Goal: Task Accomplishment & Management: Complete application form

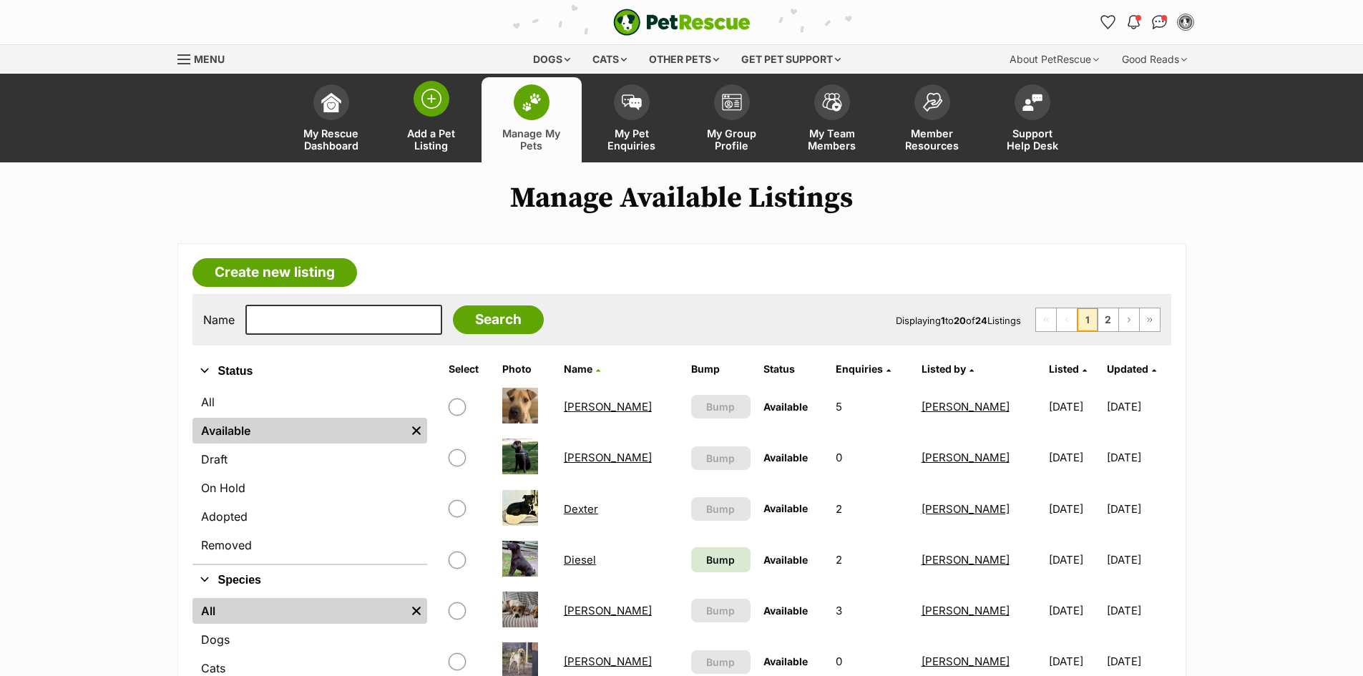
click at [430, 108] on img at bounding box center [431, 99] width 20 height 20
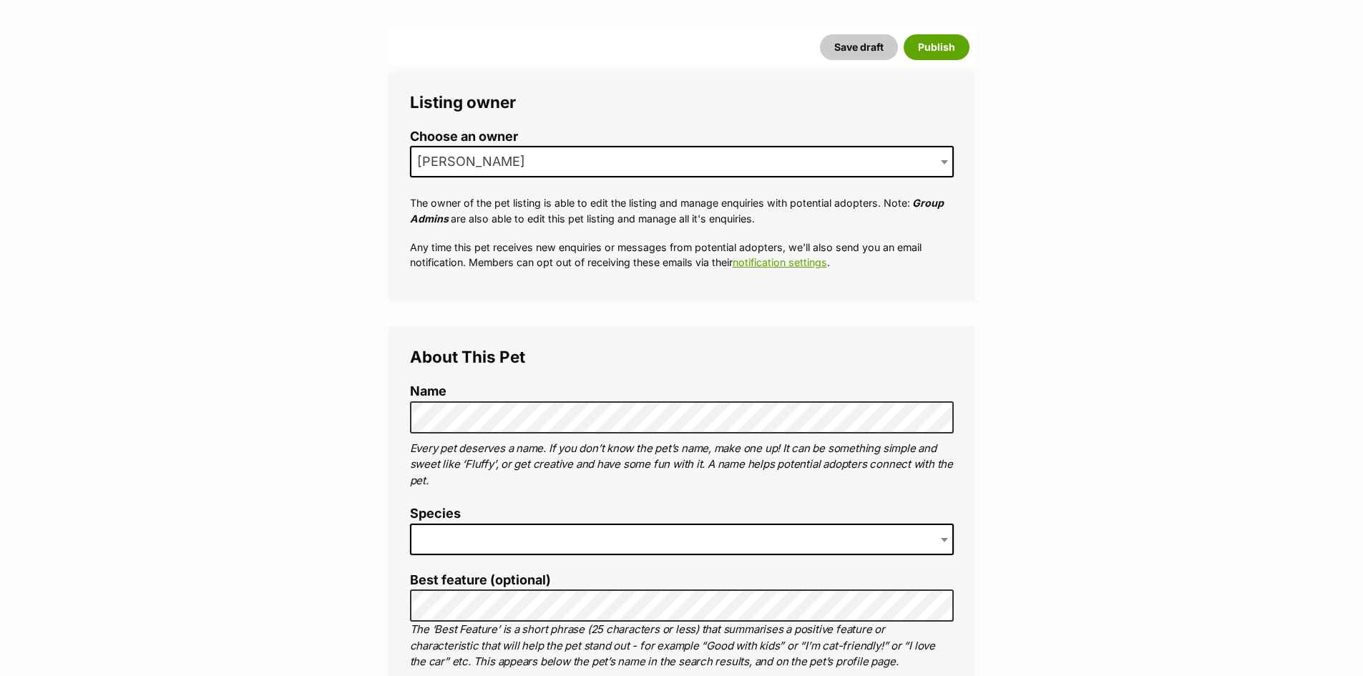
click at [501, 548] on span at bounding box center [682, 539] width 544 height 31
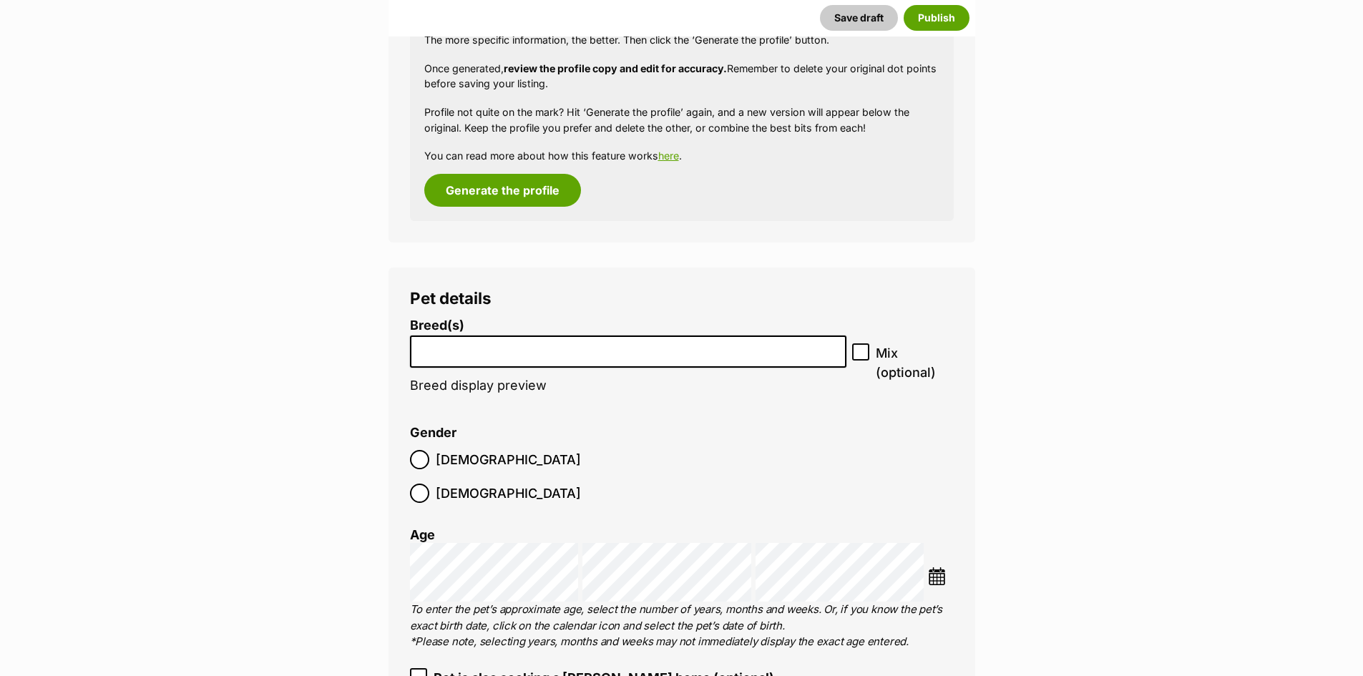
scroll to position [1502, 0]
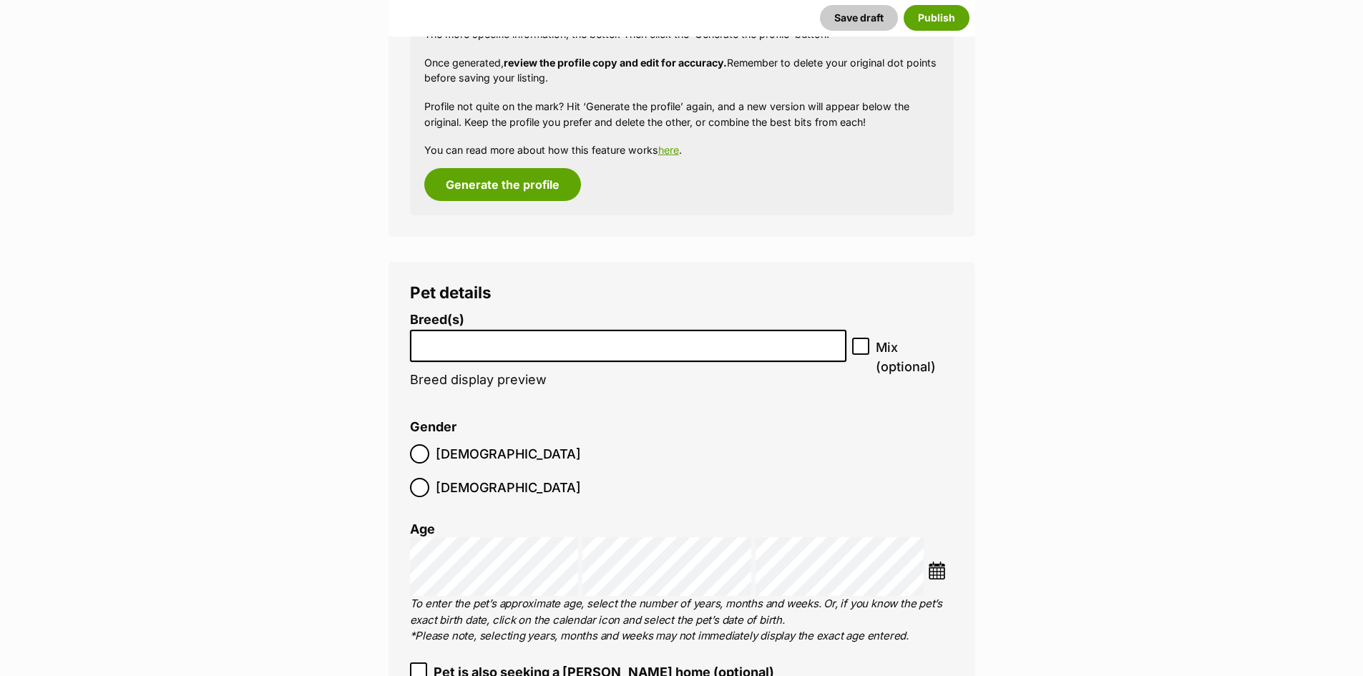
click at [506, 351] on li at bounding box center [628, 345] width 427 height 29
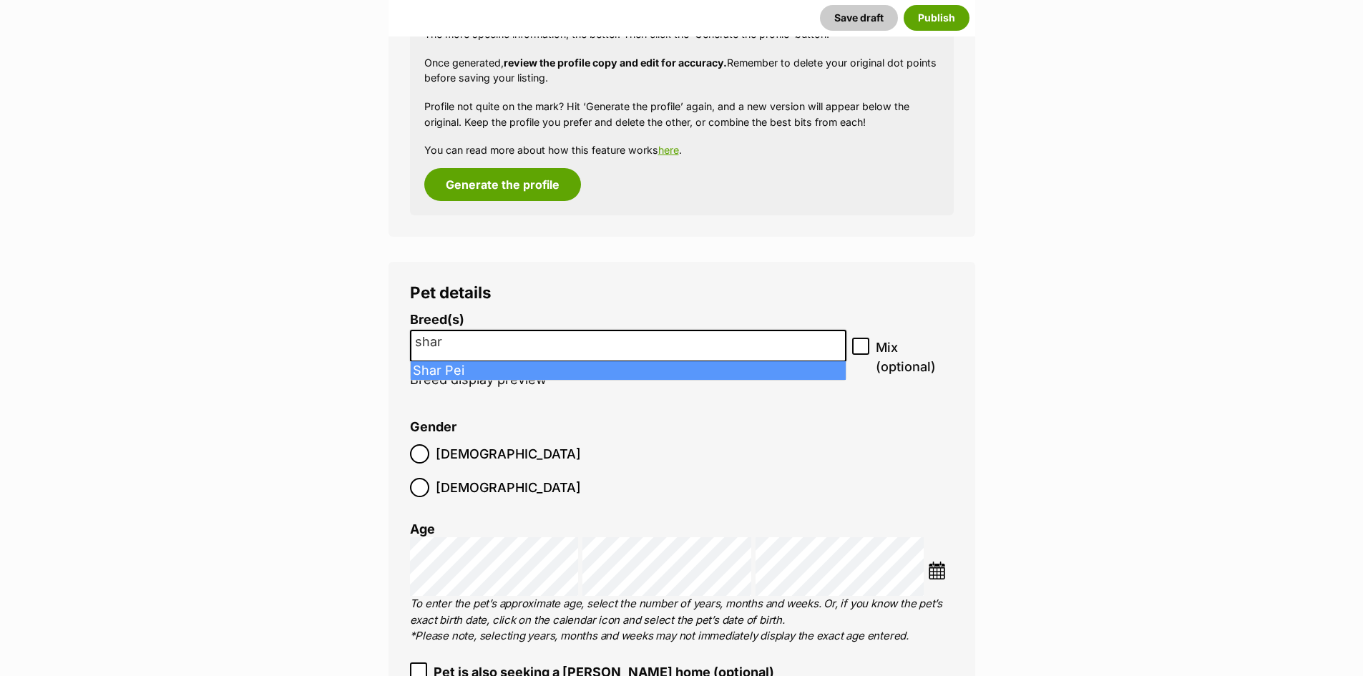
type input "shar"
select select "366"
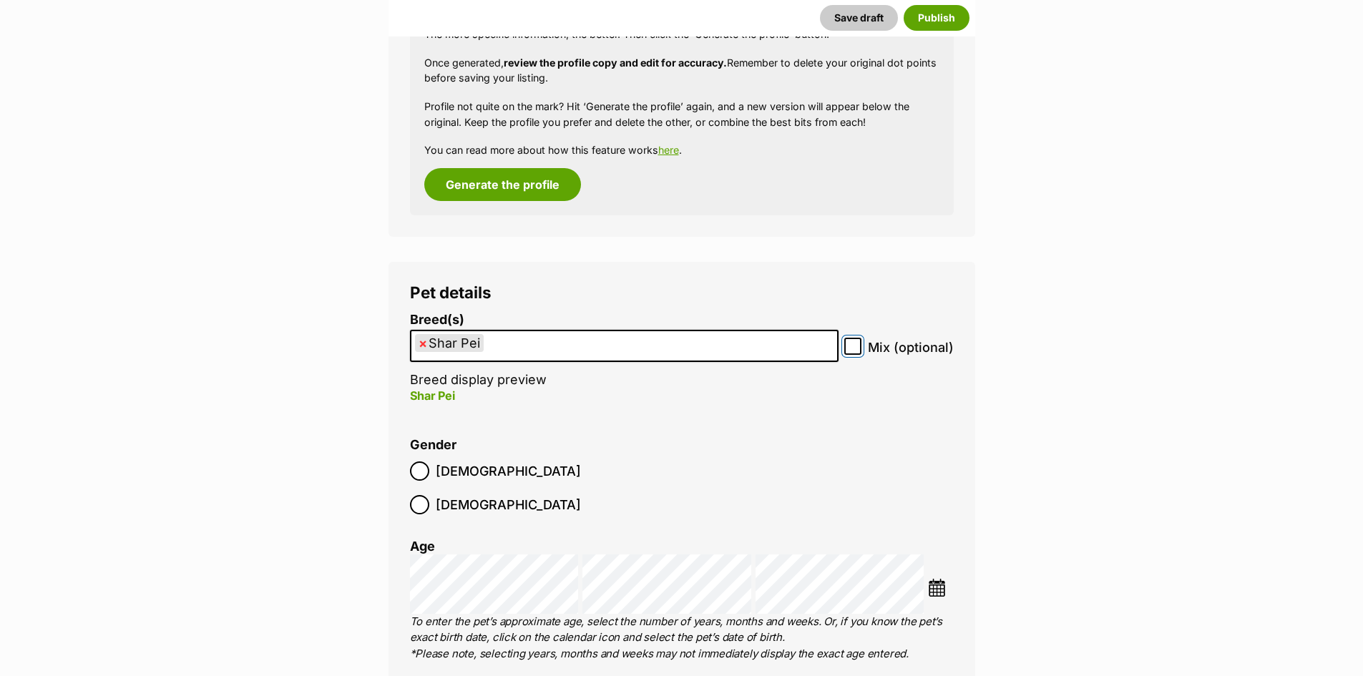
click at [859, 349] on input "Mix (optional)" at bounding box center [852, 346] width 17 height 17
checkbox input "true"
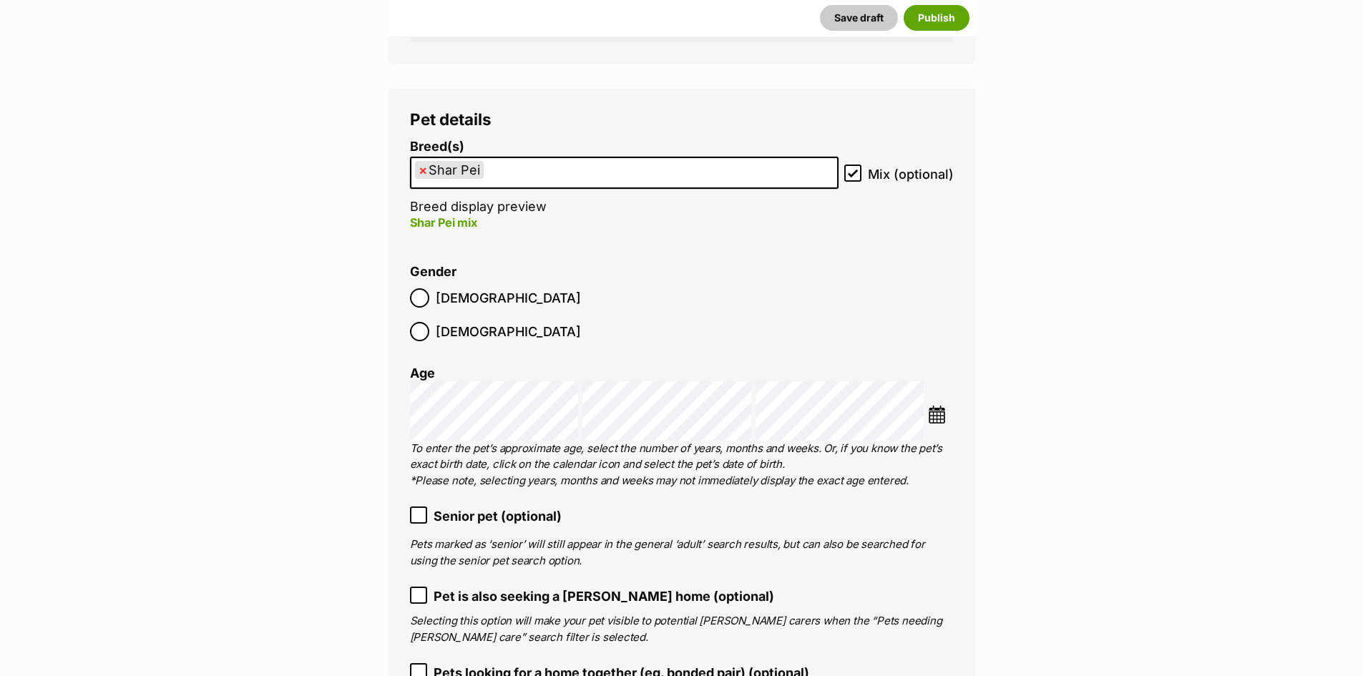
scroll to position [1717, 0]
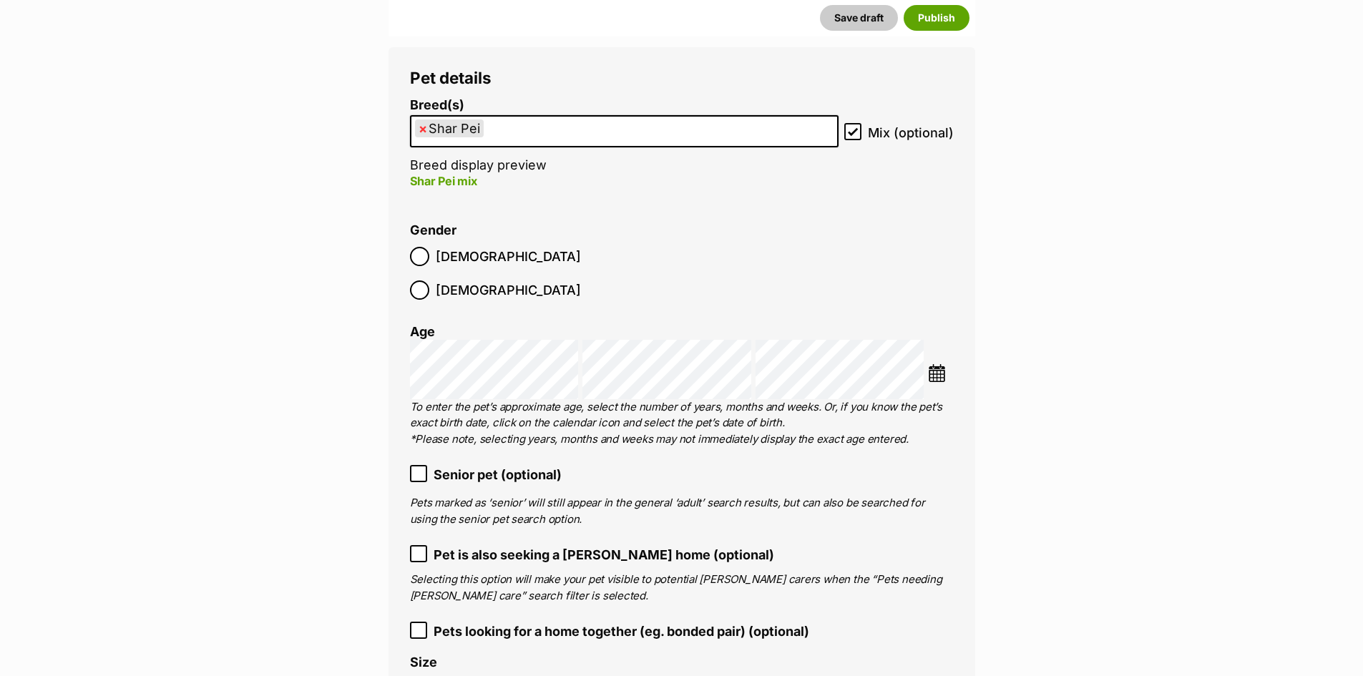
click at [418, 549] on icon at bounding box center [418, 554] width 10 height 10
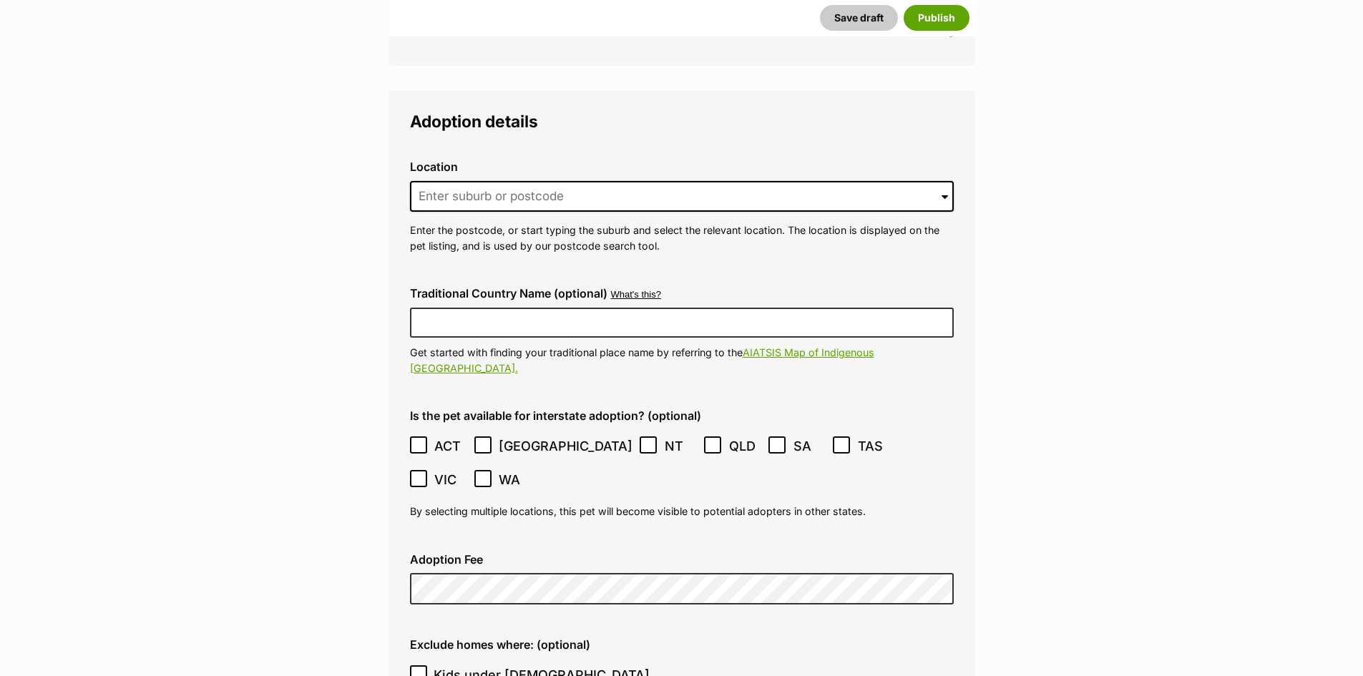
scroll to position [3362, 0]
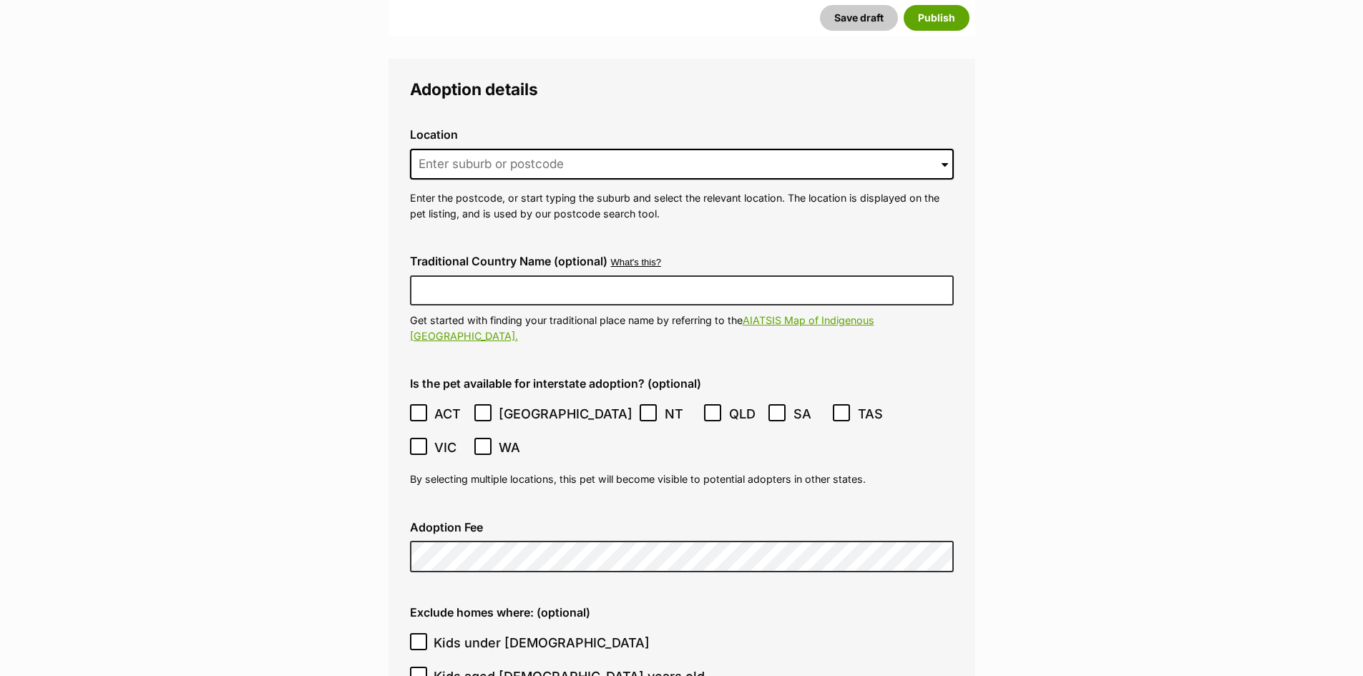
click at [487, 408] on icon at bounding box center [483, 413] width 10 height 10
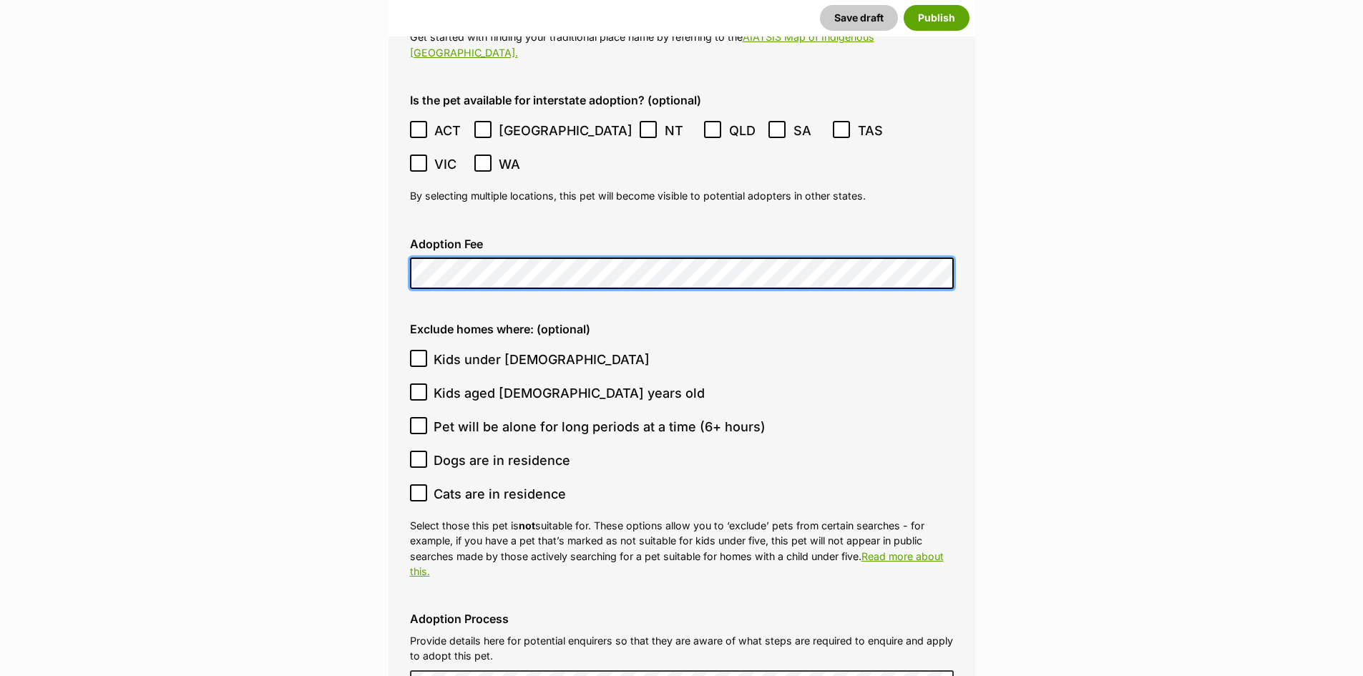
scroll to position [3648, 0]
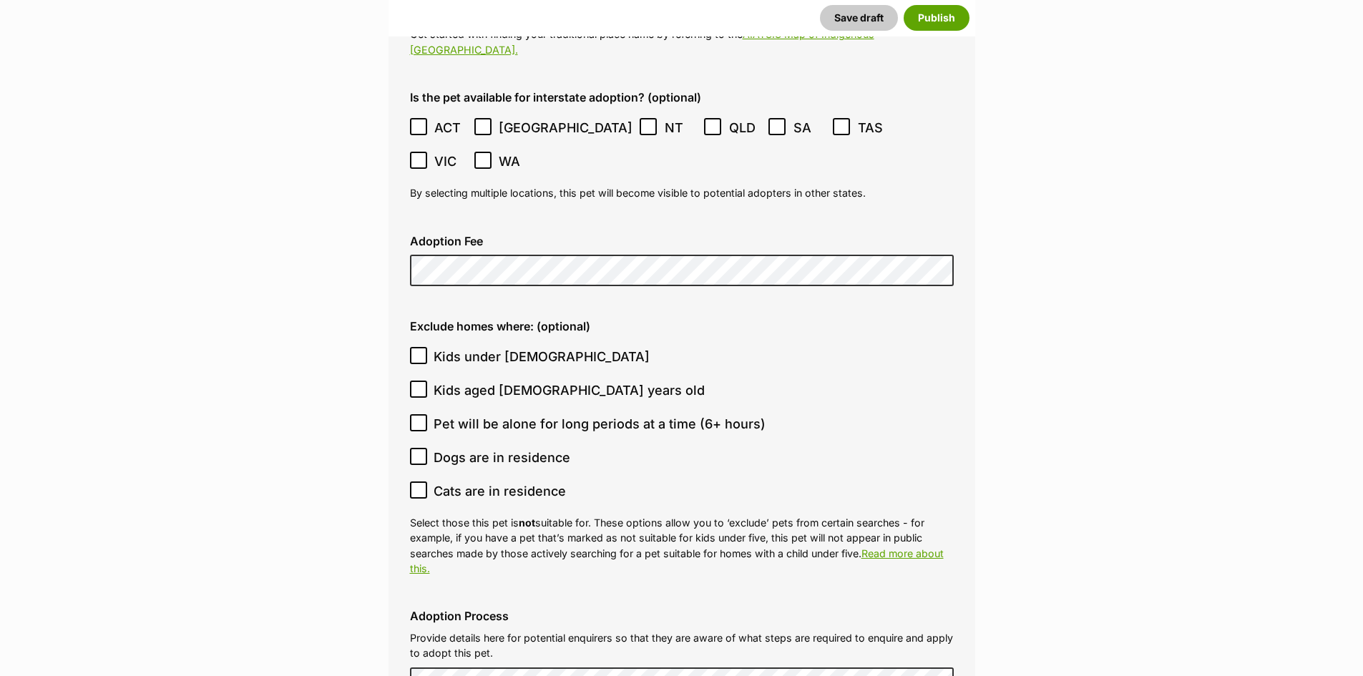
click at [417, 418] on icon at bounding box center [418, 423] width 10 height 10
click at [417, 414] on input "Pet will be alone for long periods at a time (6+ hours)" at bounding box center [418, 422] width 17 height 17
checkbox input "true"
drag, startPoint x: 416, startPoint y: 406, endPoint x: 433, endPoint y: 406, distance: 17.2
click at [416, 485] on icon at bounding box center [418, 490] width 10 height 10
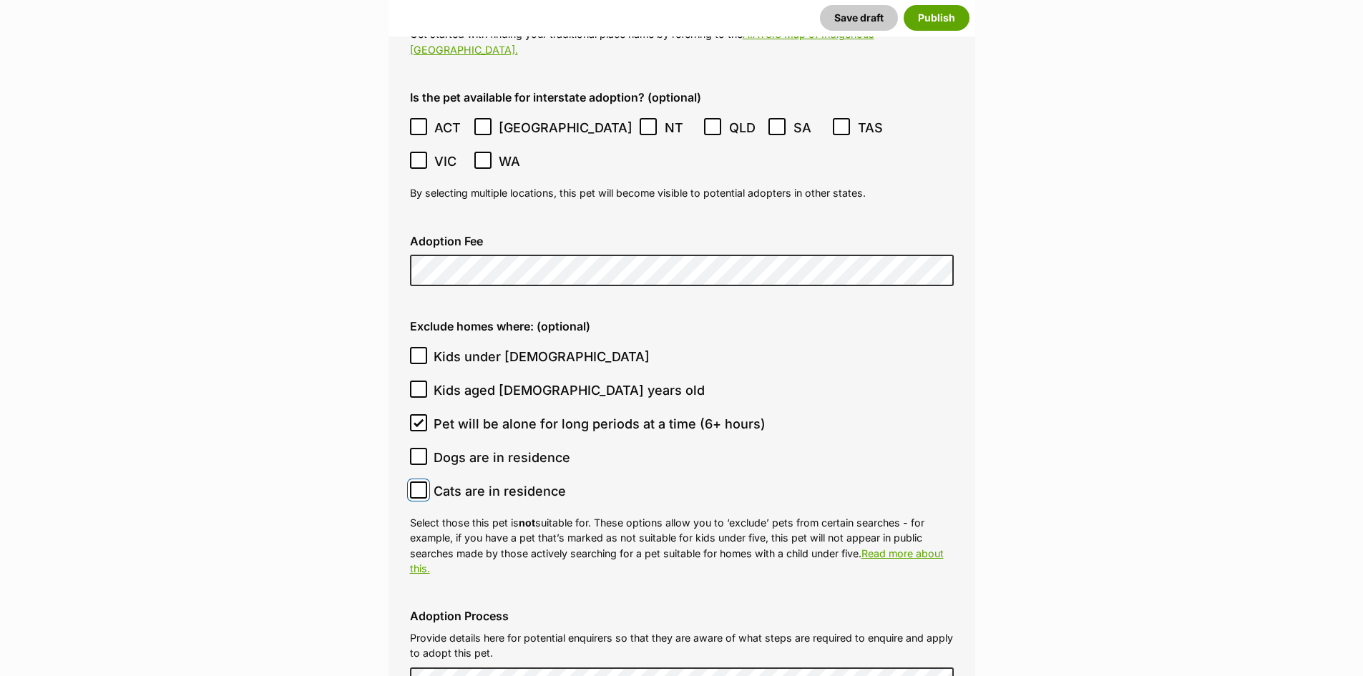
click at [416, 481] on input "Cats are in residence" at bounding box center [418, 489] width 17 height 17
checkbox input "true"
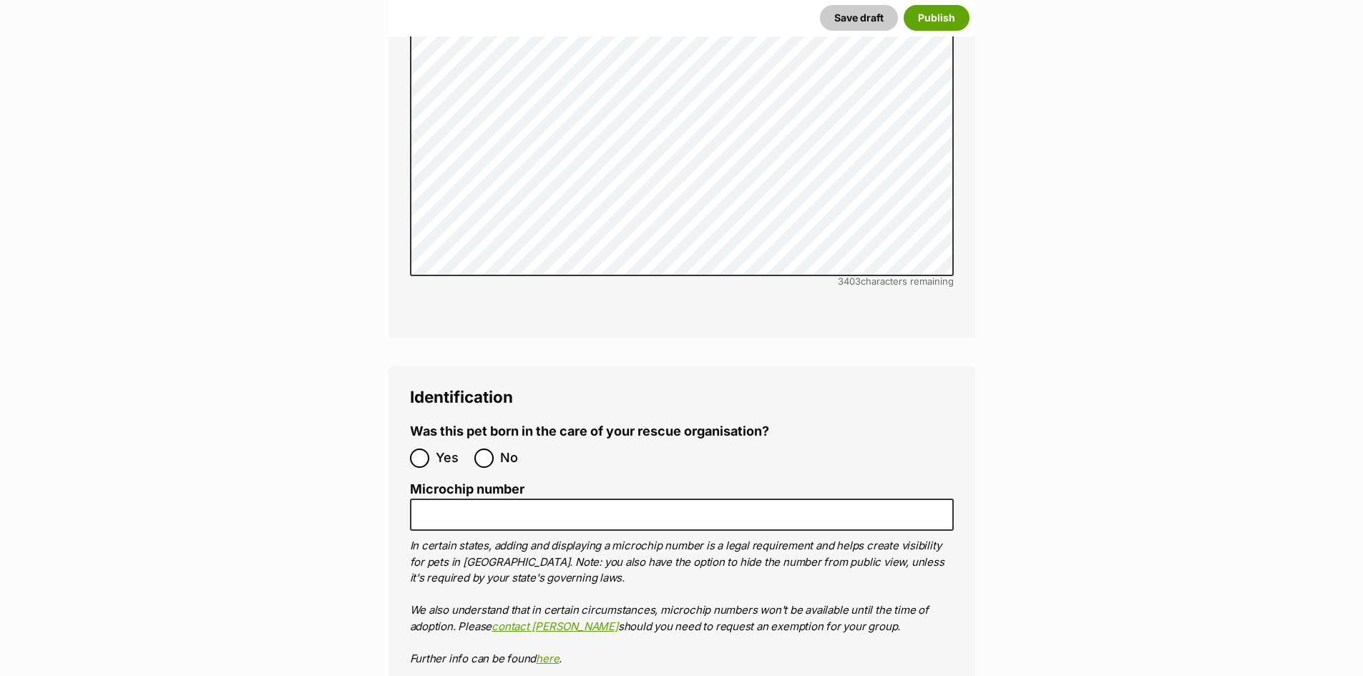
scroll to position [4435, 0]
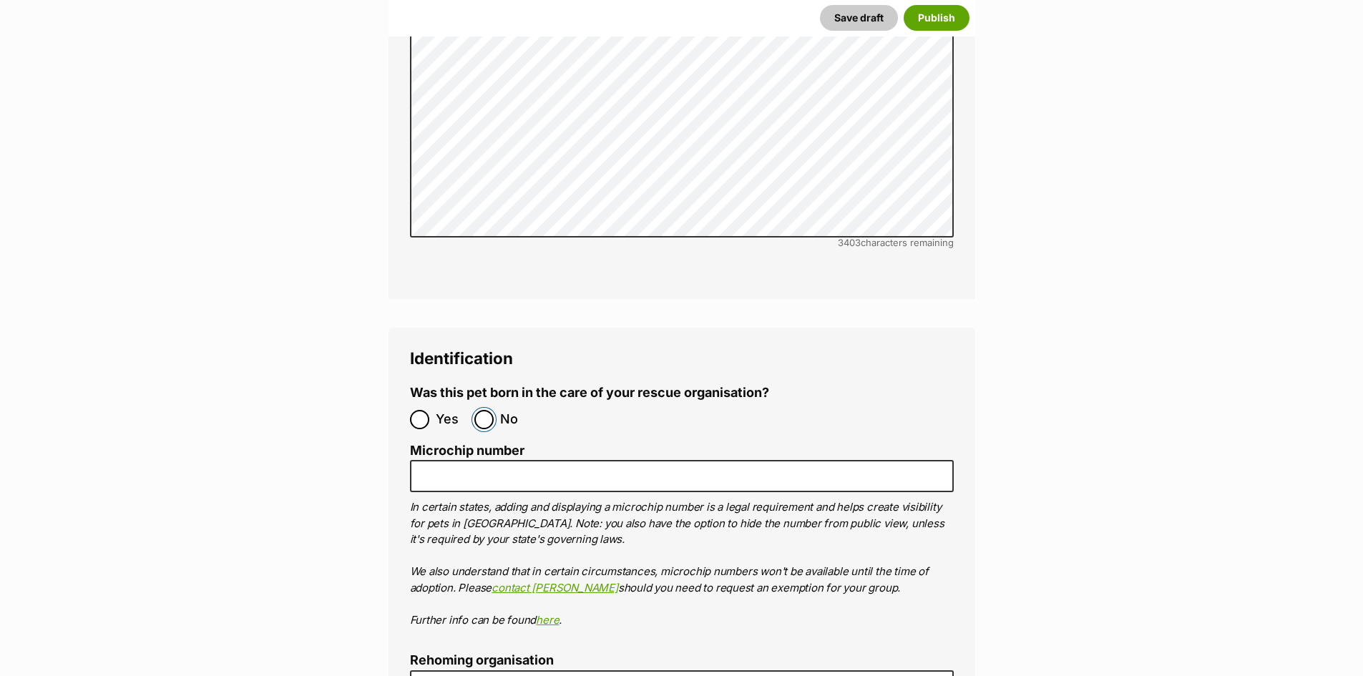
click at [490, 410] on input "No" at bounding box center [483, 419] width 19 height 19
radio input "true"
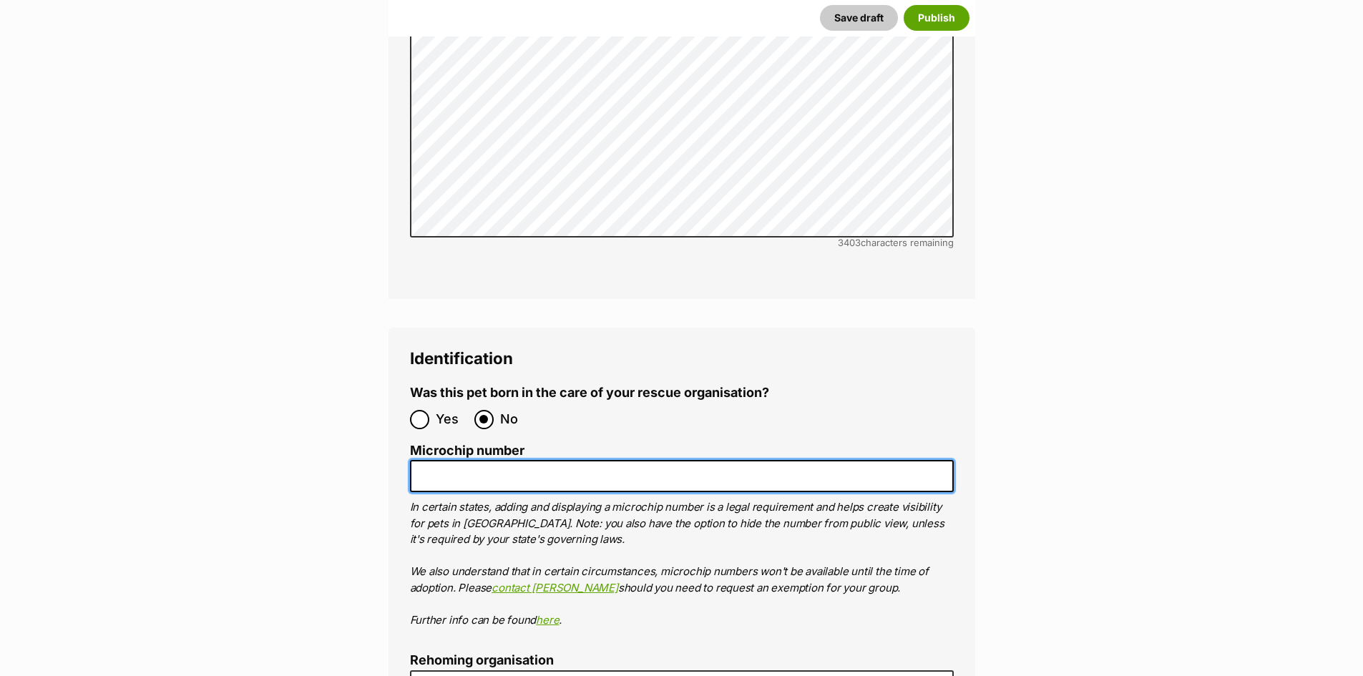
click at [469, 460] on input "Microchip number" at bounding box center [682, 476] width 544 height 32
paste input "953010003737789"
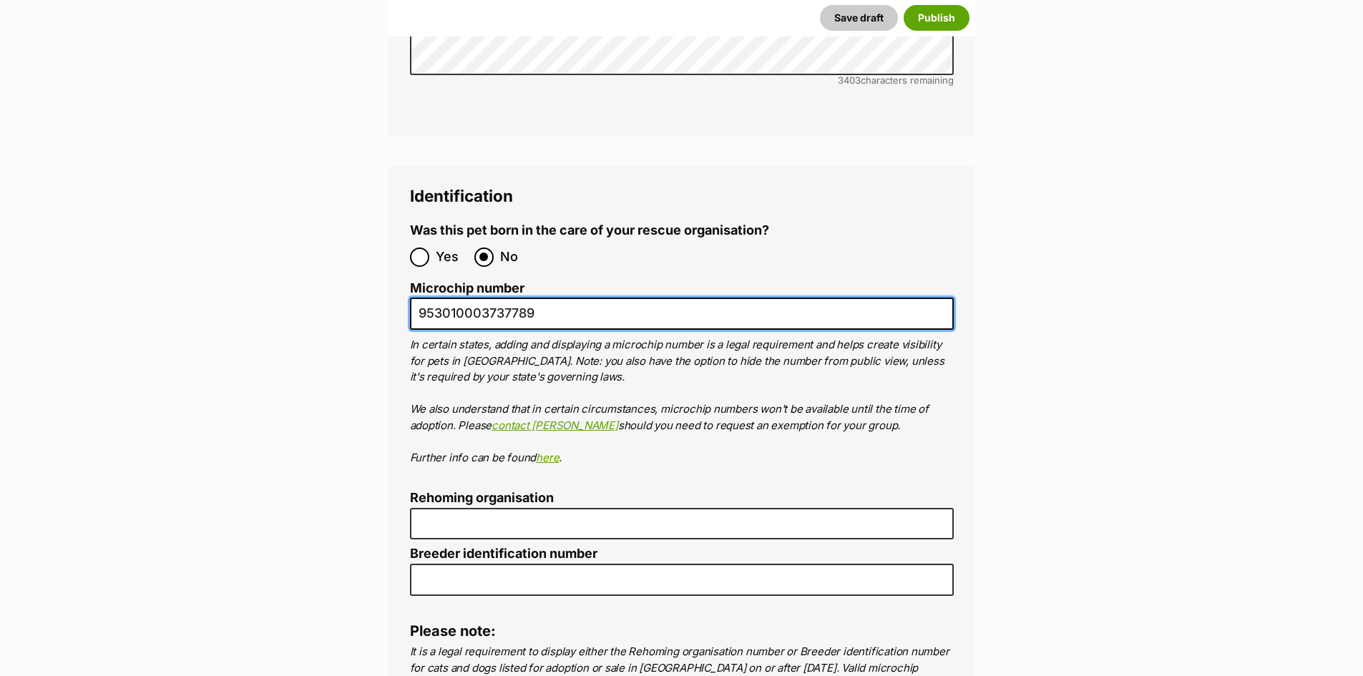
scroll to position [4650, 0]
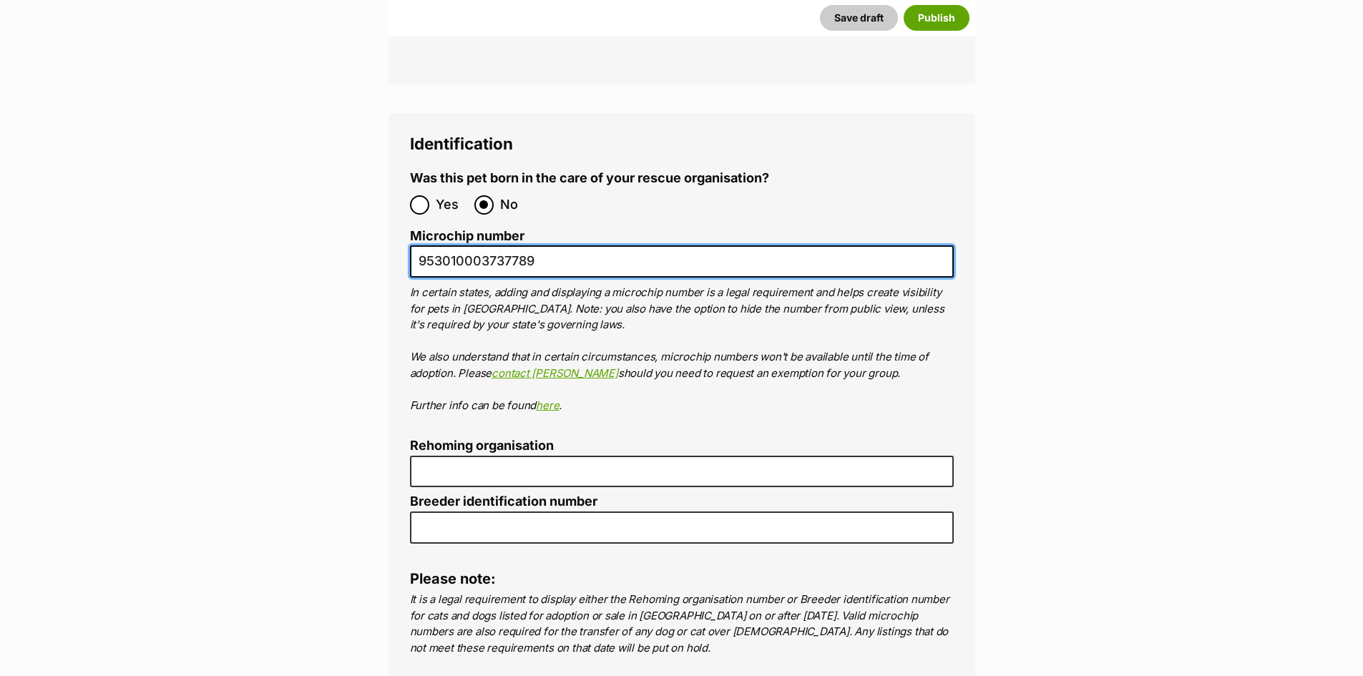
type input "953010003737789"
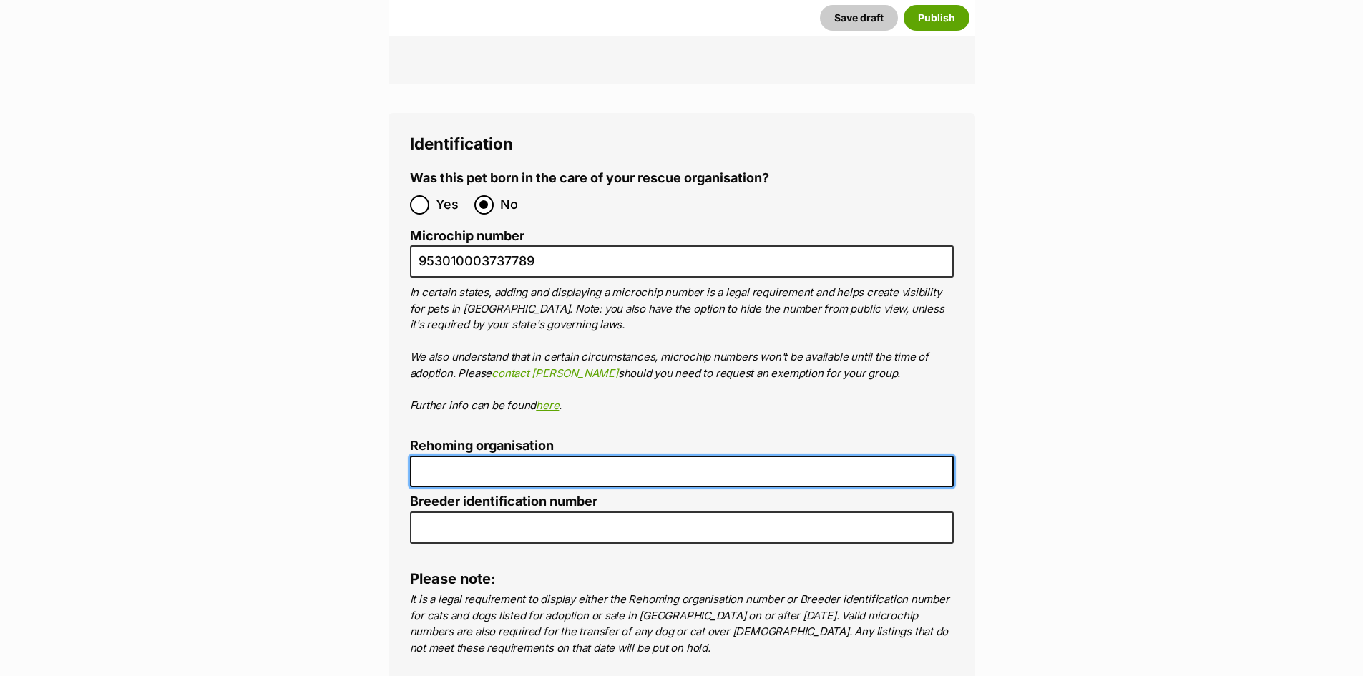
click at [523, 456] on input "Rehoming organisation" at bounding box center [682, 472] width 544 height 32
type input "r"
type input "Shar Pei United Qld"
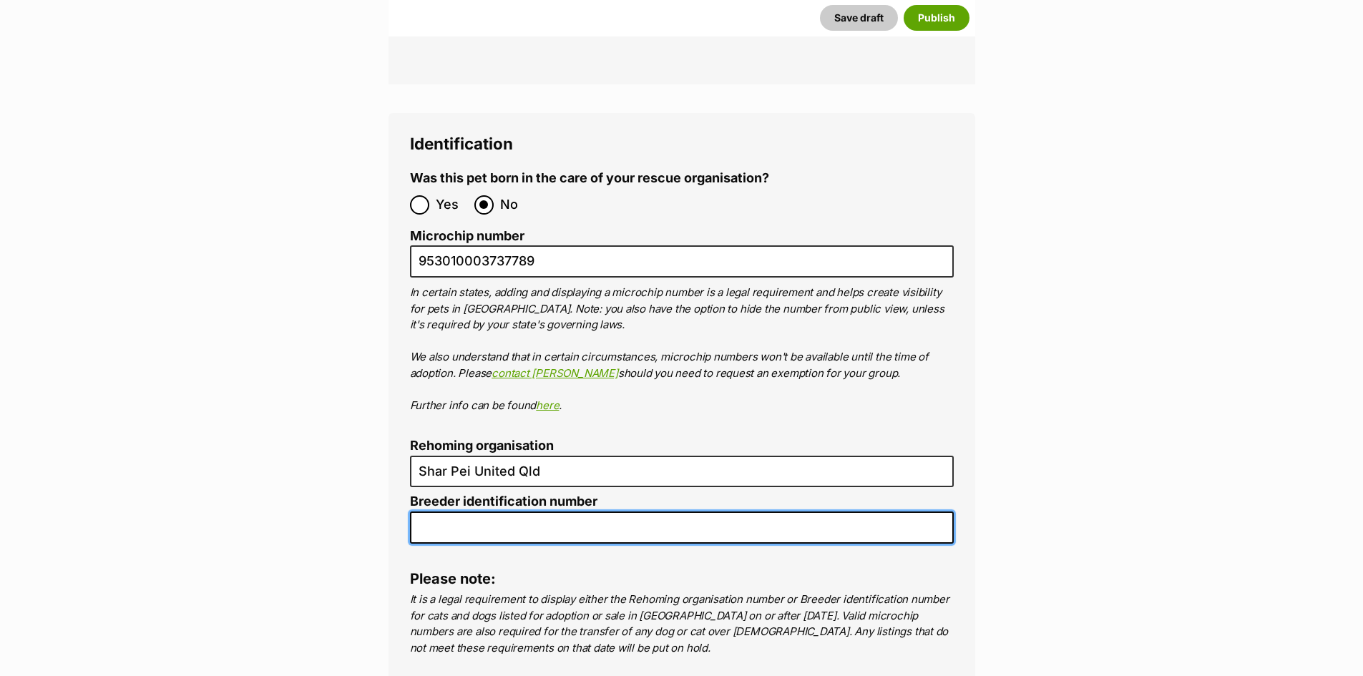
click at [489, 511] on input "Breeder identification number" at bounding box center [682, 527] width 544 height 32
type input "re243936"
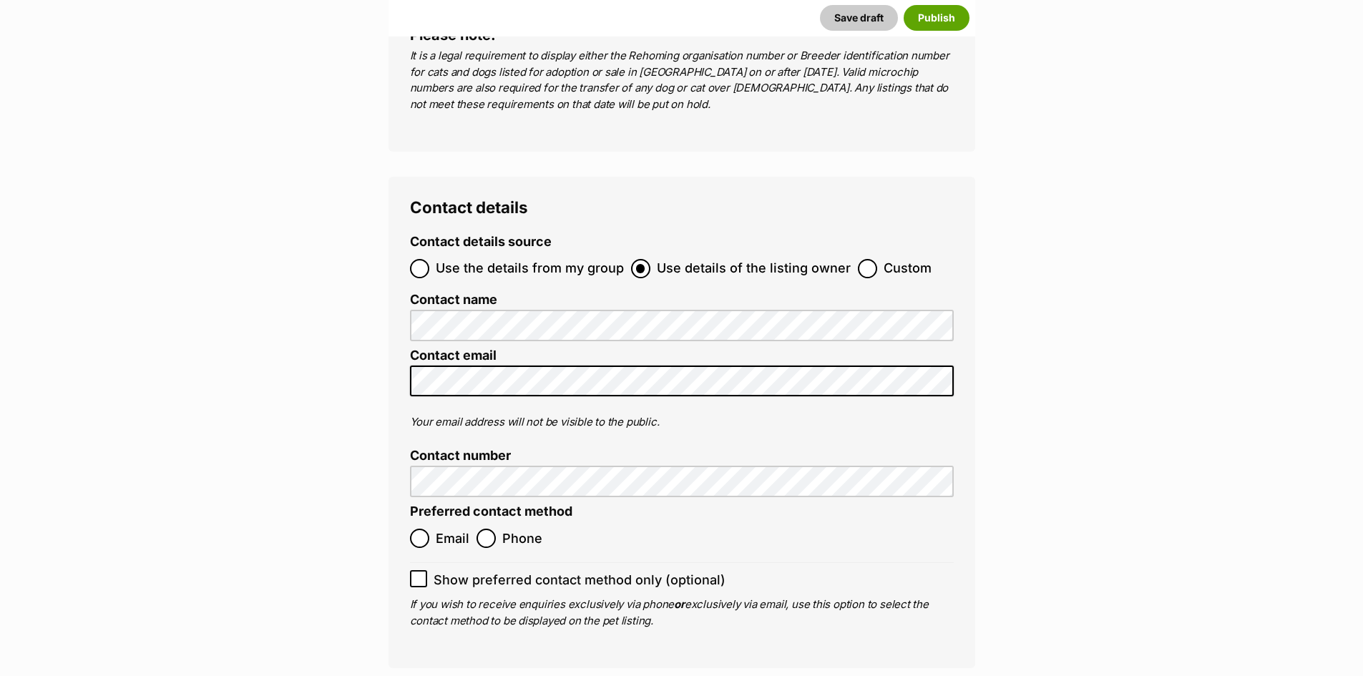
scroll to position [5222, 0]
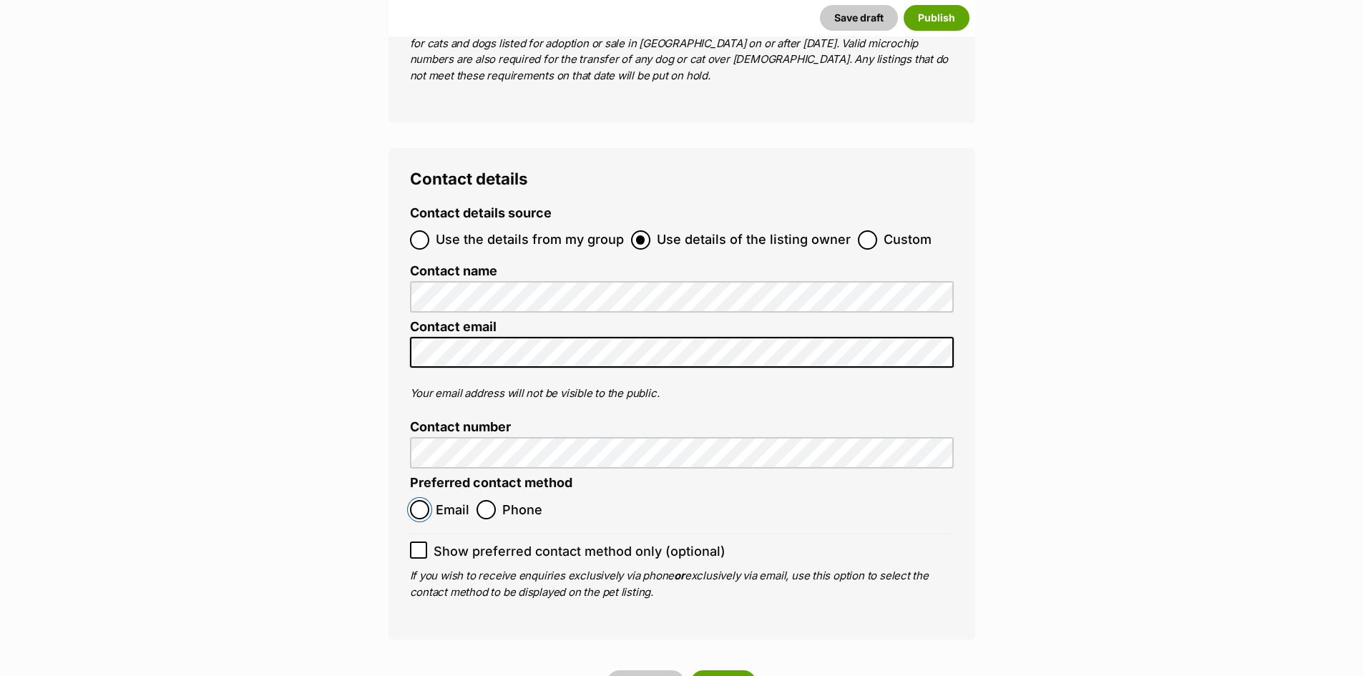
click at [416, 500] on input "Email" at bounding box center [419, 509] width 19 height 19
radio input "true"
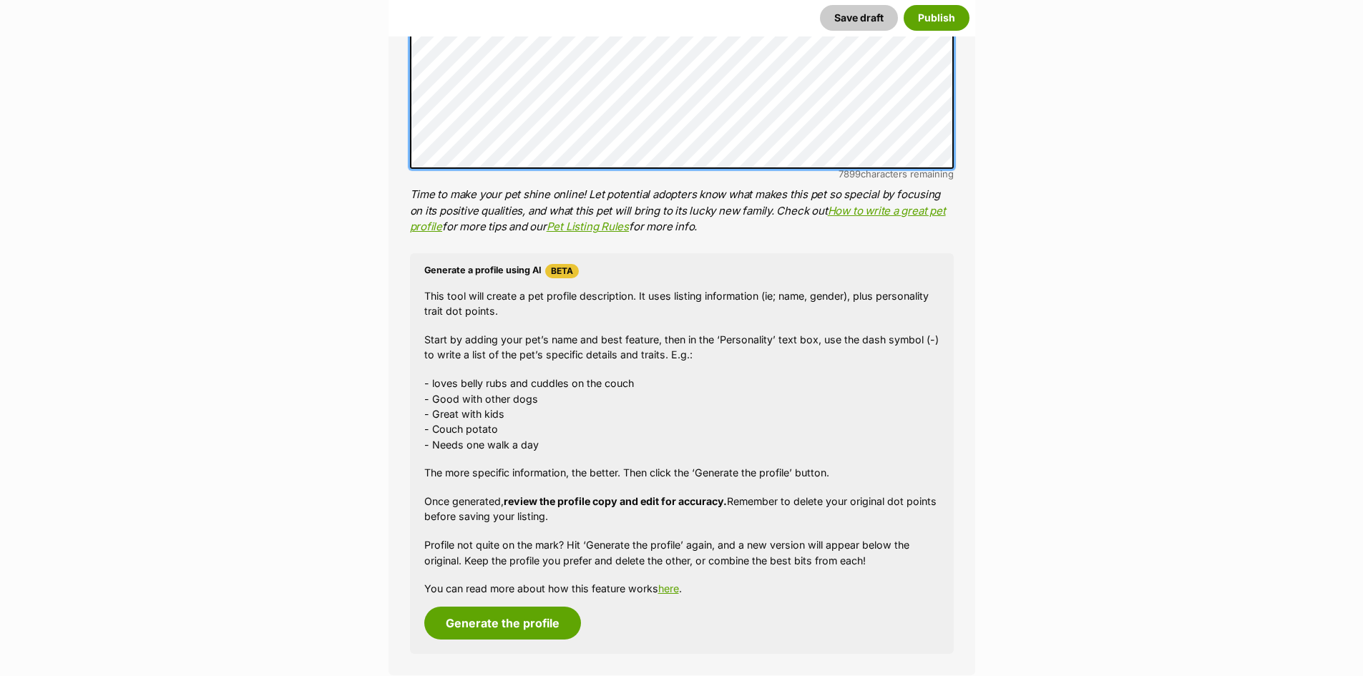
scroll to position [1145, 0]
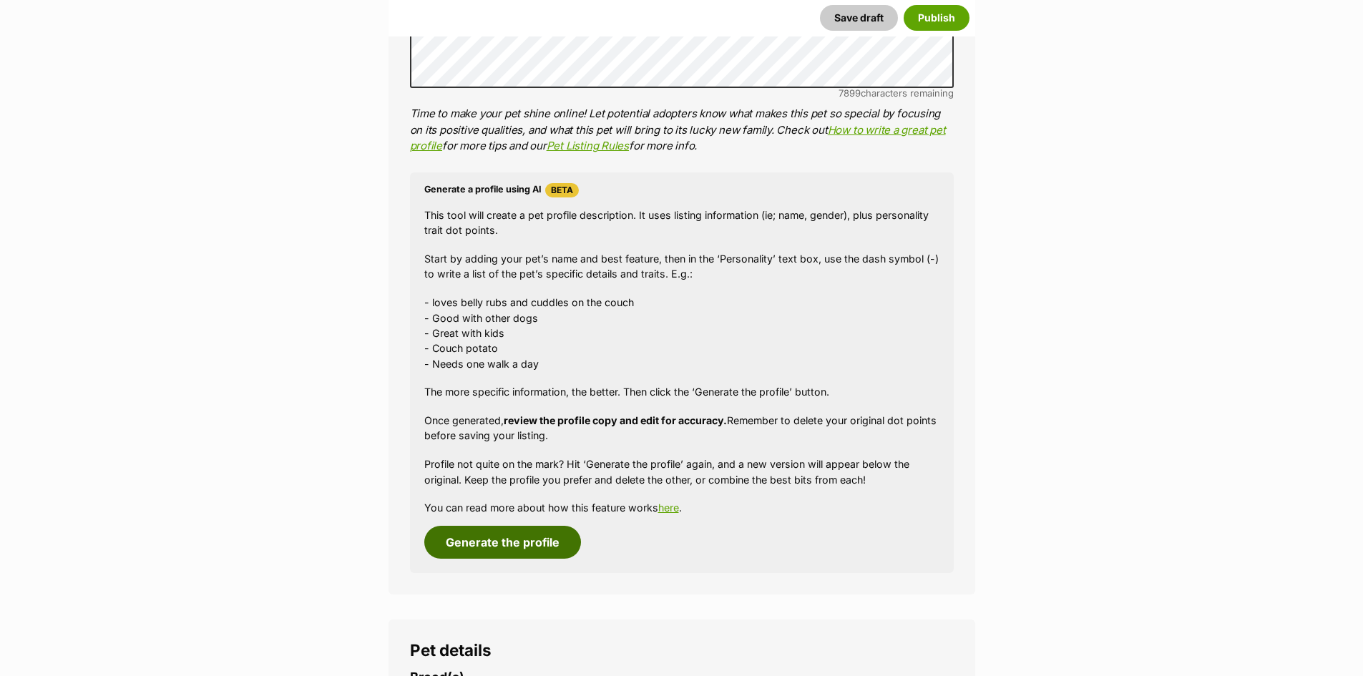
click at [495, 542] on button "Generate the profile" at bounding box center [502, 542] width 157 height 33
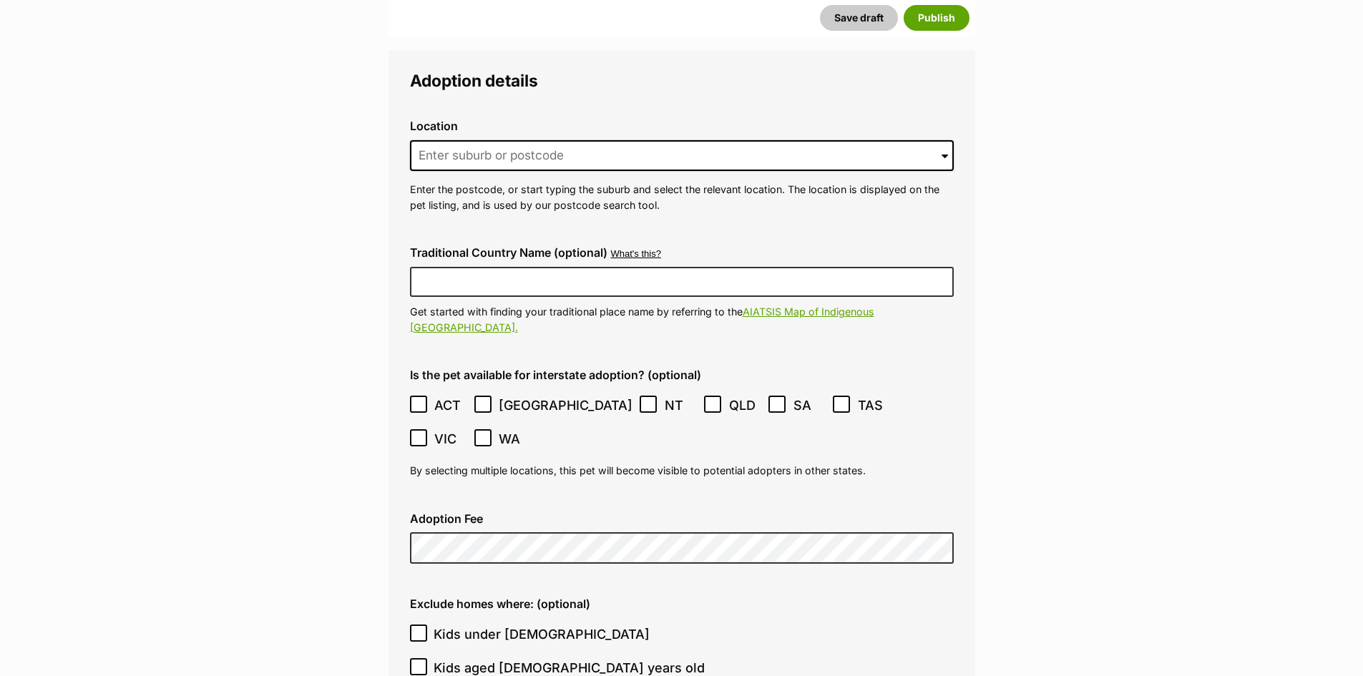
scroll to position [3385, 0]
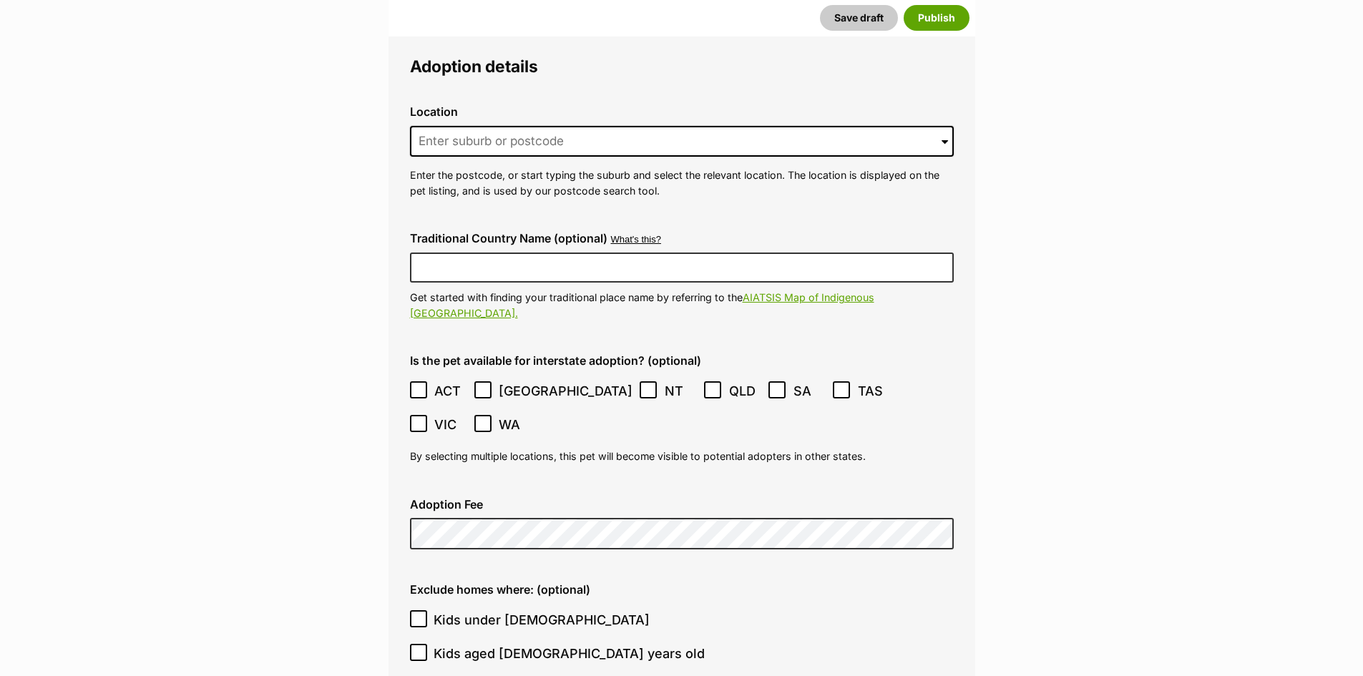
click at [422, 614] on icon at bounding box center [418, 619] width 10 height 10
click at [422, 610] on input "Kids under 5 years old" at bounding box center [418, 618] width 17 height 17
checkbox input "true"
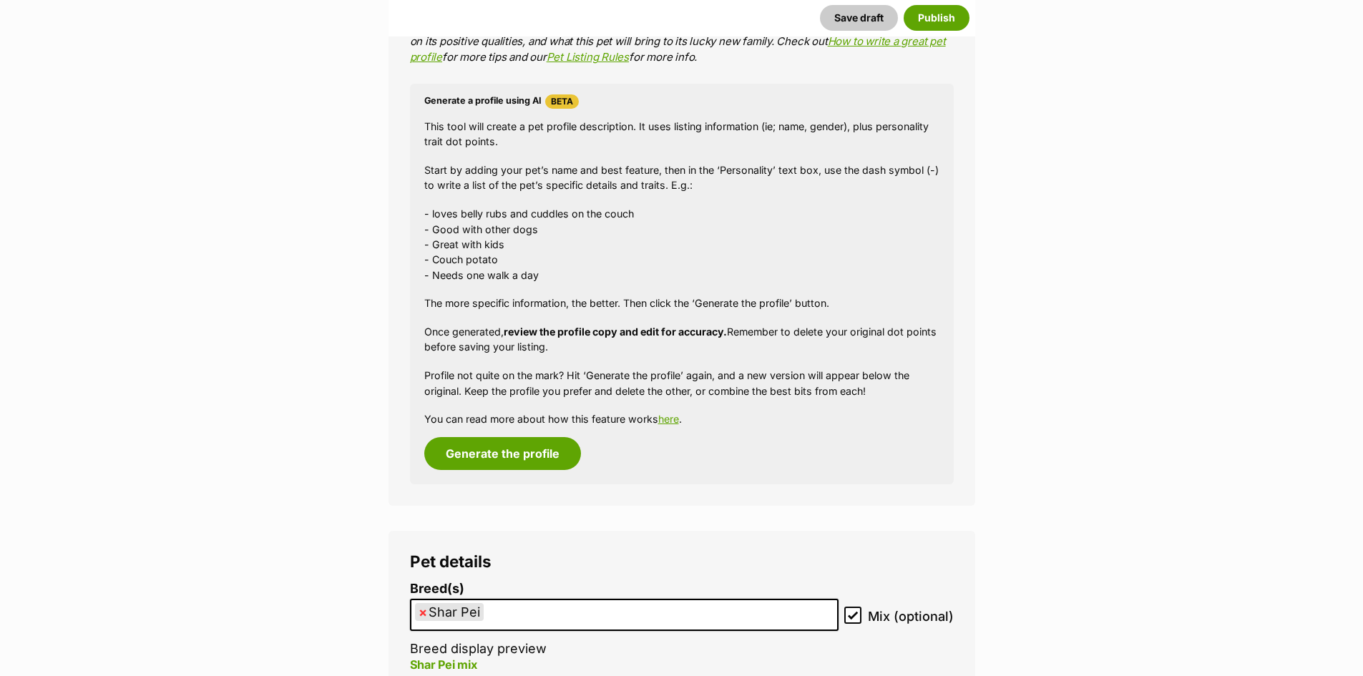
scroll to position [1239, 0]
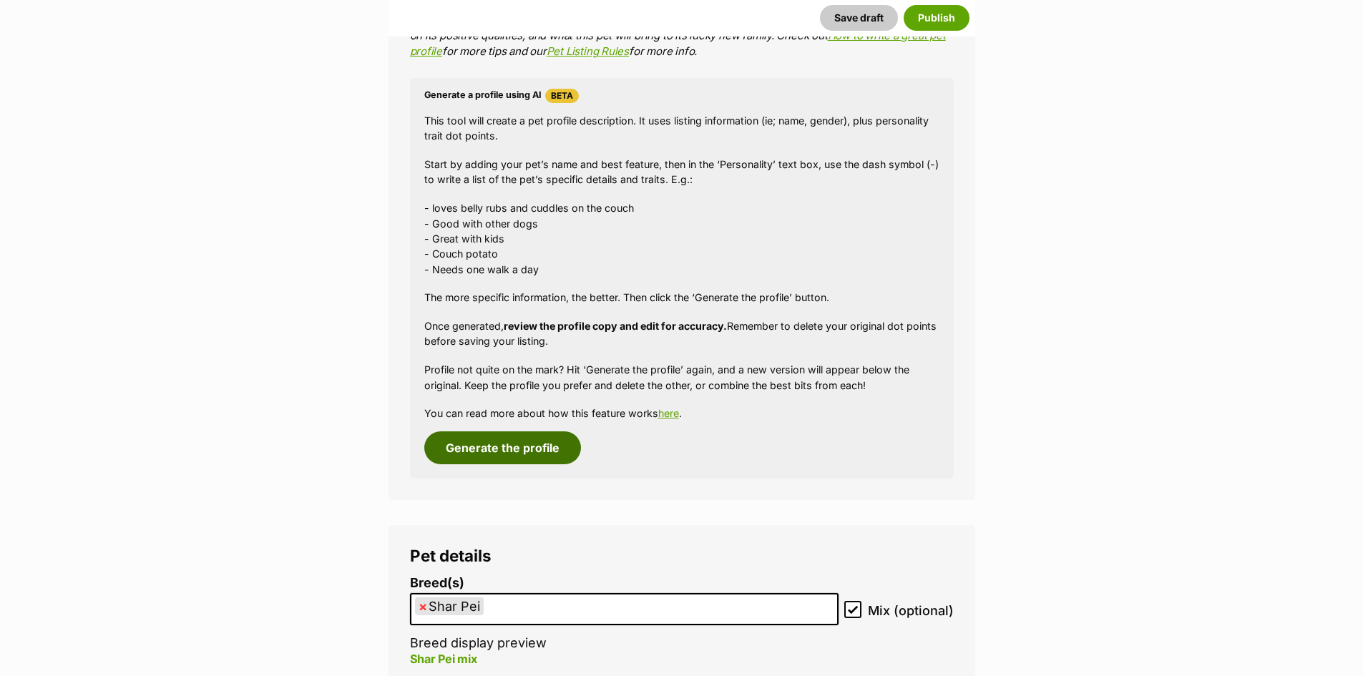
click at [494, 446] on button "Generate the profile" at bounding box center [502, 447] width 157 height 33
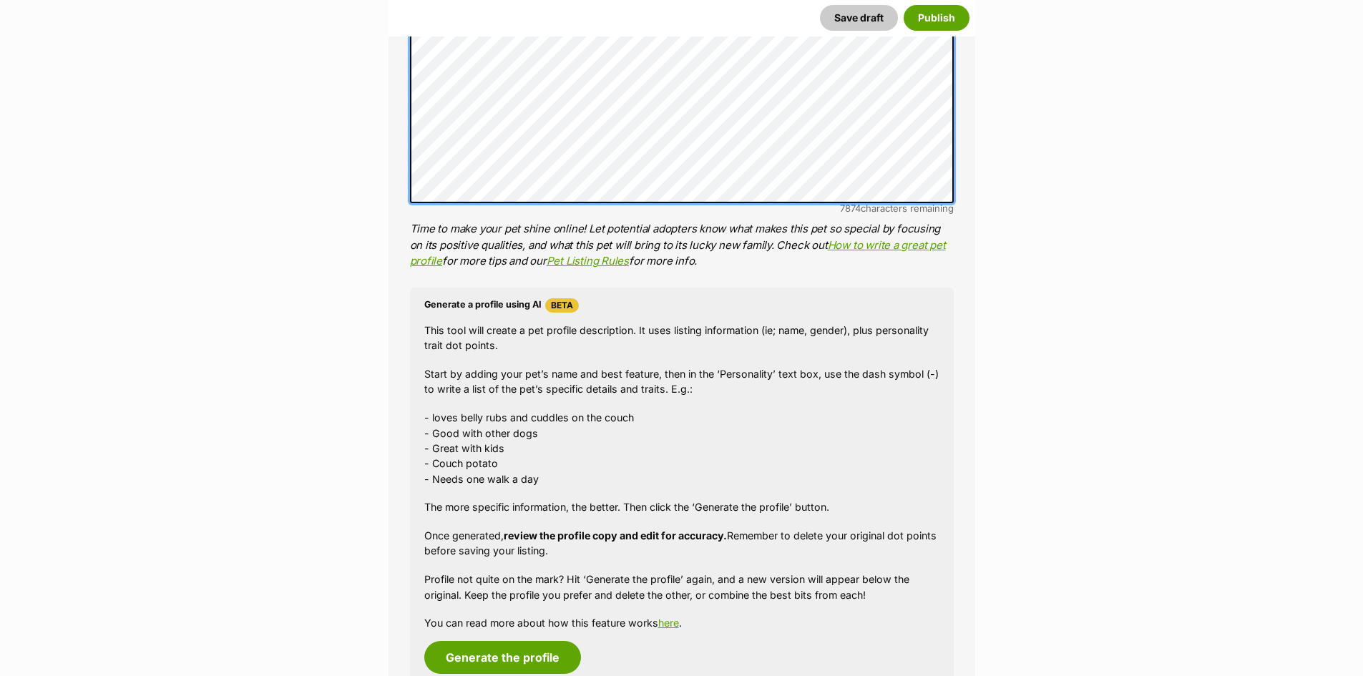
scroll to position [1096, 0]
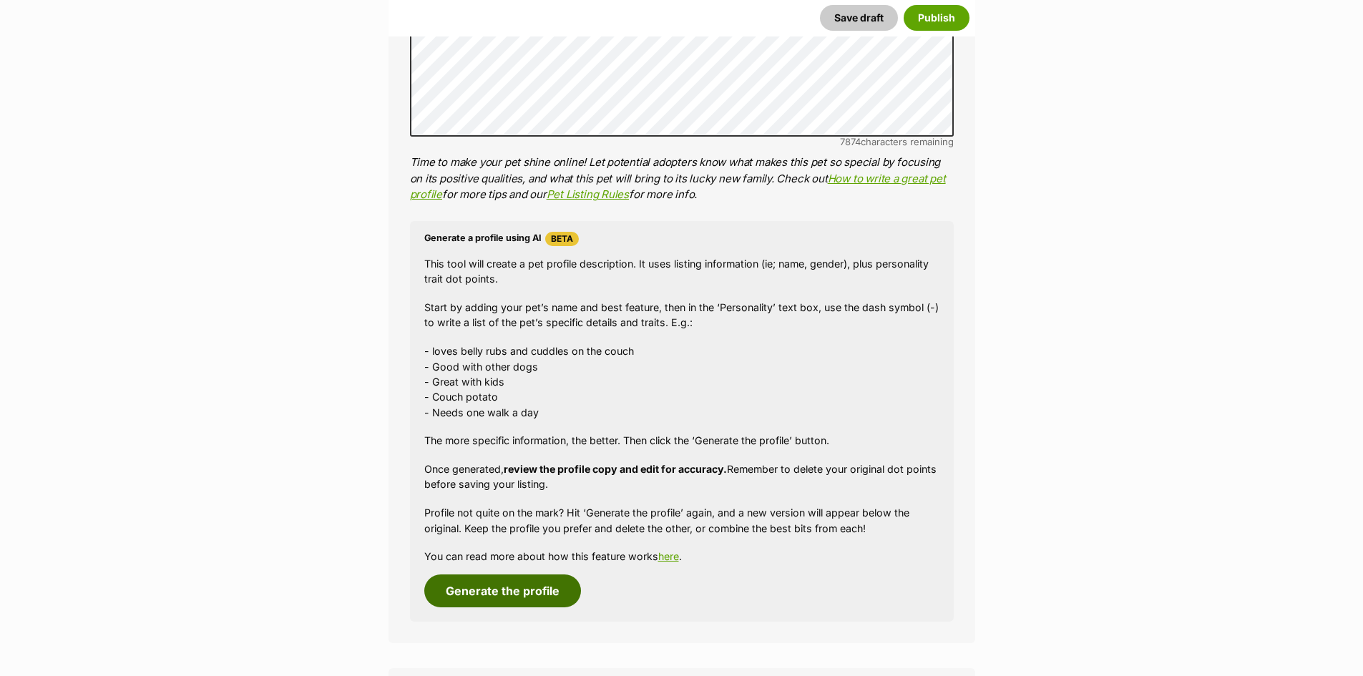
click at [494, 585] on button "Generate the profile" at bounding box center [502, 590] width 157 height 33
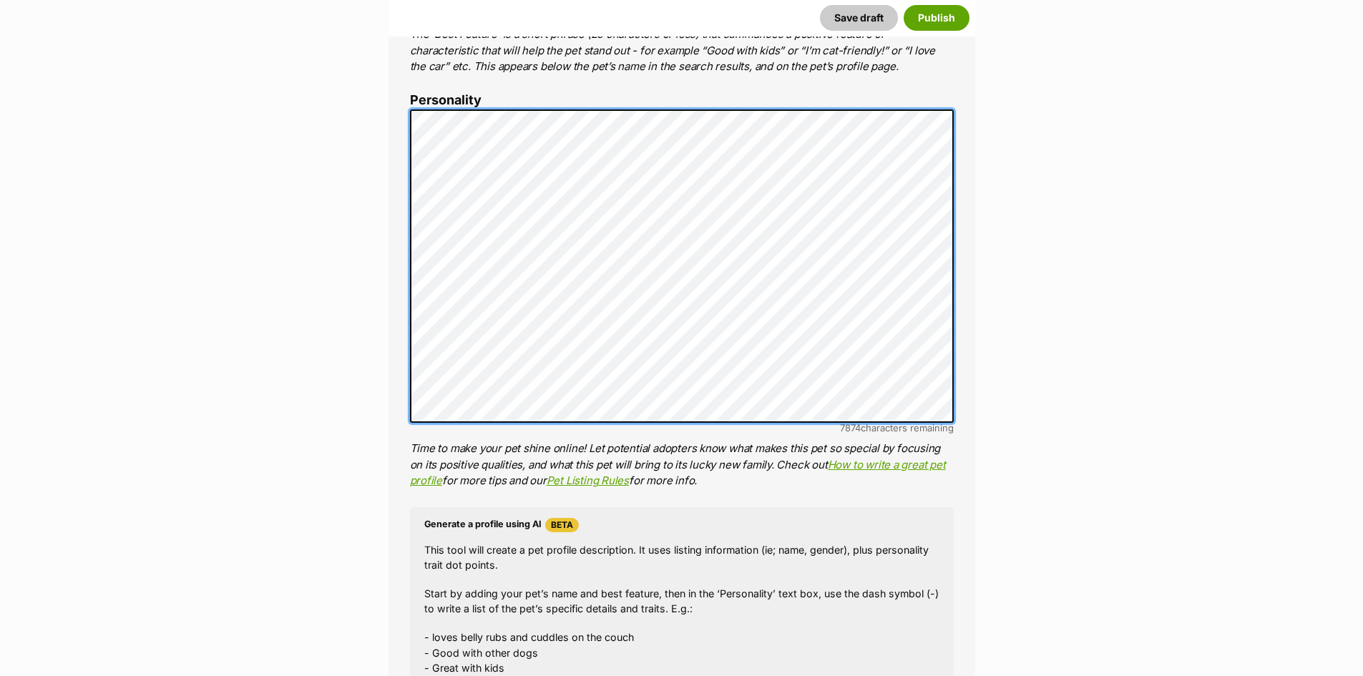
scroll to position [0, 0]
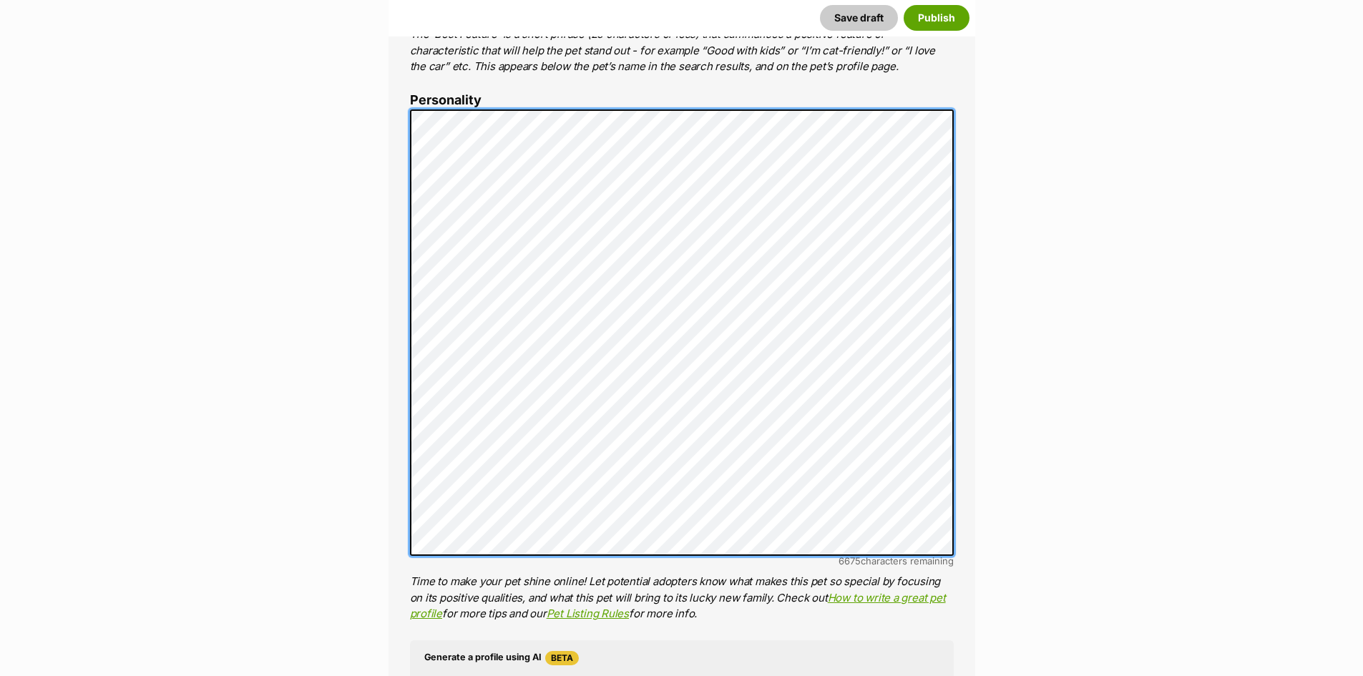
click at [406, 122] on div "About This Pet Name Henlo there, it looks like you might be using the pet name …" at bounding box center [681, 396] width 587 height 1331
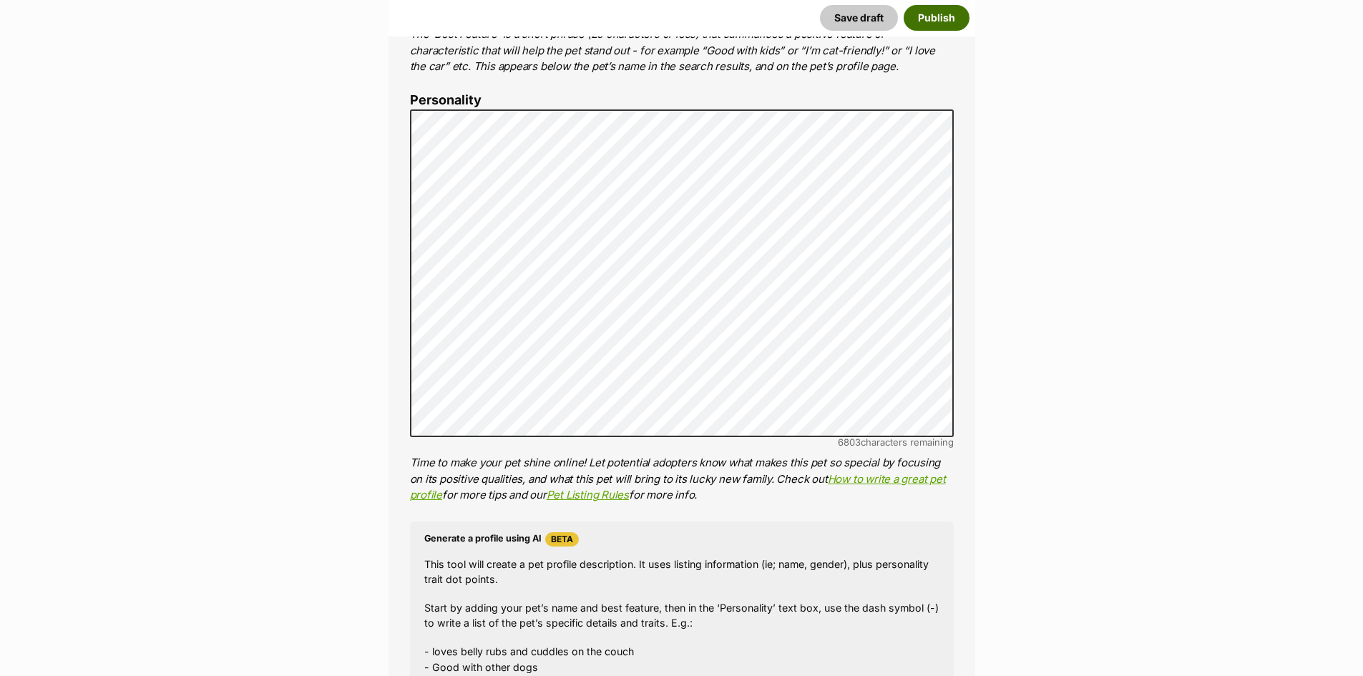
click at [929, 17] on button "Publish" at bounding box center [936, 18] width 66 height 26
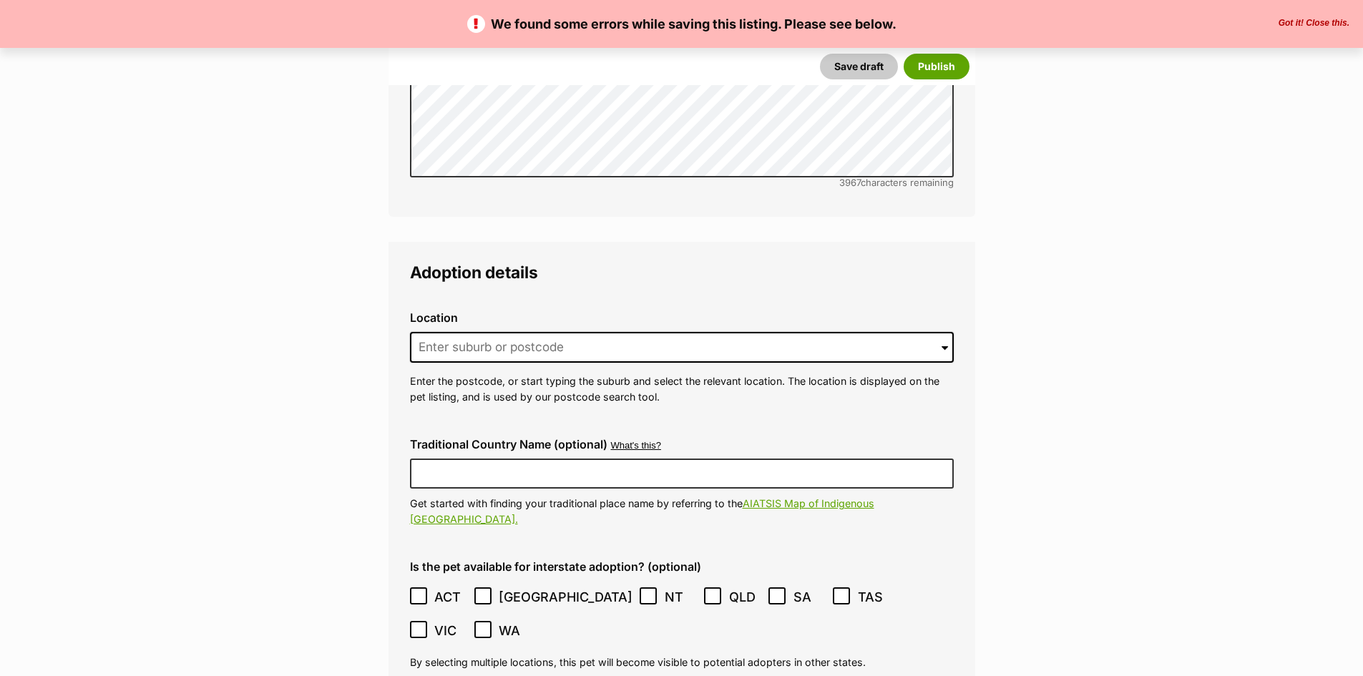
scroll to position [3362, 0]
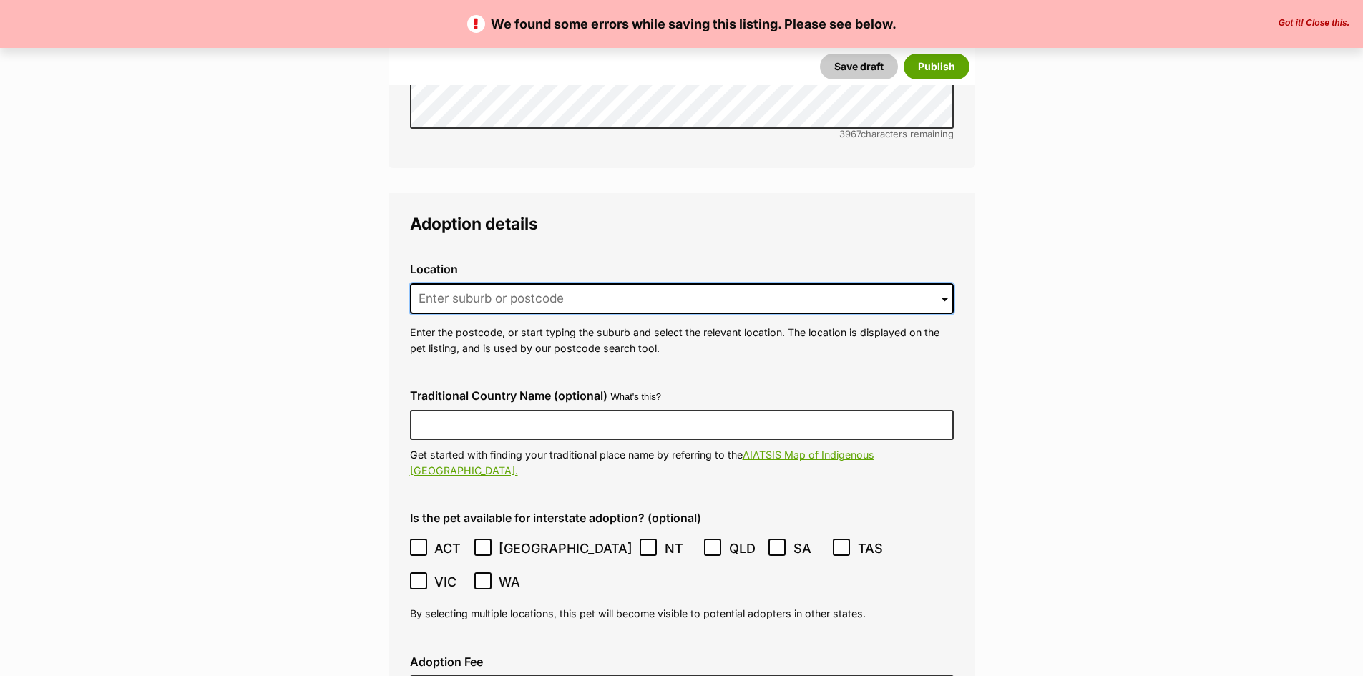
click at [584, 283] on input at bounding box center [682, 298] width 544 height 31
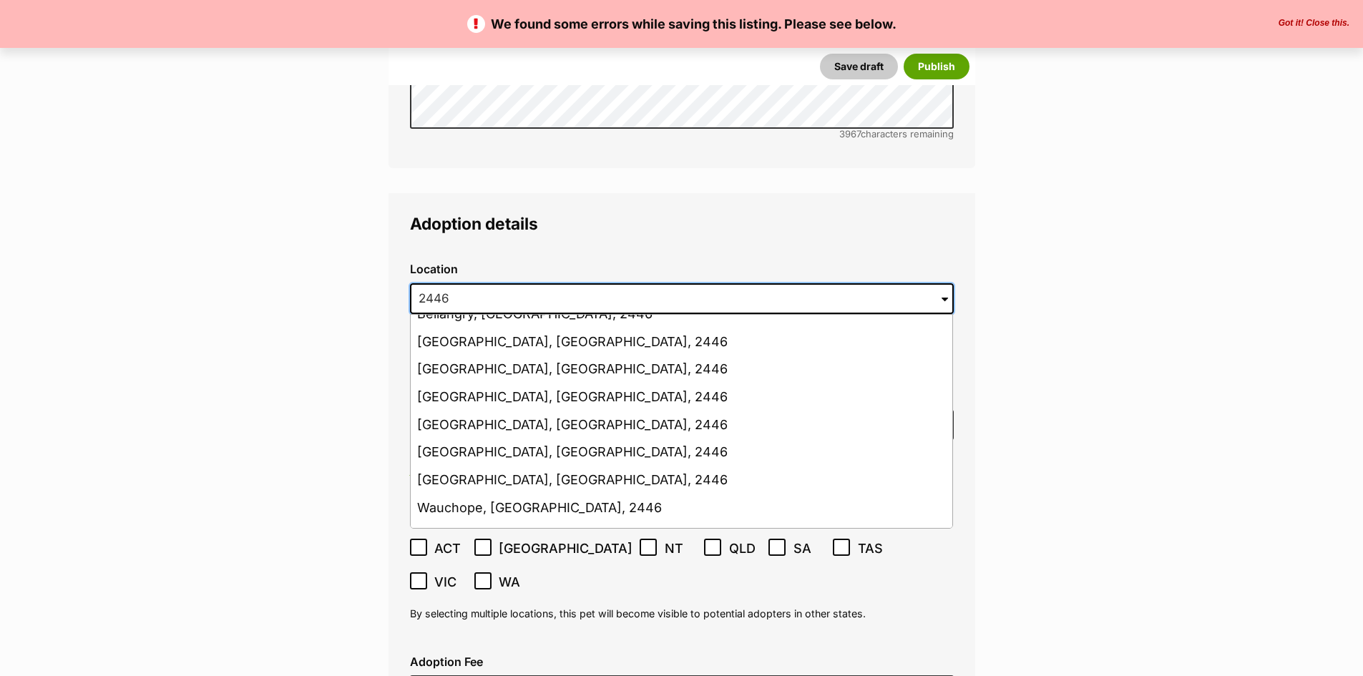
scroll to position [429, 0]
click at [418, 283] on input "2446" at bounding box center [682, 298] width 544 height 31
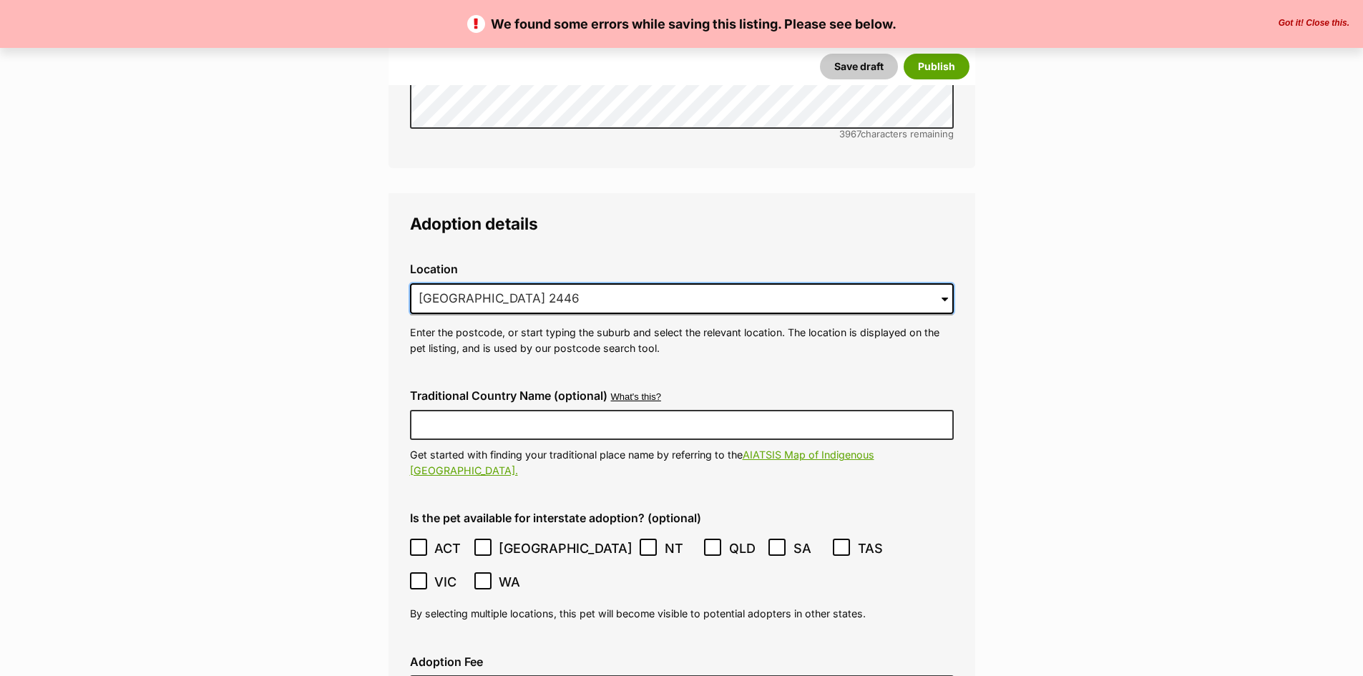
click at [554, 283] on input "Lake Innes 2446" at bounding box center [682, 298] width 544 height 31
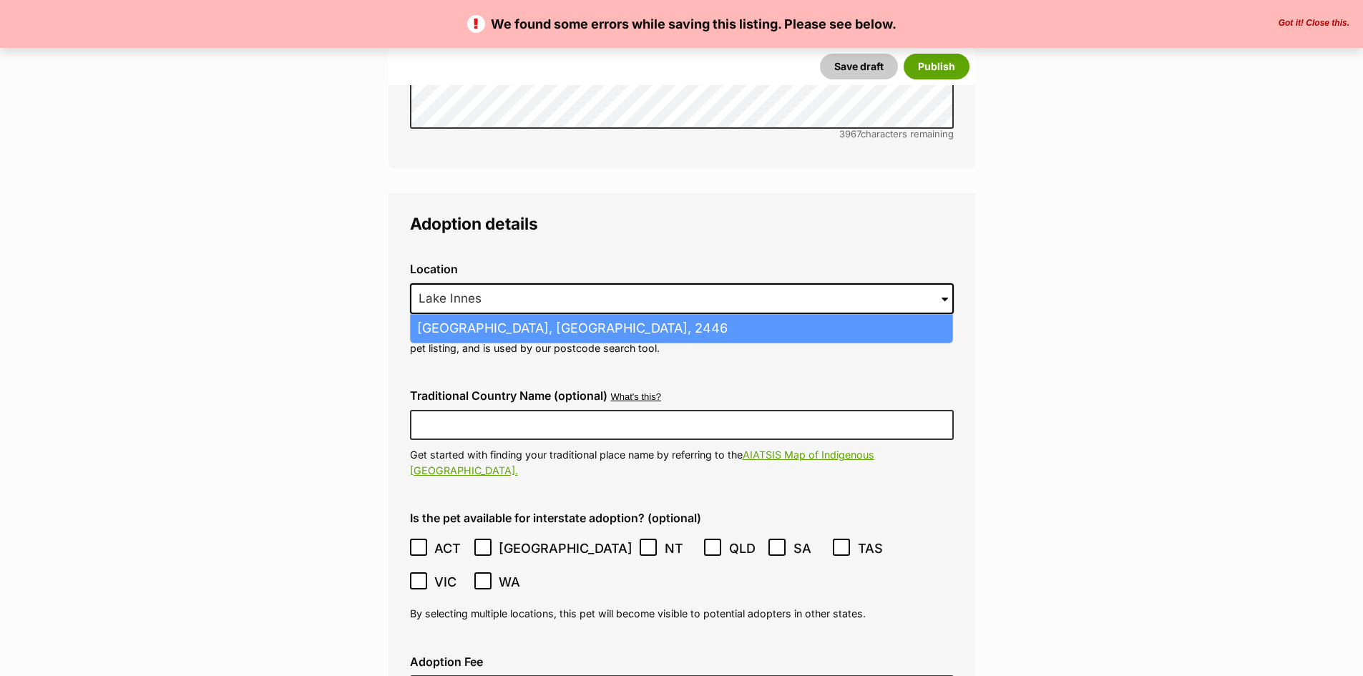
click at [550, 315] on li "Lake Innes, New South Wales, 2446" at bounding box center [681, 329] width 541 height 28
type input "Lake Innes, New South Wales, 2446"
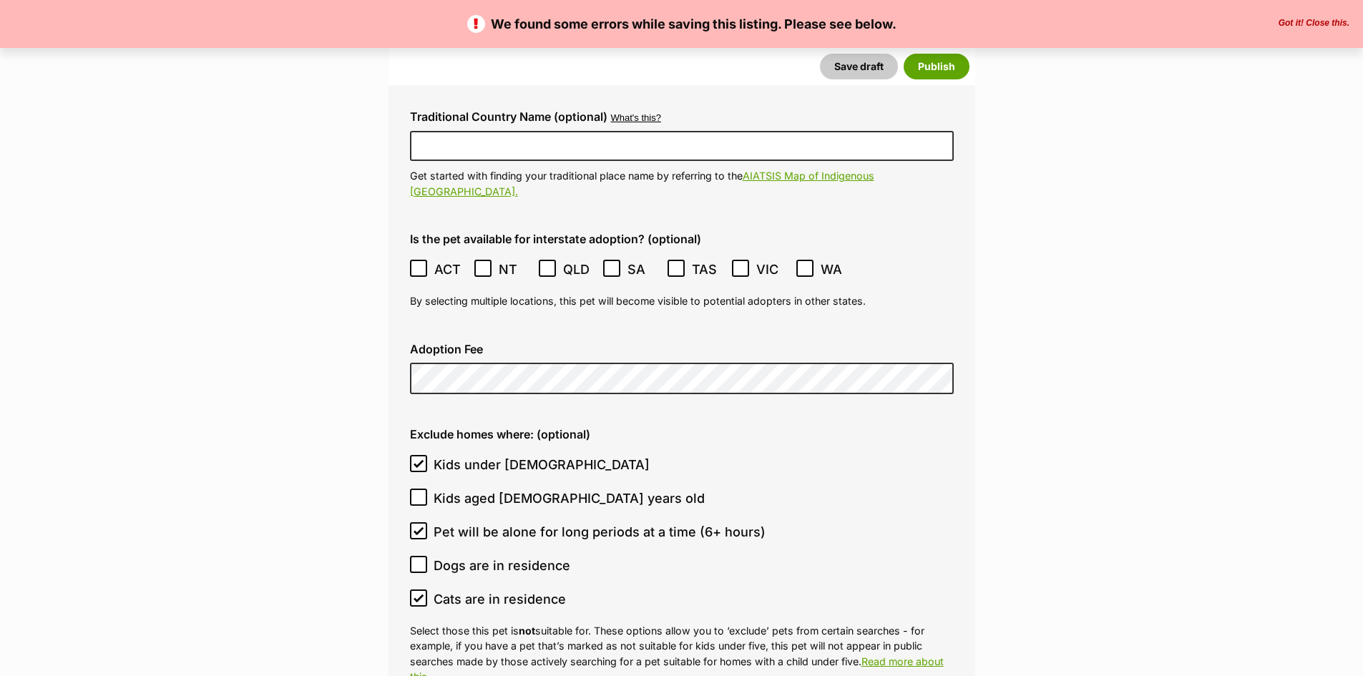
scroll to position [3648, 0]
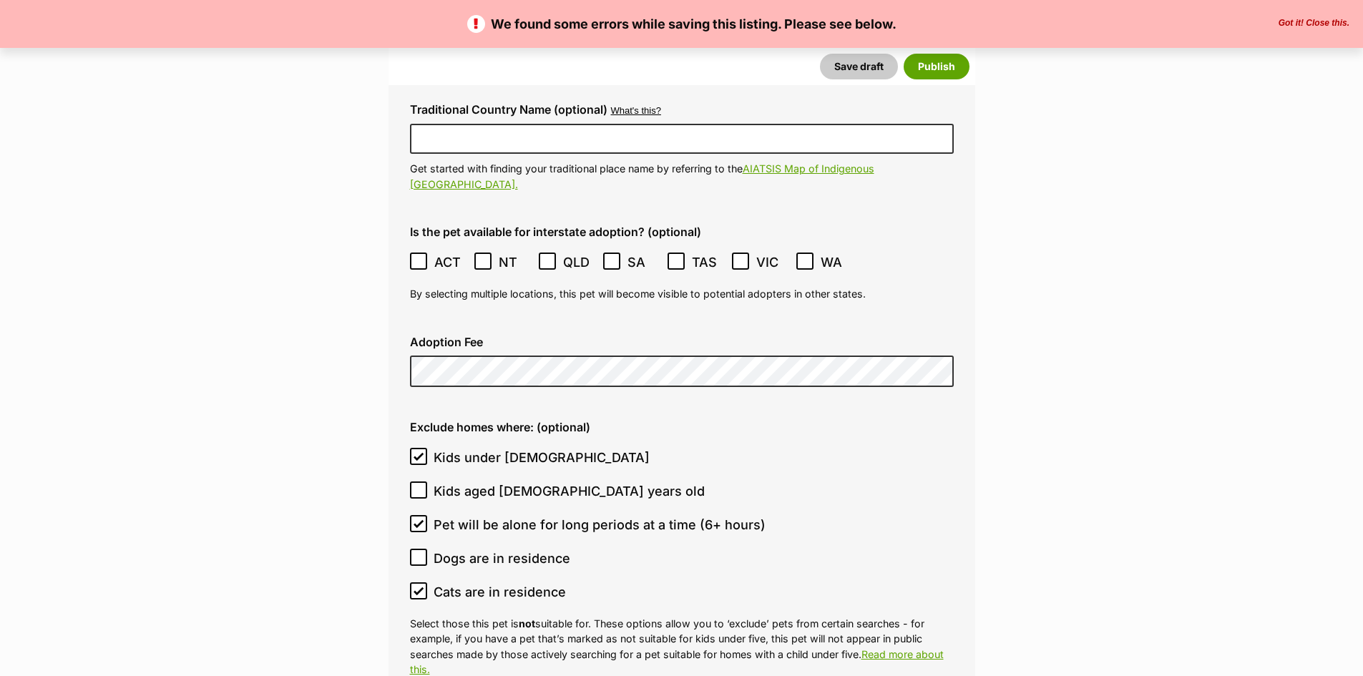
click at [551, 256] on icon at bounding box center [547, 261] width 10 height 10
click at [742, 256] on icon at bounding box center [740, 261] width 10 height 10
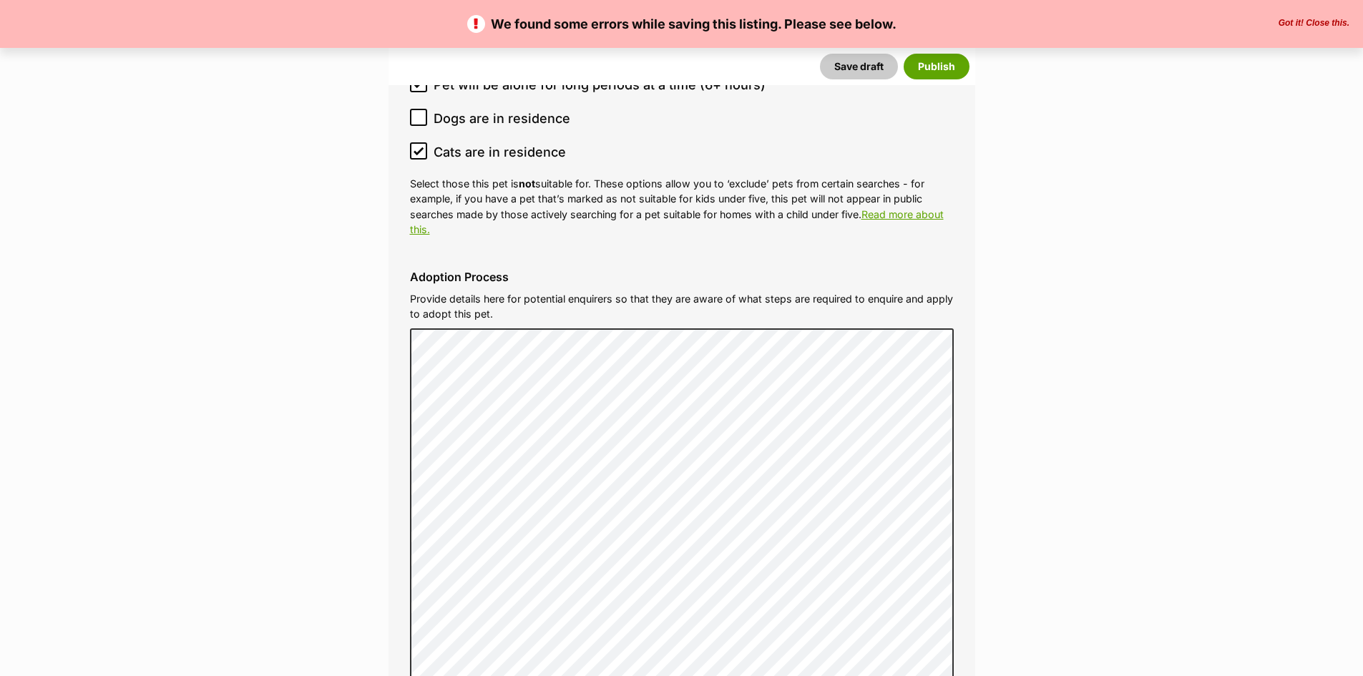
scroll to position [4292, 0]
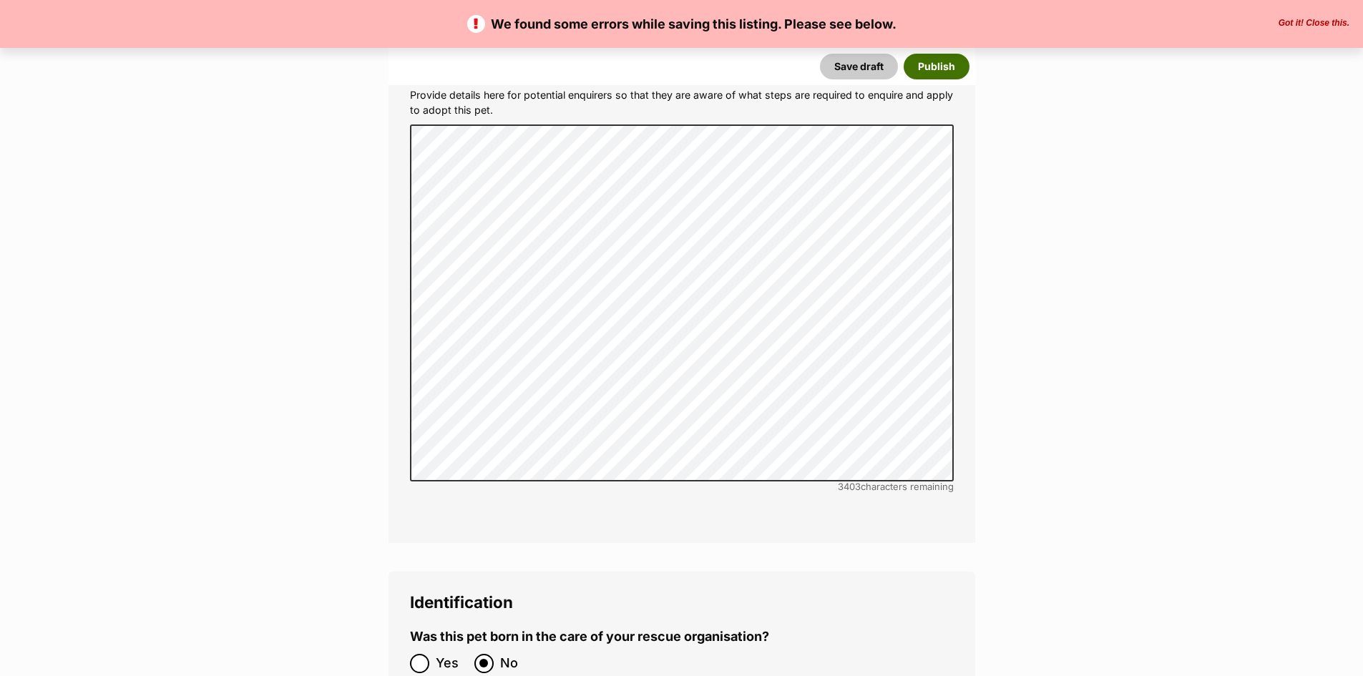
click at [929, 65] on button "Publish" at bounding box center [936, 67] width 66 height 26
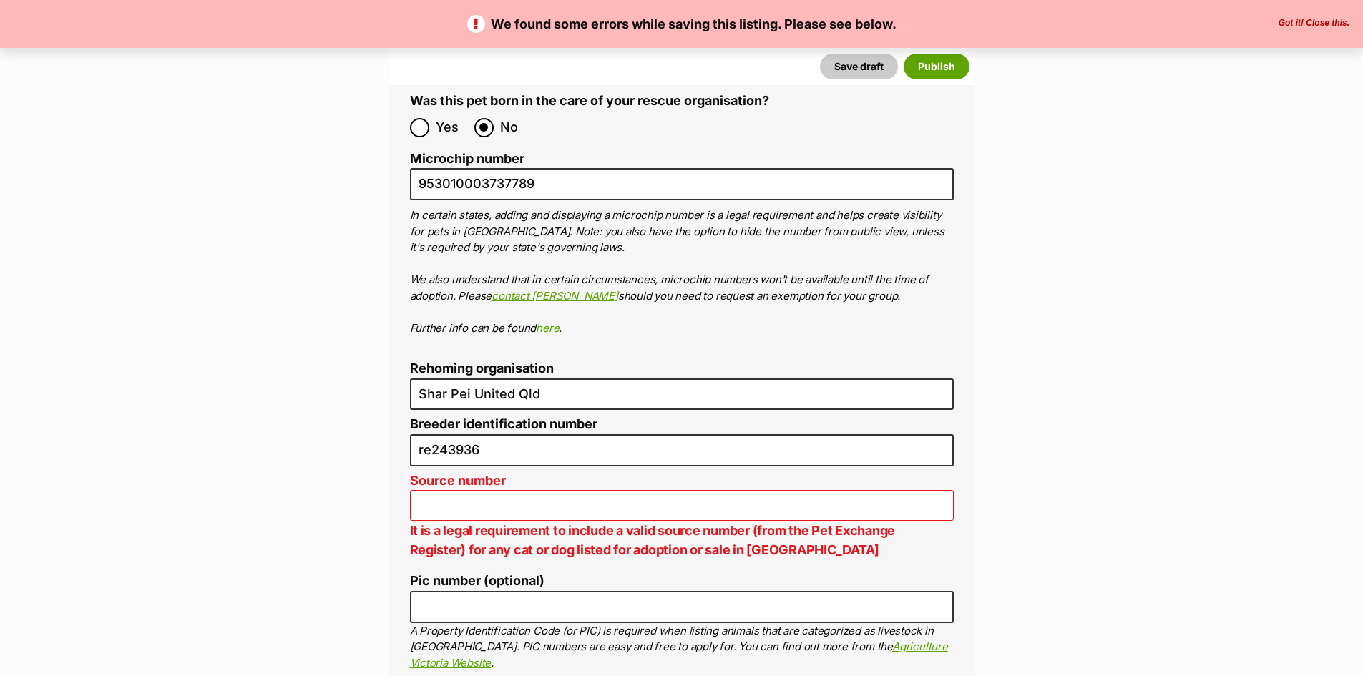
scroll to position [4864, 0]
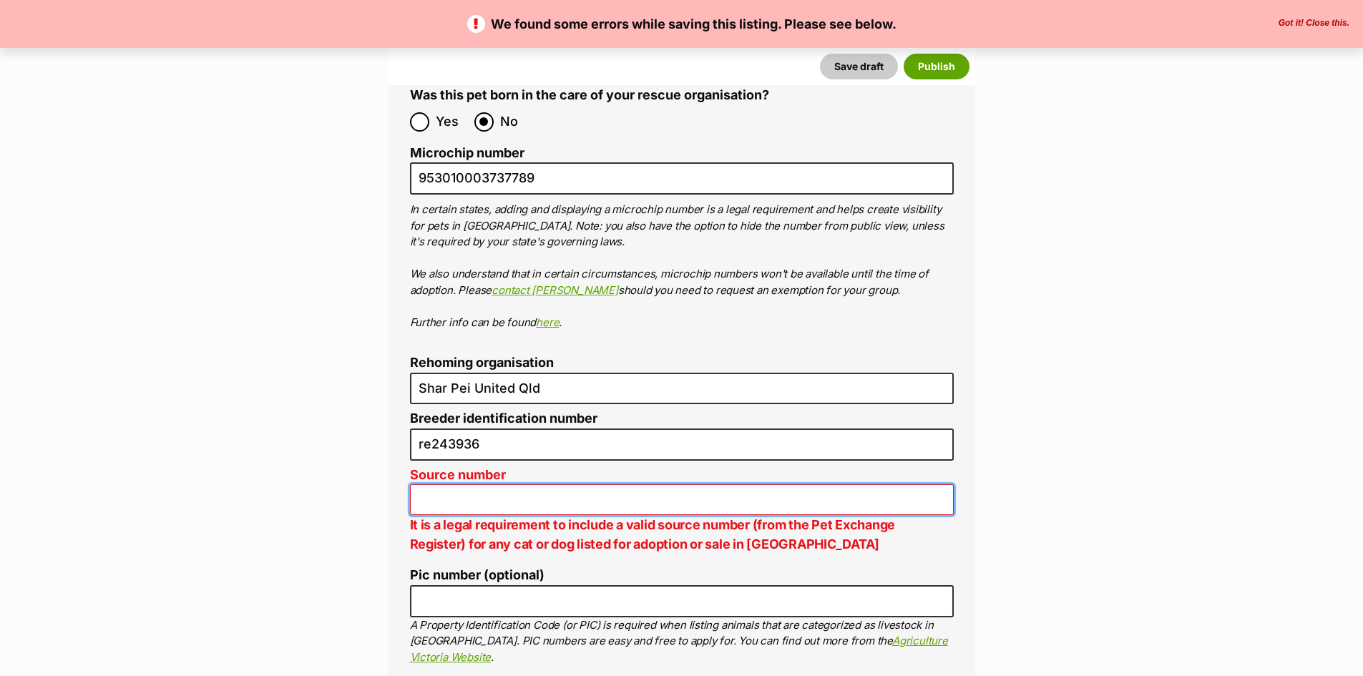
click at [486, 484] on input "Source number" at bounding box center [682, 499] width 544 height 31
type input "RE243936"
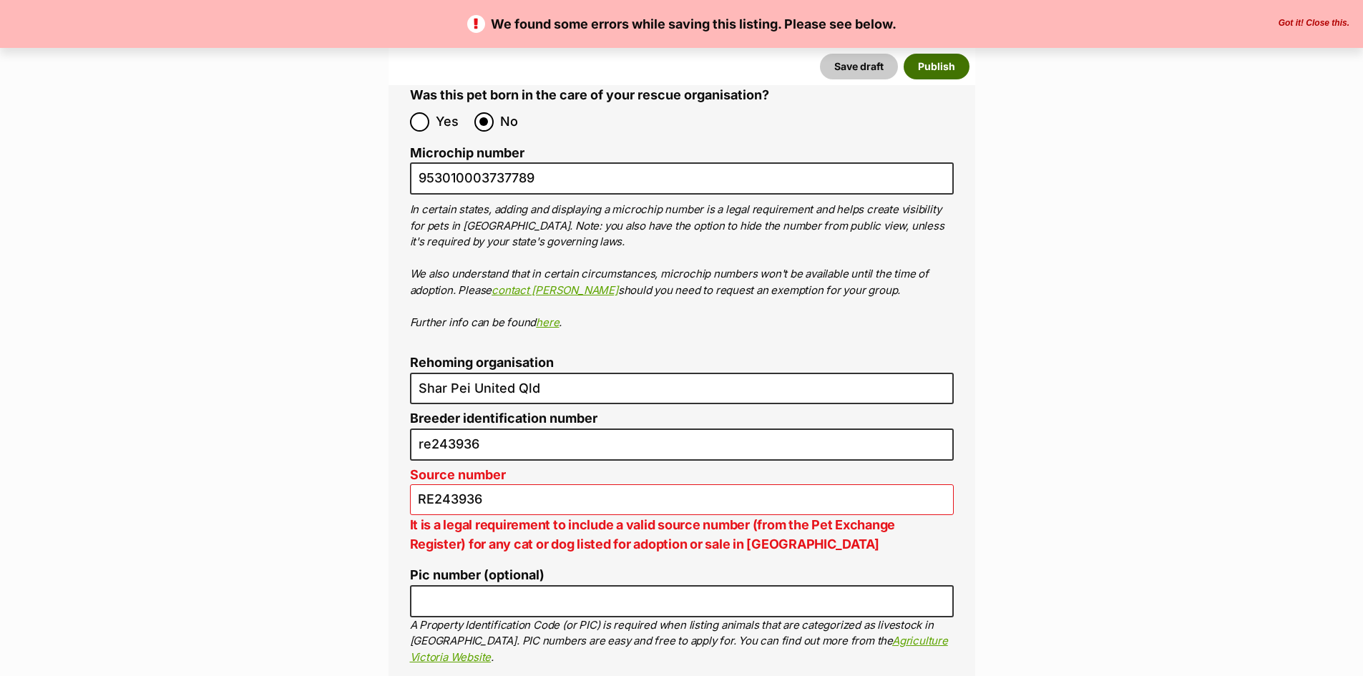
click at [926, 64] on button "Publish" at bounding box center [936, 67] width 66 height 26
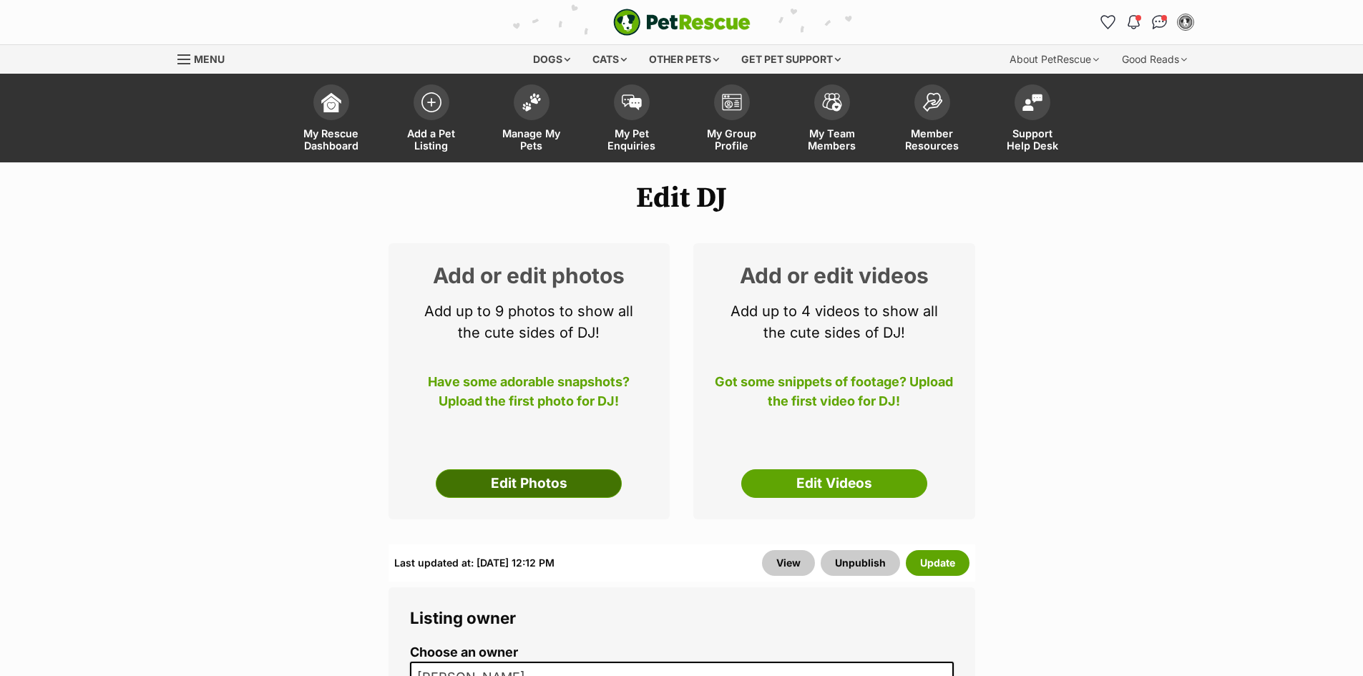
click at [497, 476] on link "Edit Photos" at bounding box center [529, 483] width 186 height 29
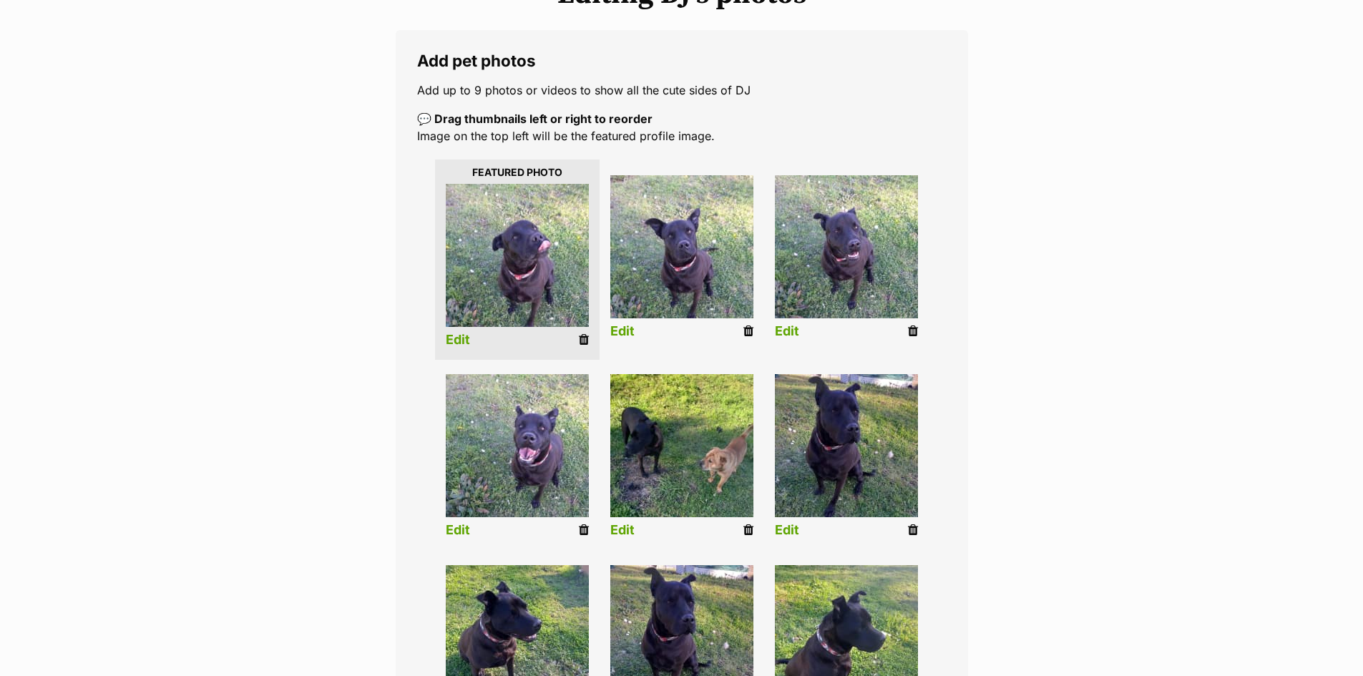
scroll to position [215, 0]
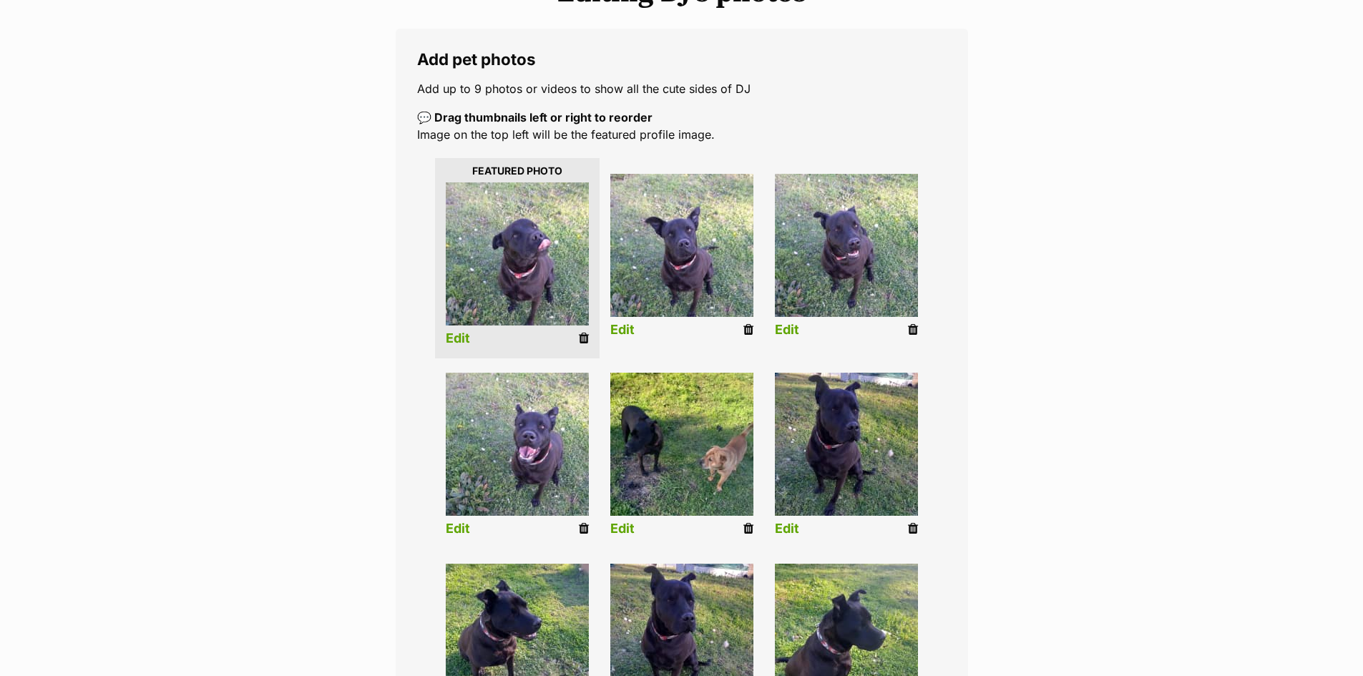
click at [446, 336] on link "Edit" at bounding box center [458, 338] width 24 height 15
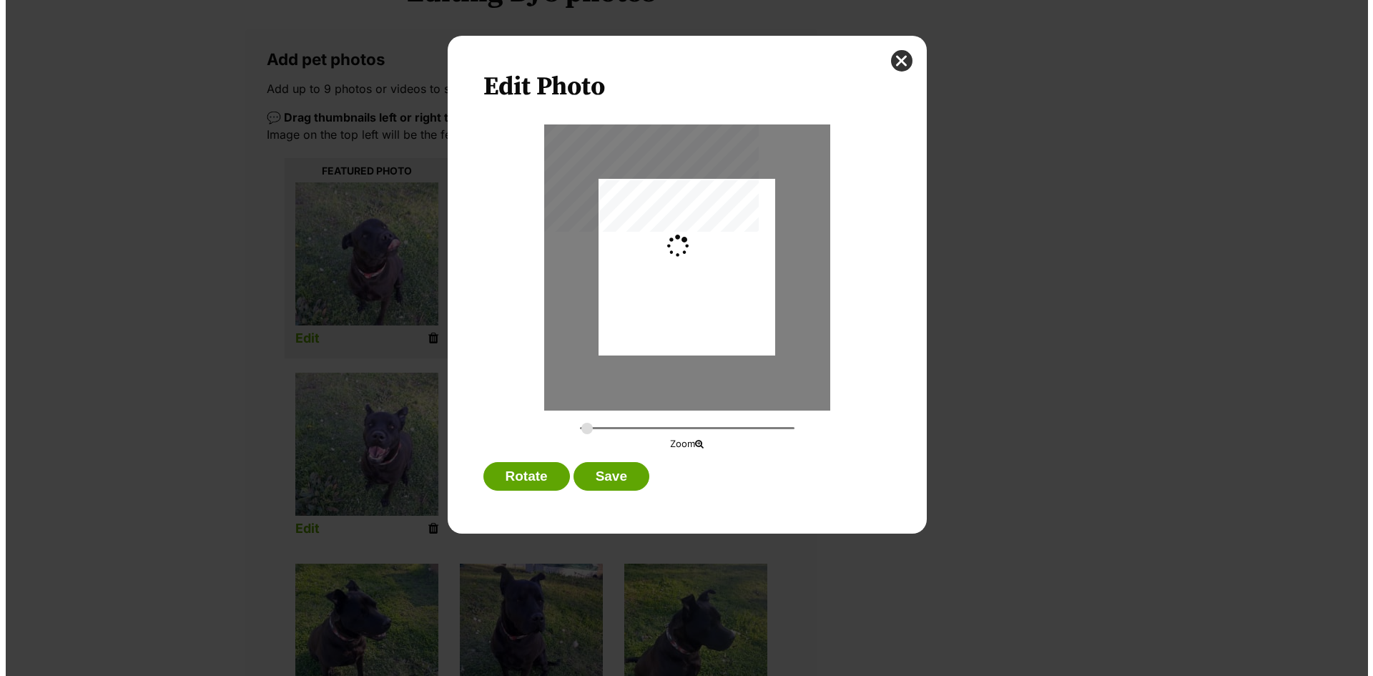
scroll to position [0, 0]
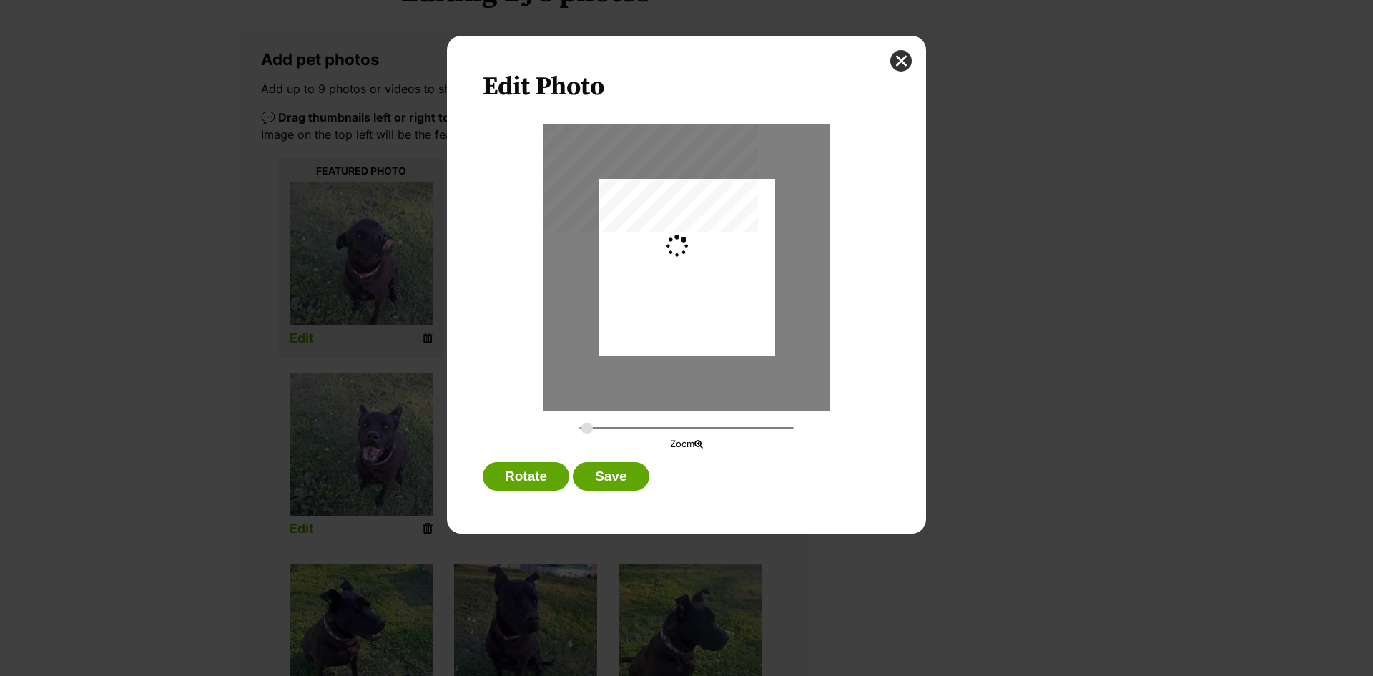
type input "0.2744"
drag, startPoint x: 662, startPoint y: 333, endPoint x: 665, endPoint y: 318, distance: 15.2
click at [665, 318] on div "Dialog Window - Close (Press escape to close)" at bounding box center [687, 251] width 177 height 235
click at [595, 476] on button "Save" at bounding box center [611, 476] width 76 height 29
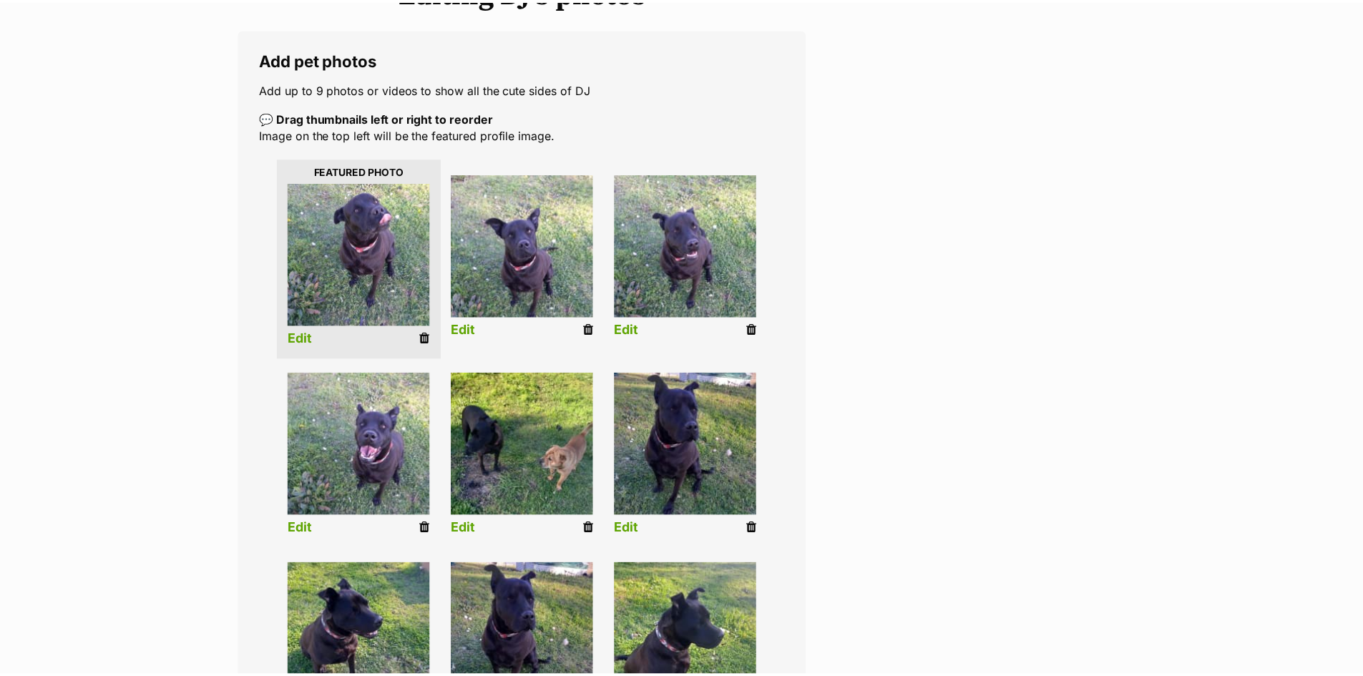
scroll to position [215, 0]
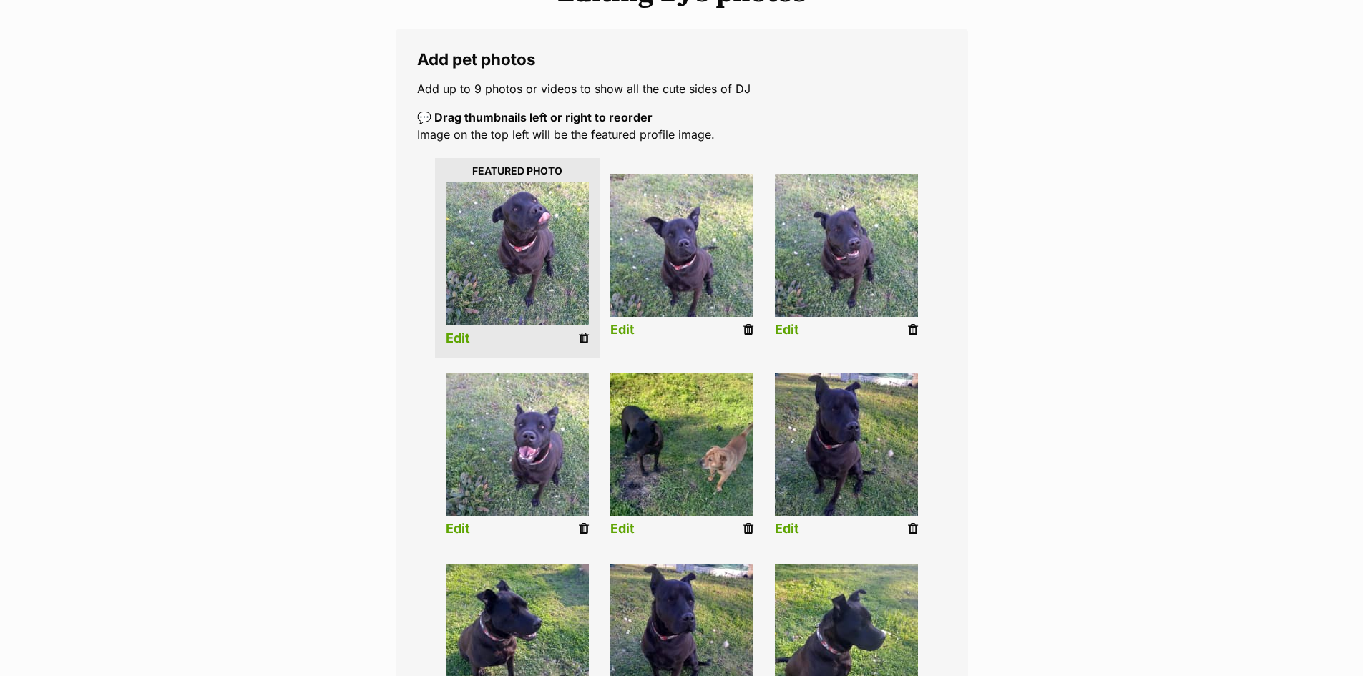
click at [620, 328] on link "Edit" at bounding box center [622, 330] width 24 height 15
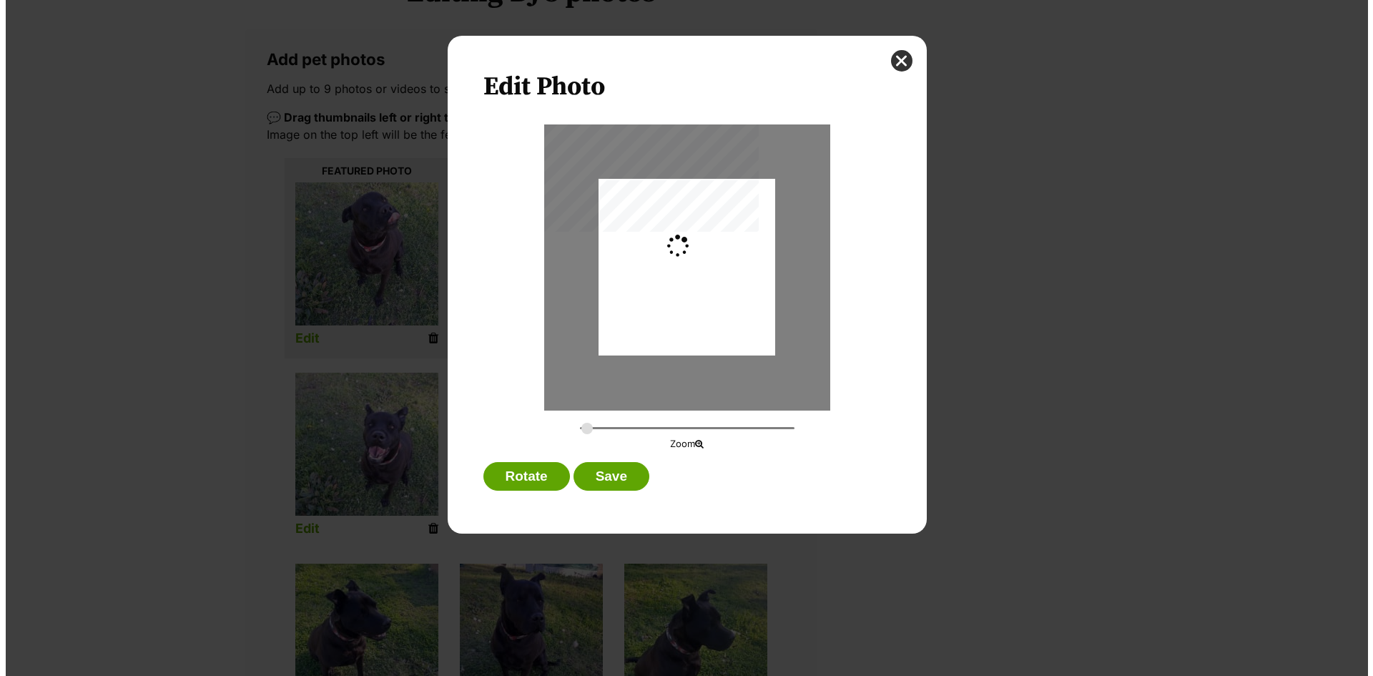
scroll to position [0, 0]
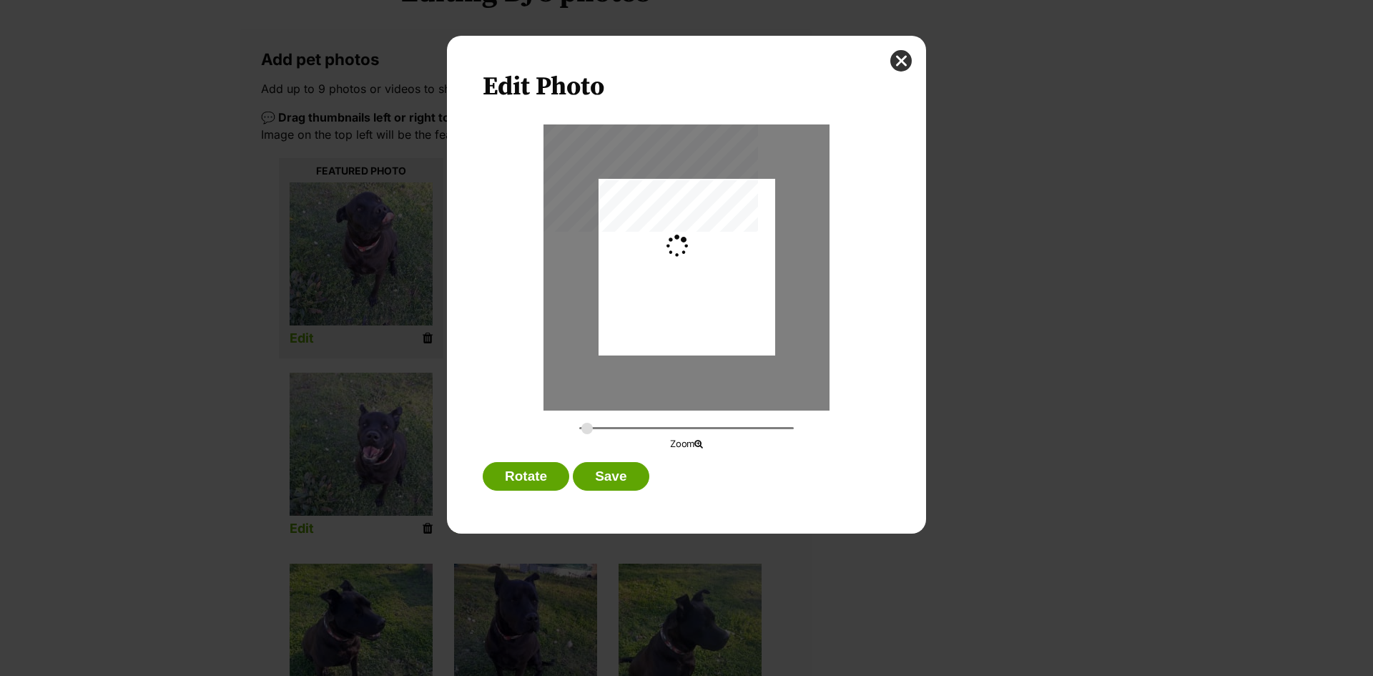
type input "0.2744"
click at [619, 472] on button "Save" at bounding box center [611, 476] width 76 height 29
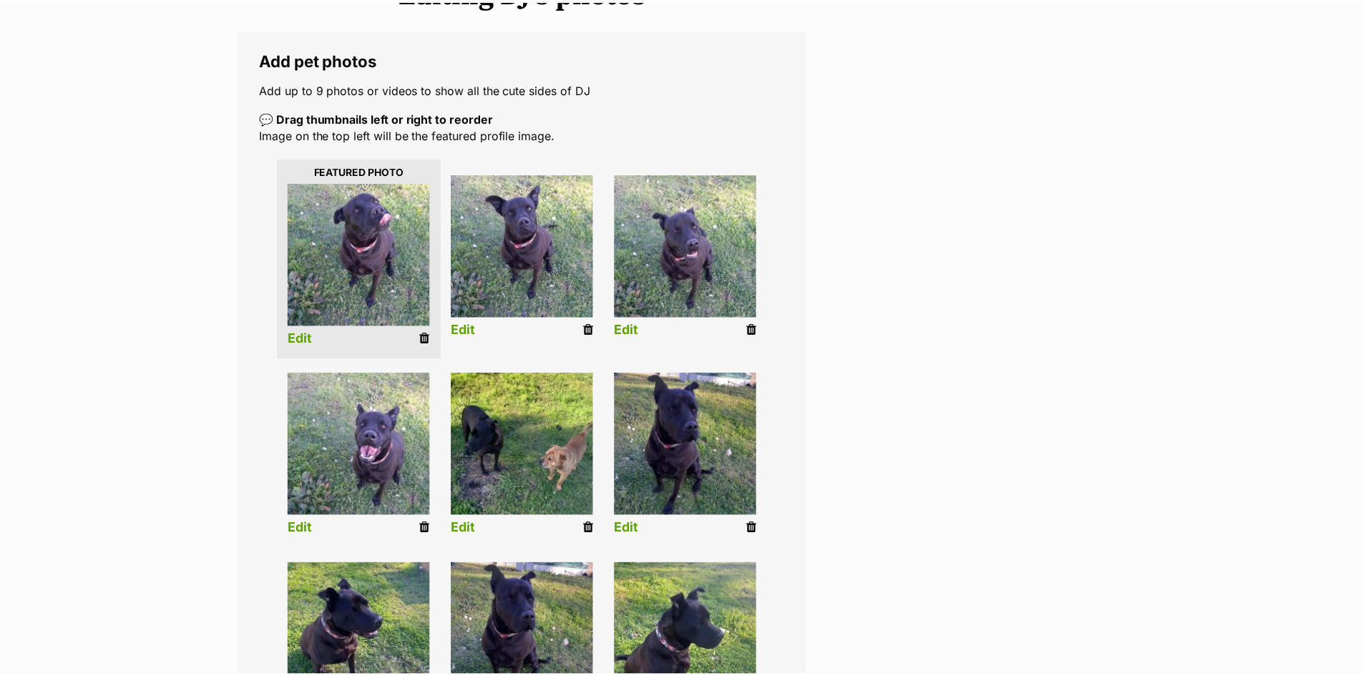
scroll to position [215, 0]
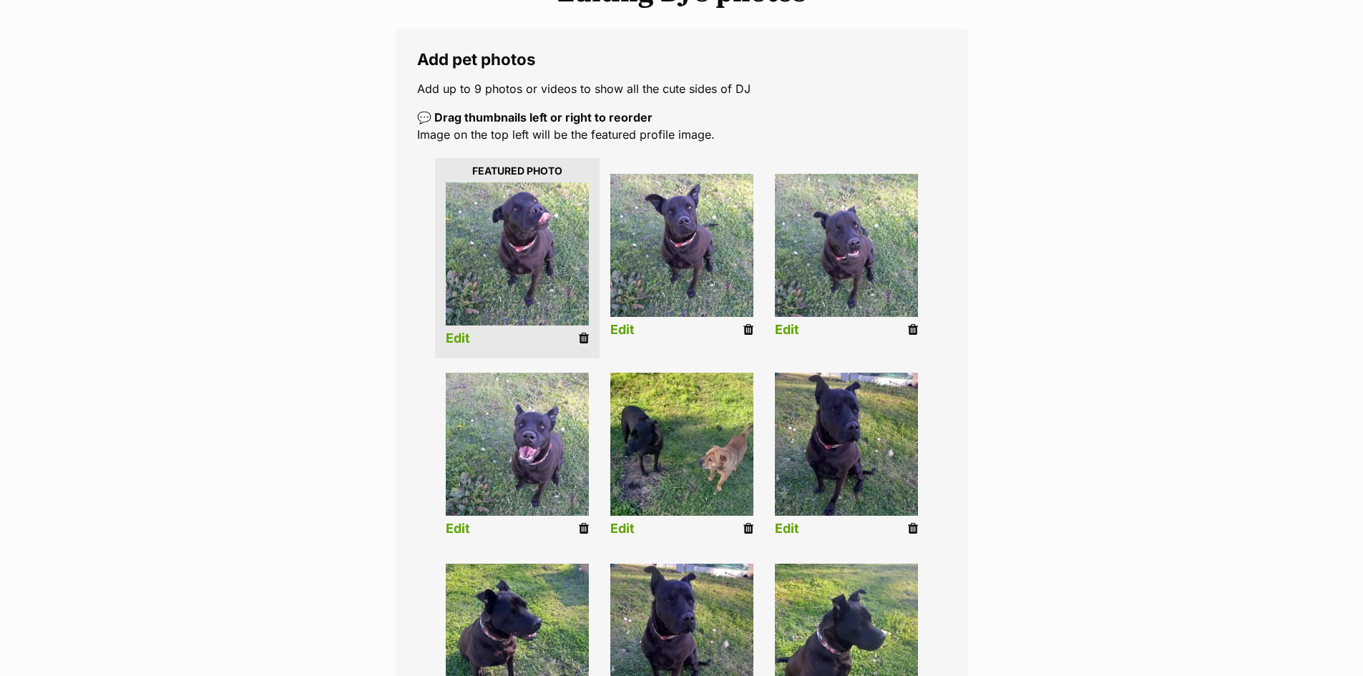
click at [783, 328] on link "Edit" at bounding box center [787, 330] width 24 height 15
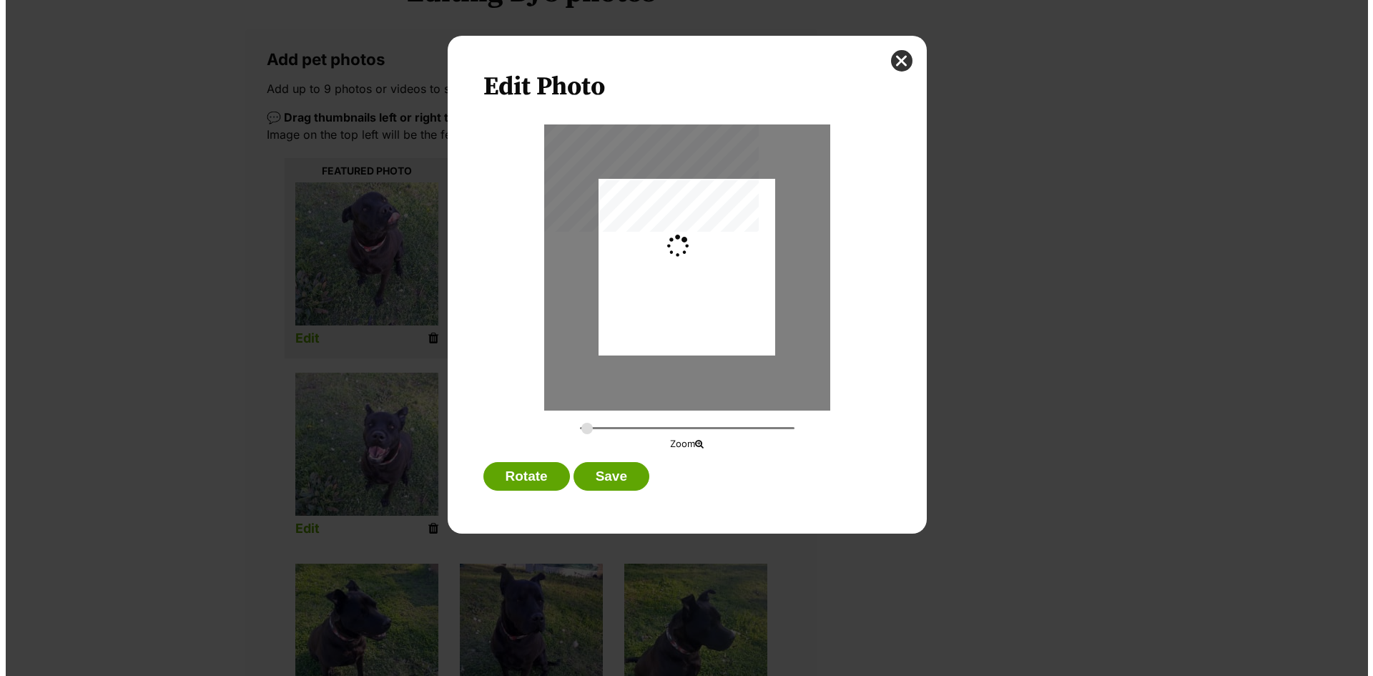
scroll to position [0, 0]
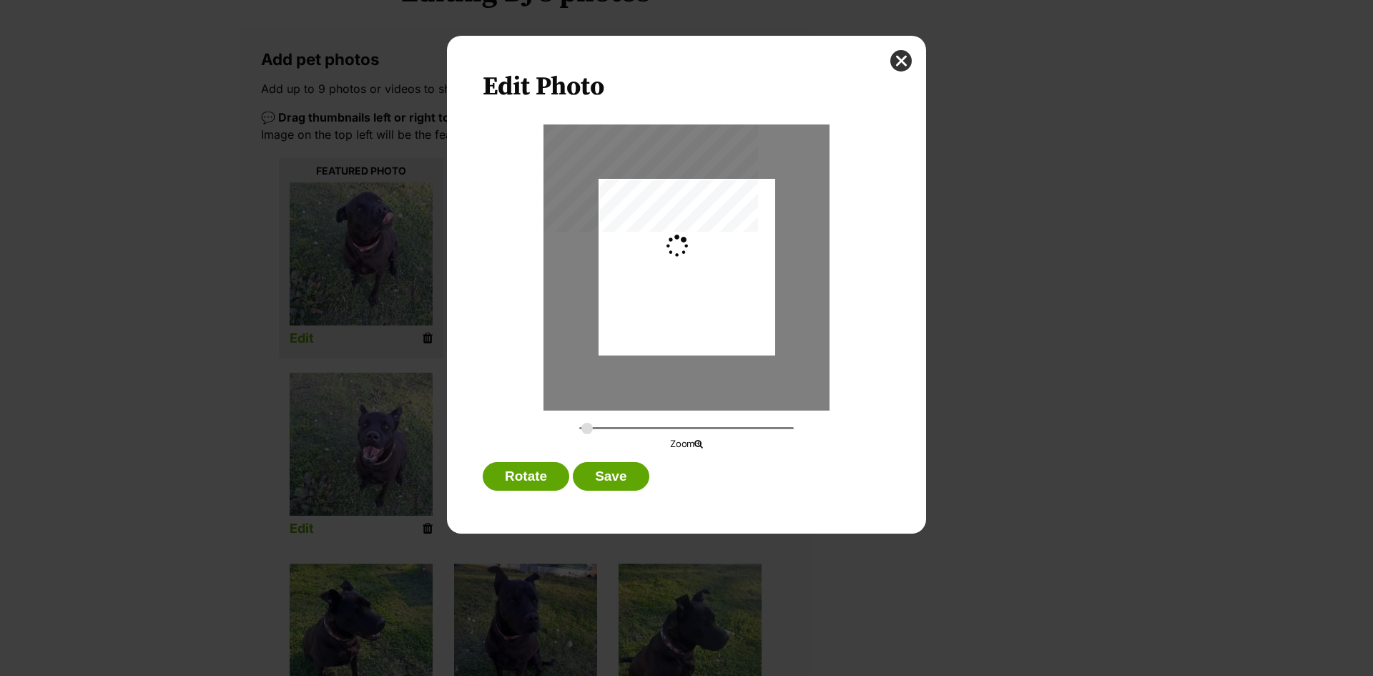
type input "0.2744"
click at [599, 474] on button "Save" at bounding box center [611, 476] width 76 height 29
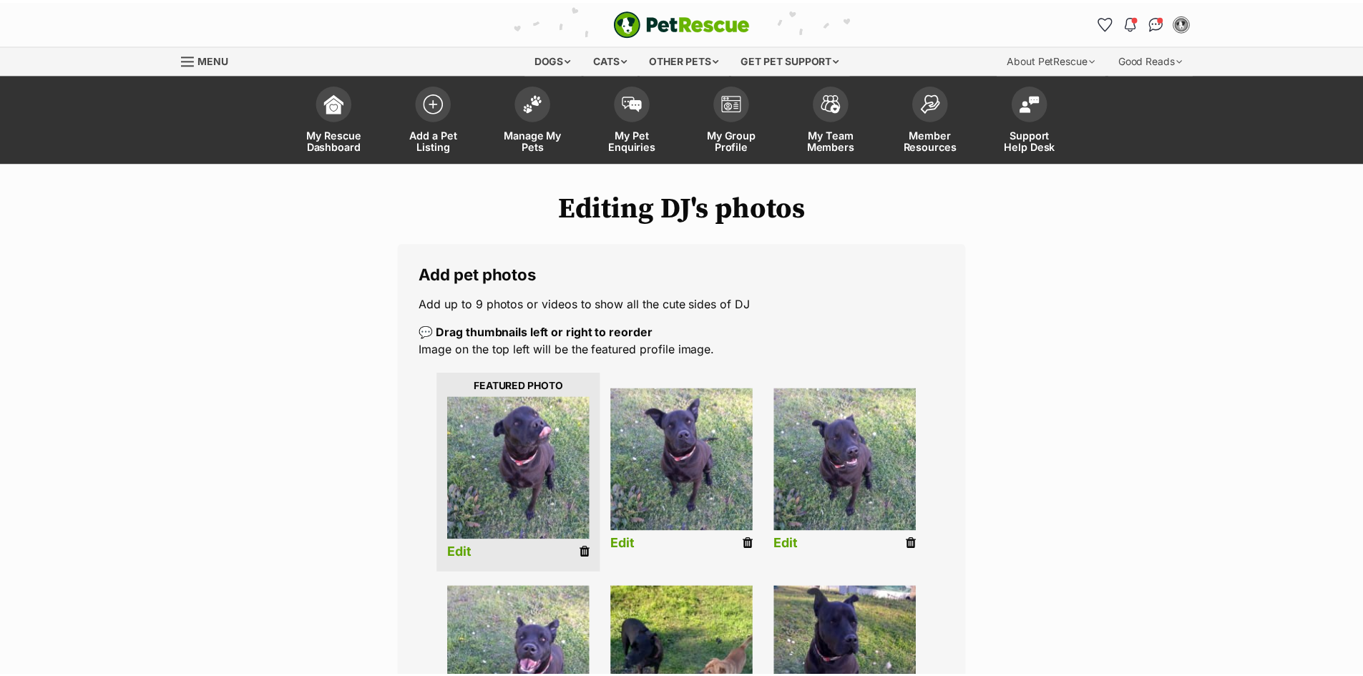
scroll to position [215, 0]
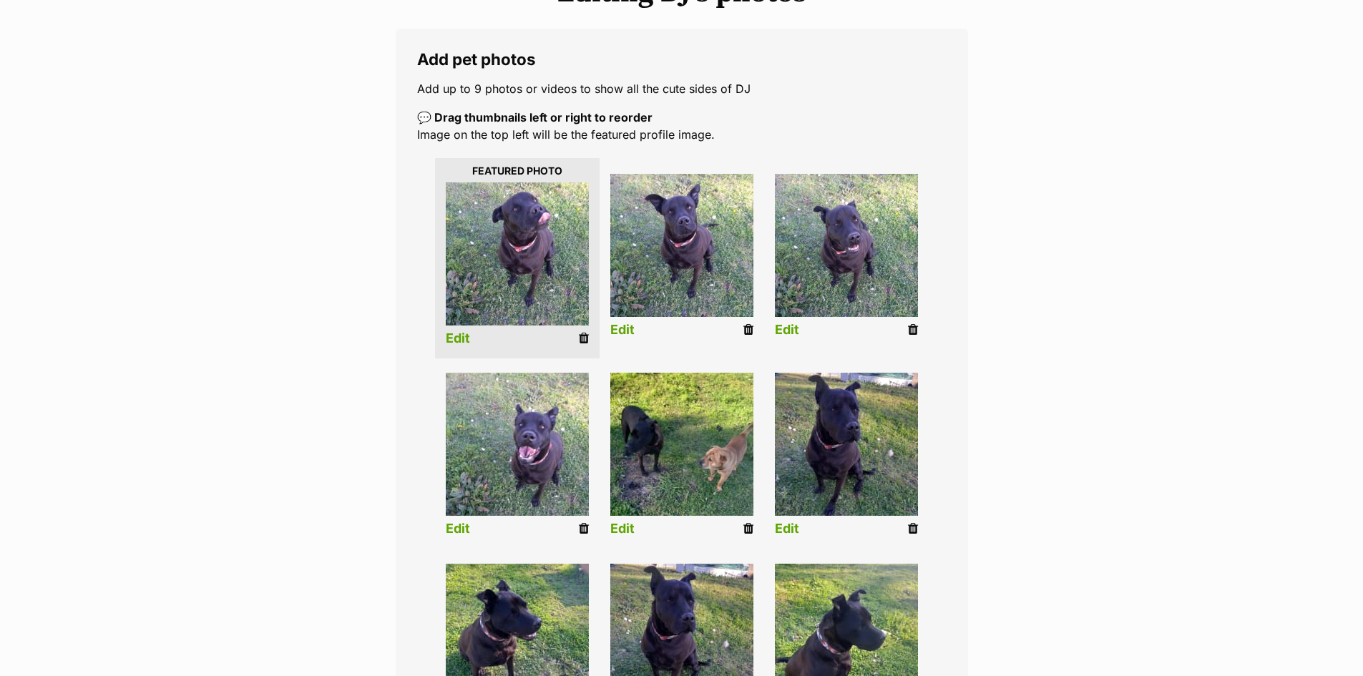
click at [460, 521] on link "Edit" at bounding box center [458, 528] width 24 height 15
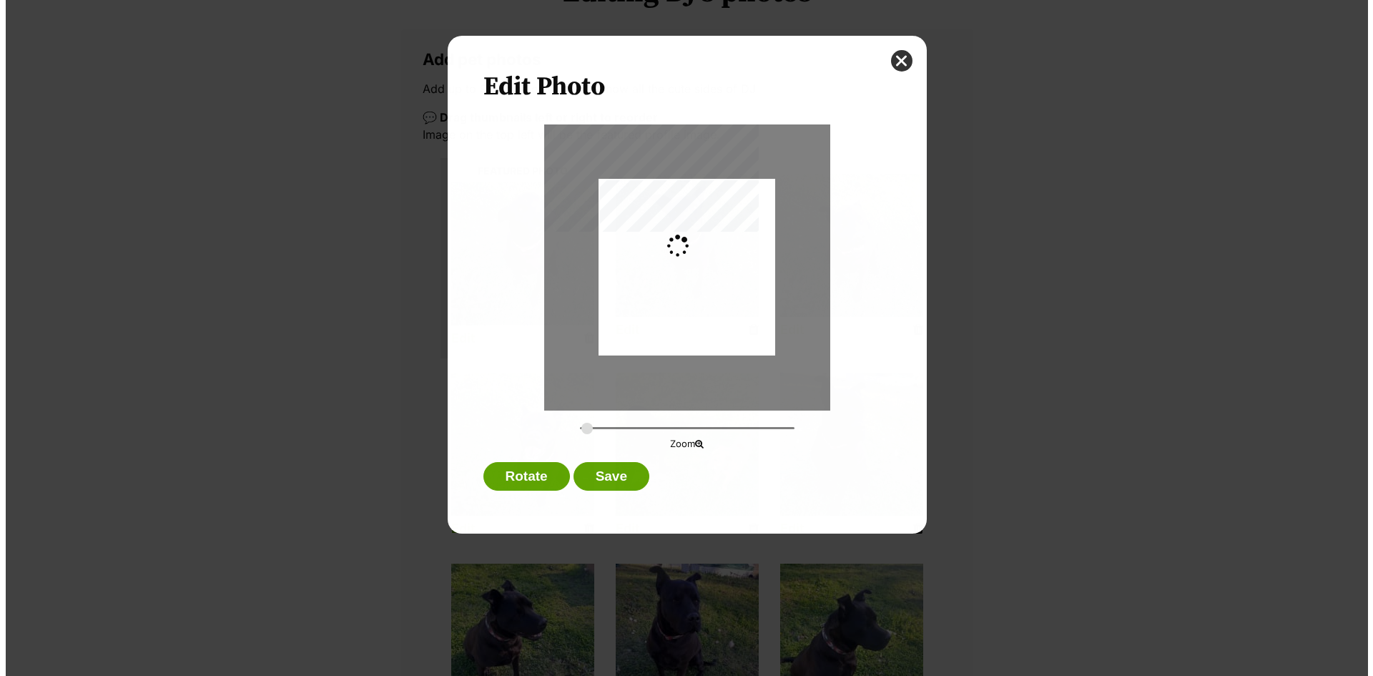
scroll to position [0, 0]
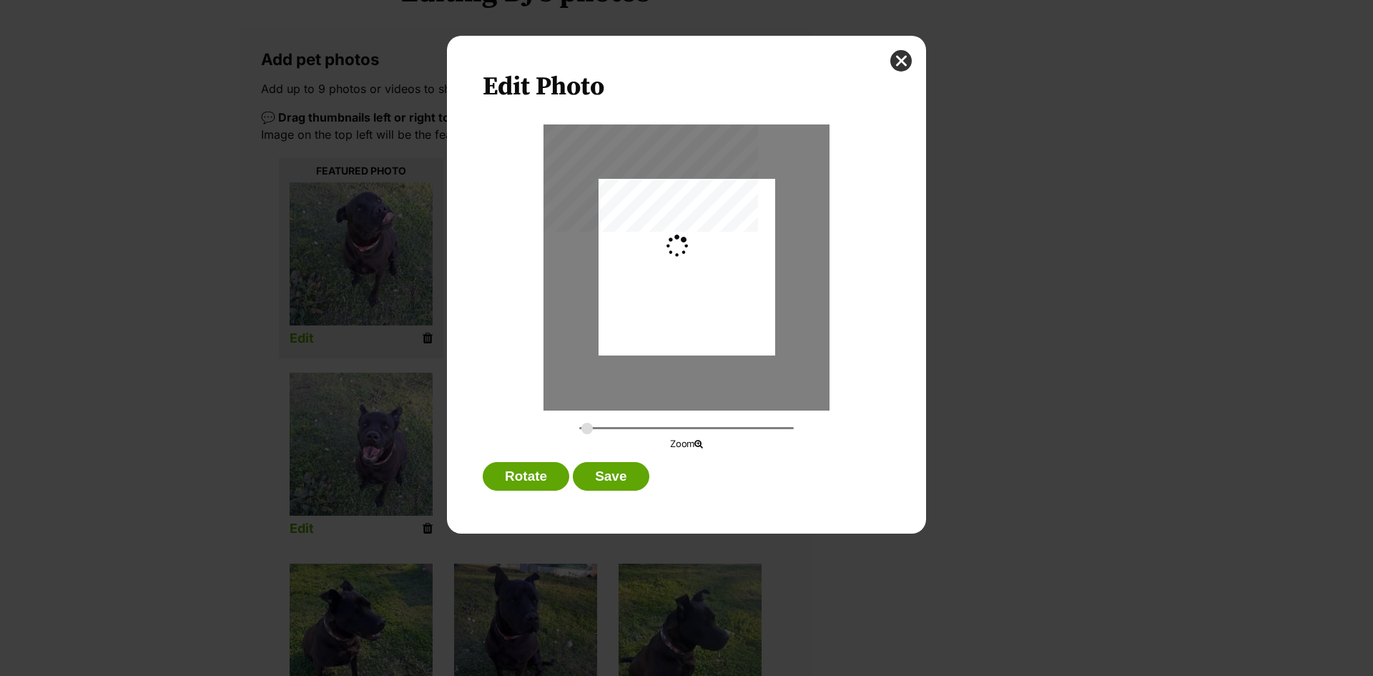
type input "0.2744"
drag, startPoint x: 681, startPoint y: 333, endPoint x: 712, endPoint y: 333, distance: 31.5
click at [712, 333] on div "Dialog Window - Close (Press escape to close)" at bounding box center [687, 267] width 177 height 235
click at [604, 476] on button "Save" at bounding box center [611, 476] width 76 height 29
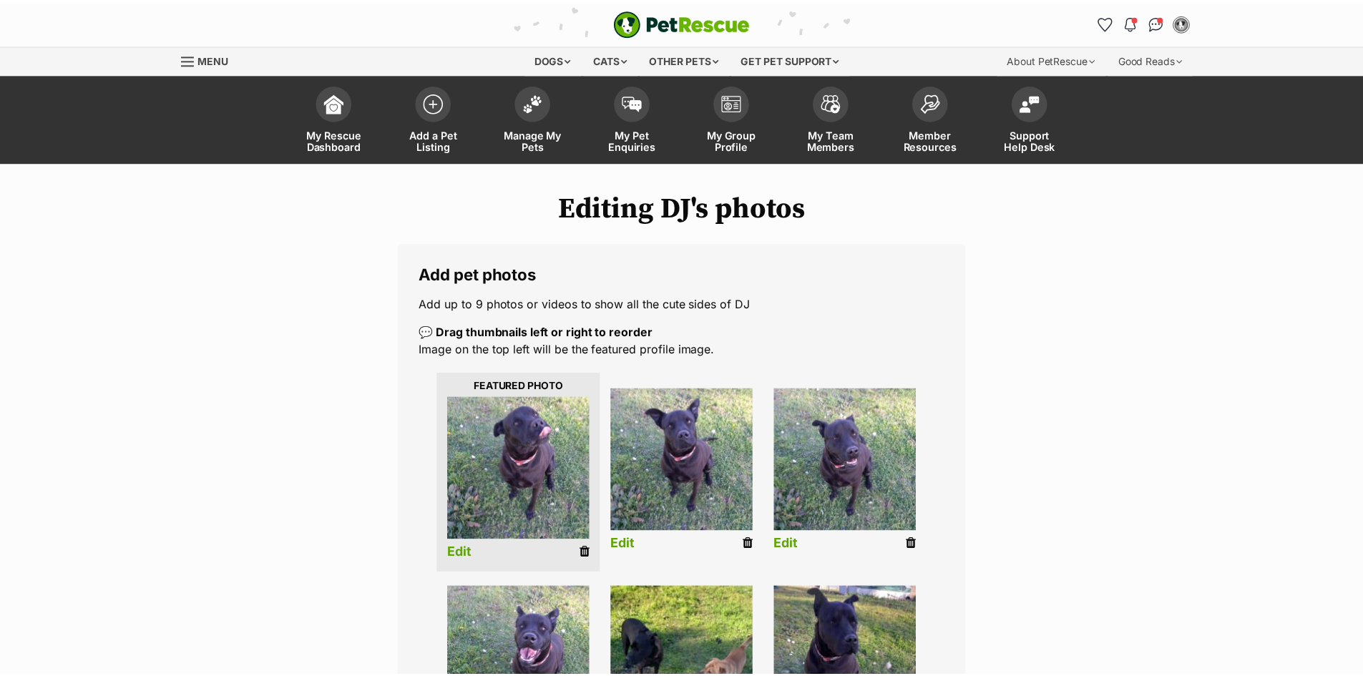
scroll to position [215, 0]
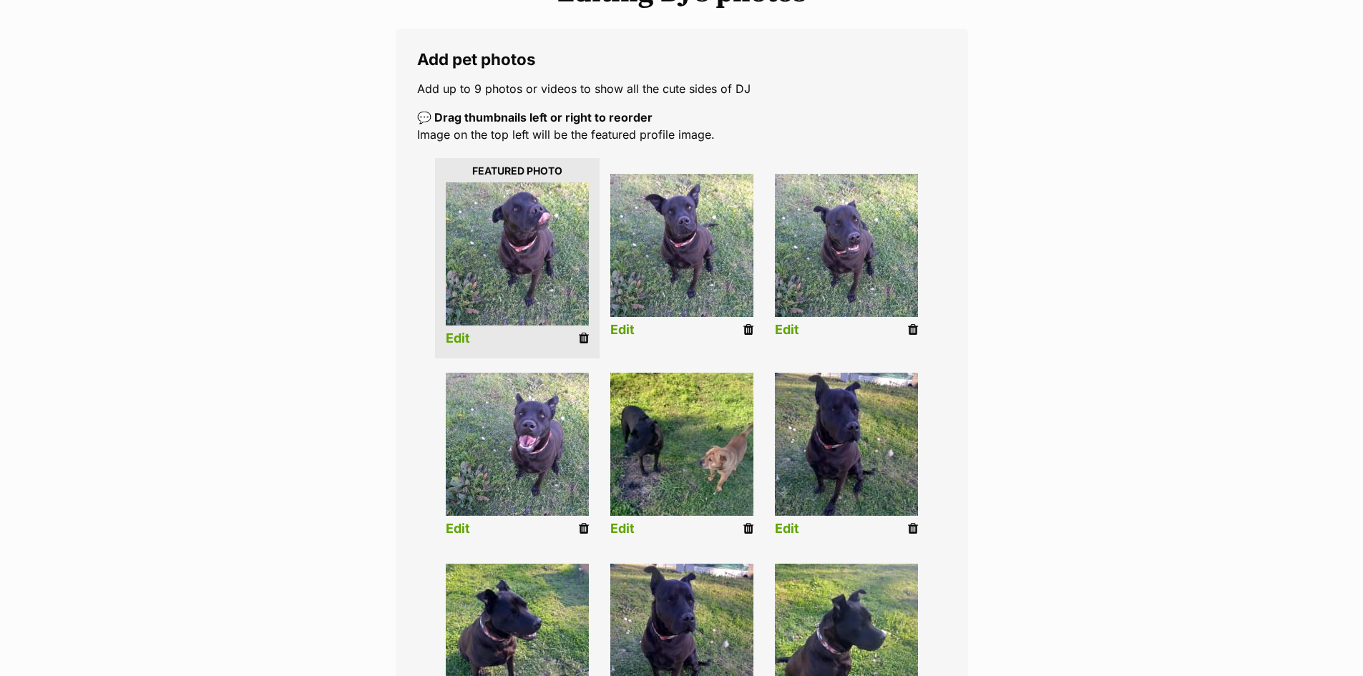
click at [625, 519] on li "Edit" at bounding box center [681, 458] width 165 height 184
click at [621, 521] on link "Edit" at bounding box center [622, 528] width 24 height 15
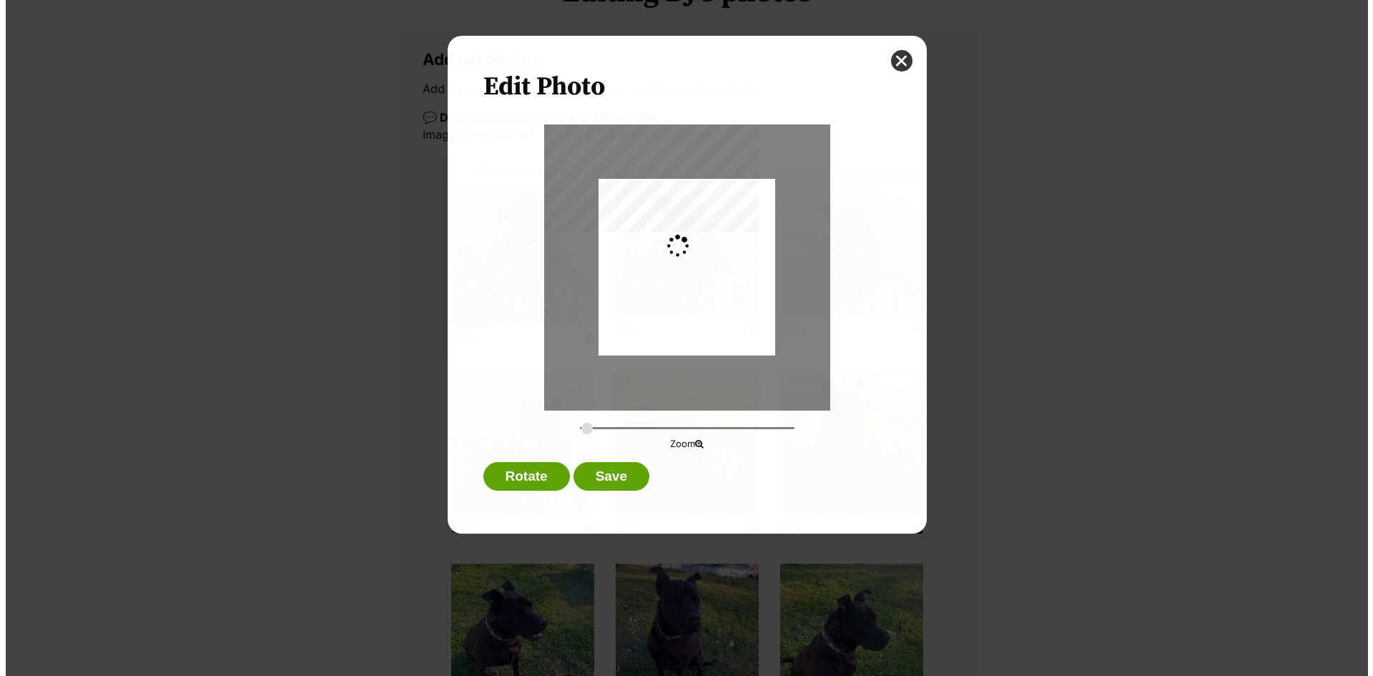
scroll to position [0, 0]
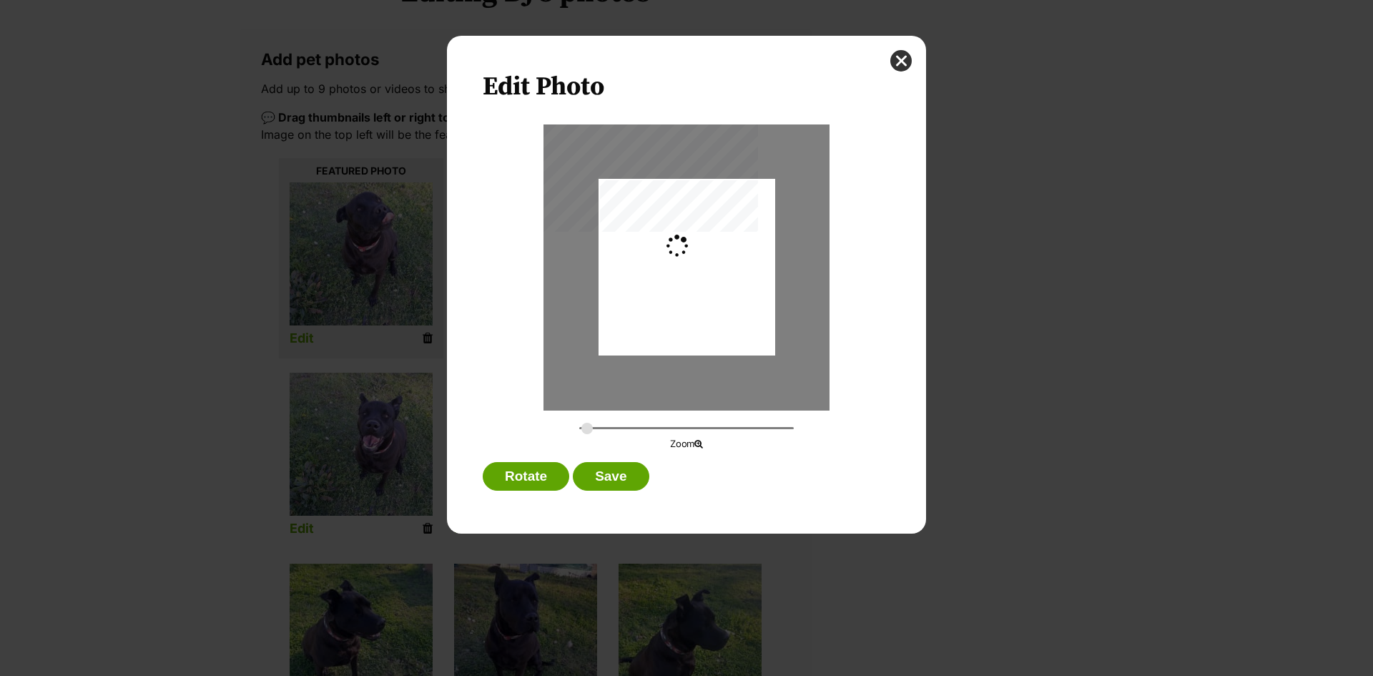
type input "0.2744"
drag, startPoint x: 705, startPoint y: 332, endPoint x: 702, endPoint y: 367, distance: 35.1
click at [702, 367] on div "Dialog Window - Close (Press escape to close)" at bounding box center [687, 296] width 177 height 235
click at [597, 475] on button "Save" at bounding box center [611, 476] width 76 height 29
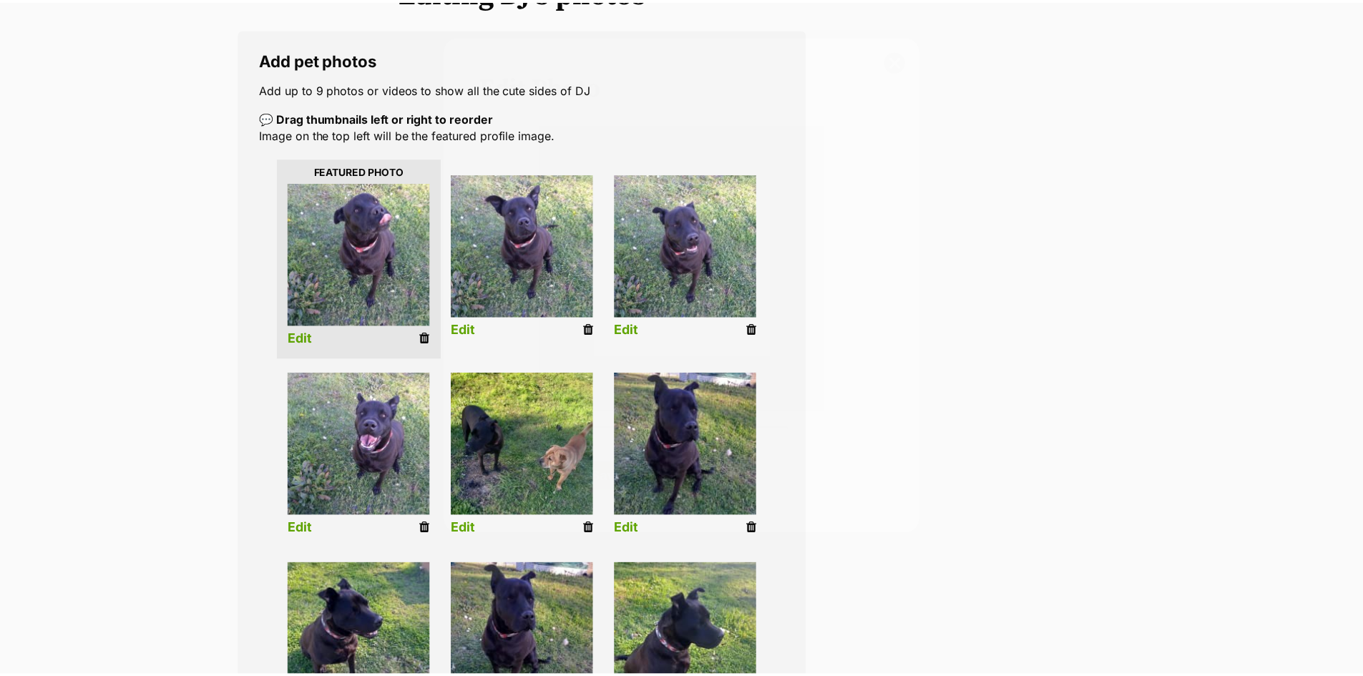
scroll to position [215, 0]
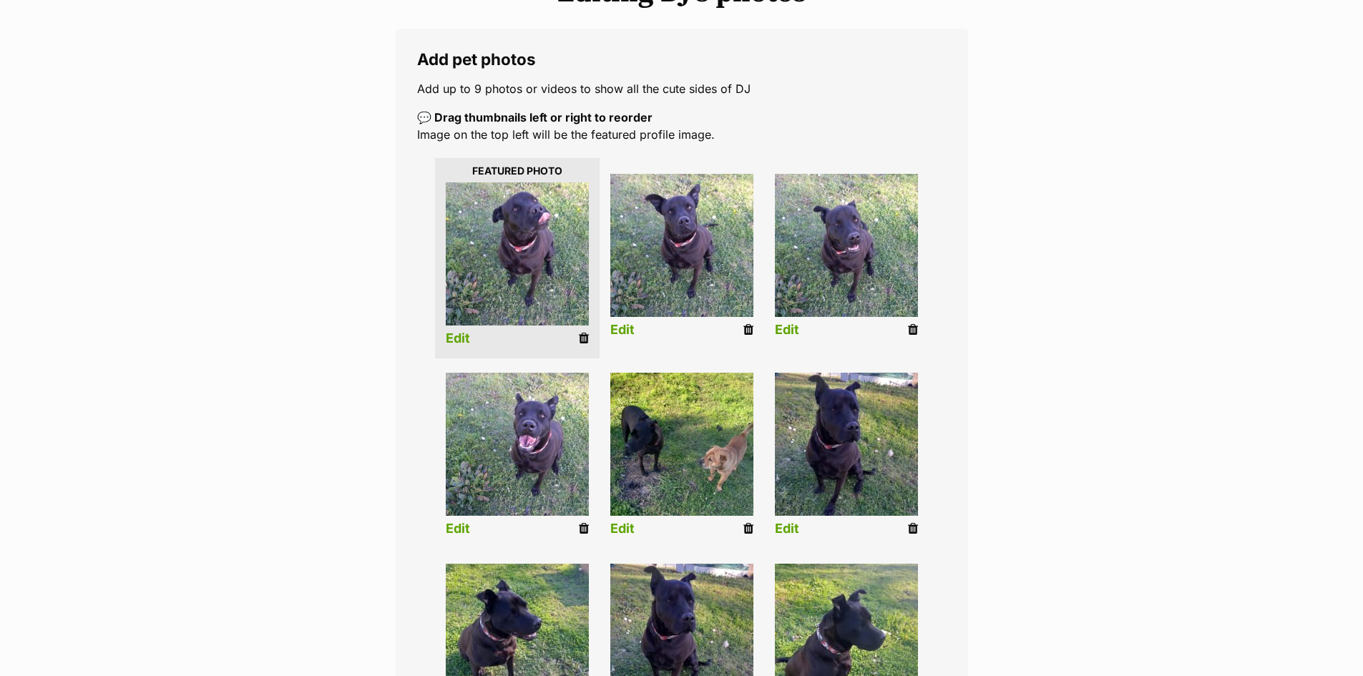
click at [788, 526] on link "Edit" at bounding box center [787, 528] width 24 height 15
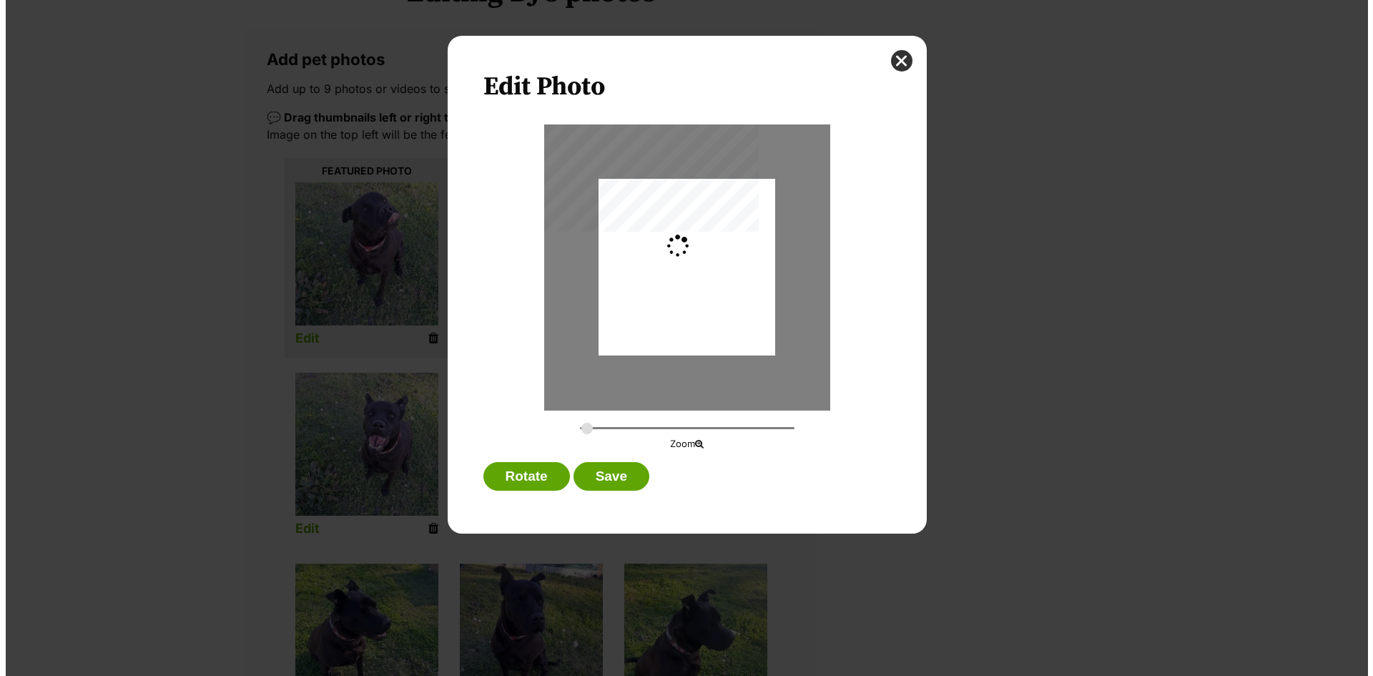
scroll to position [0, 0]
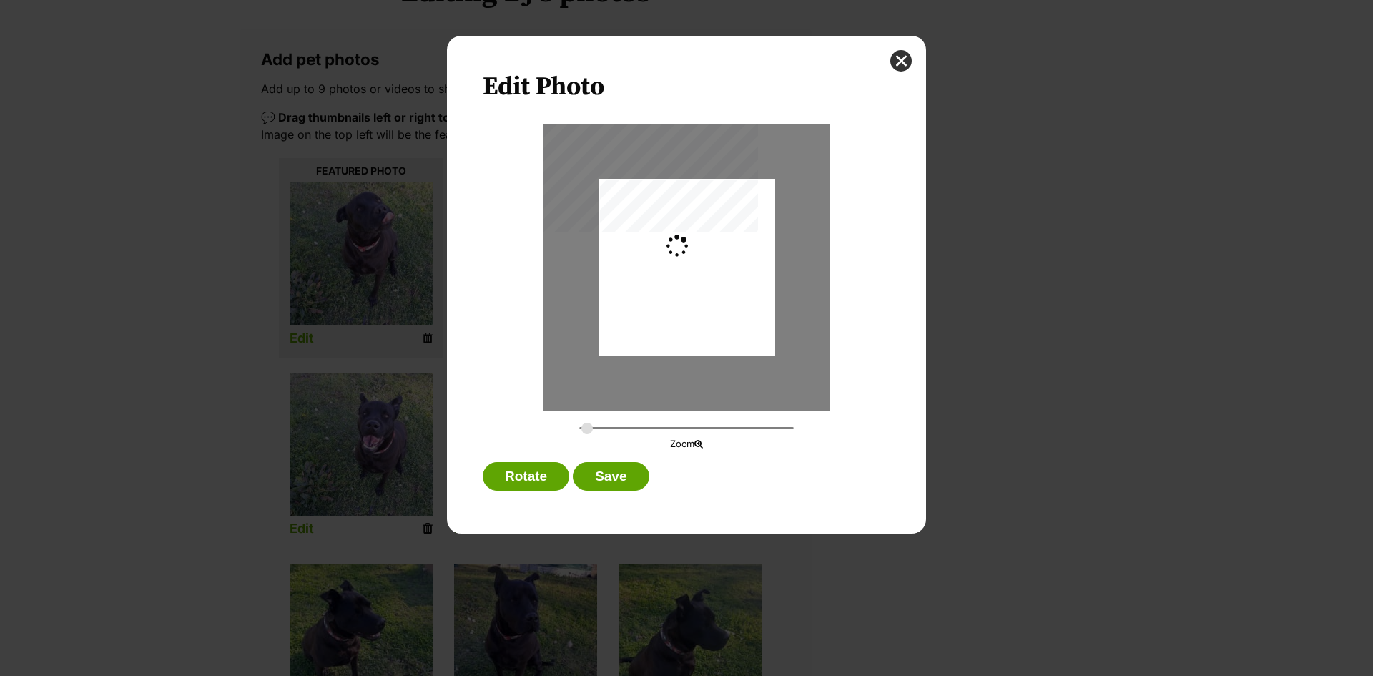
type input "0.2744"
drag, startPoint x: 749, startPoint y: 340, endPoint x: 748, endPoint y: 386, distance: 45.8
click at [751, 373] on div "Dialog Window - Close (Press escape to close)" at bounding box center [687, 296] width 177 height 235
click at [599, 473] on button "Save" at bounding box center [611, 476] width 76 height 29
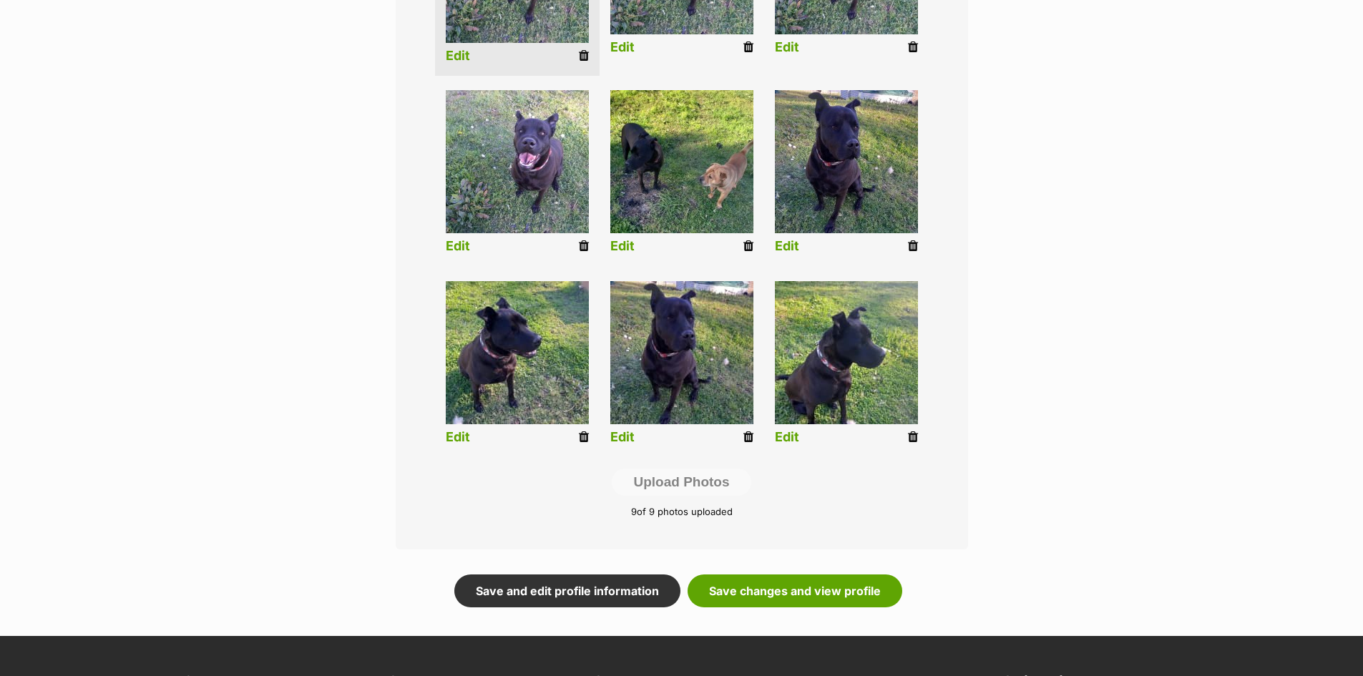
scroll to position [501, 0]
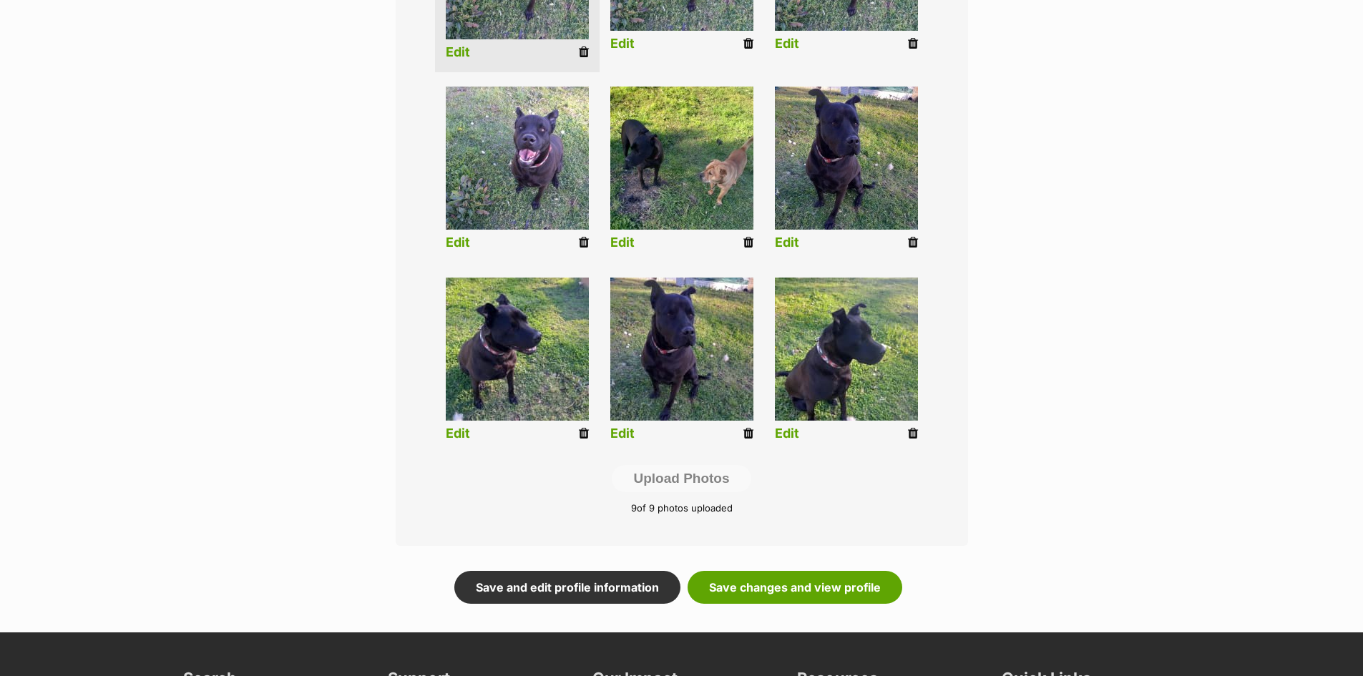
click at [458, 433] on link "Edit" at bounding box center [458, 433] width 24 height 15
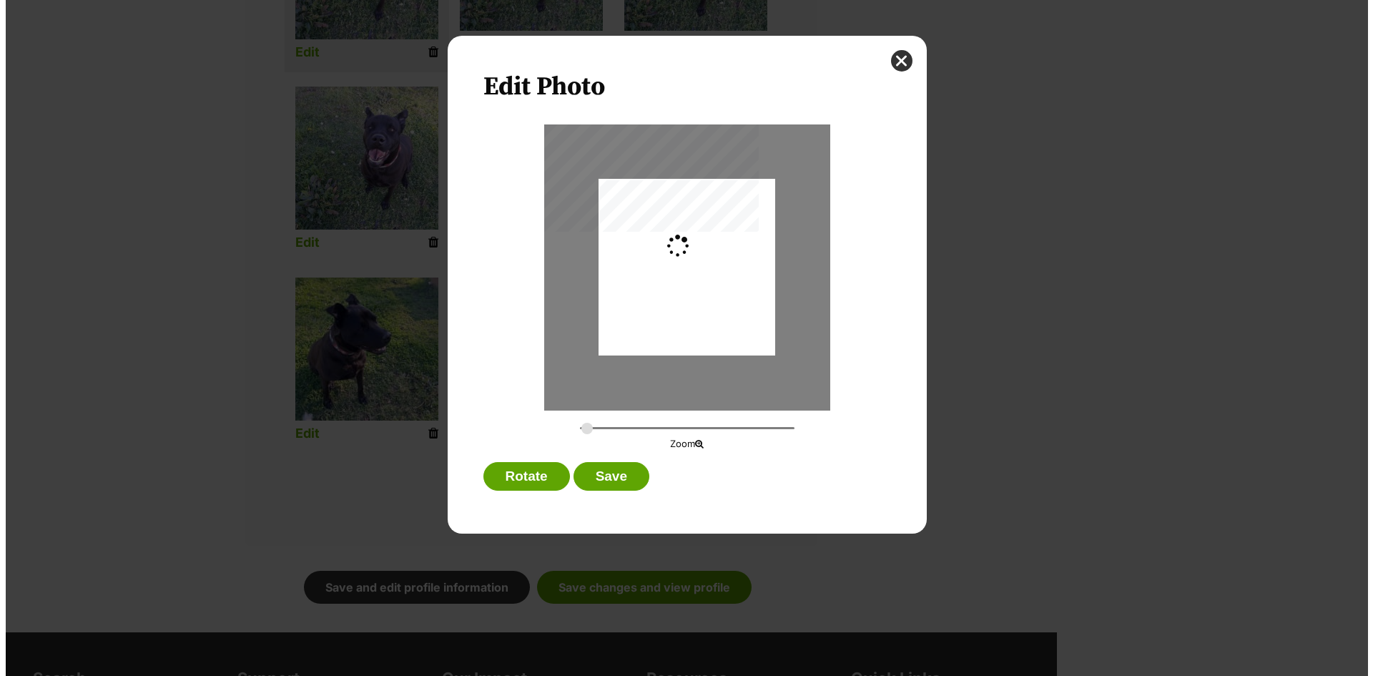
scroll to position [0, 0]
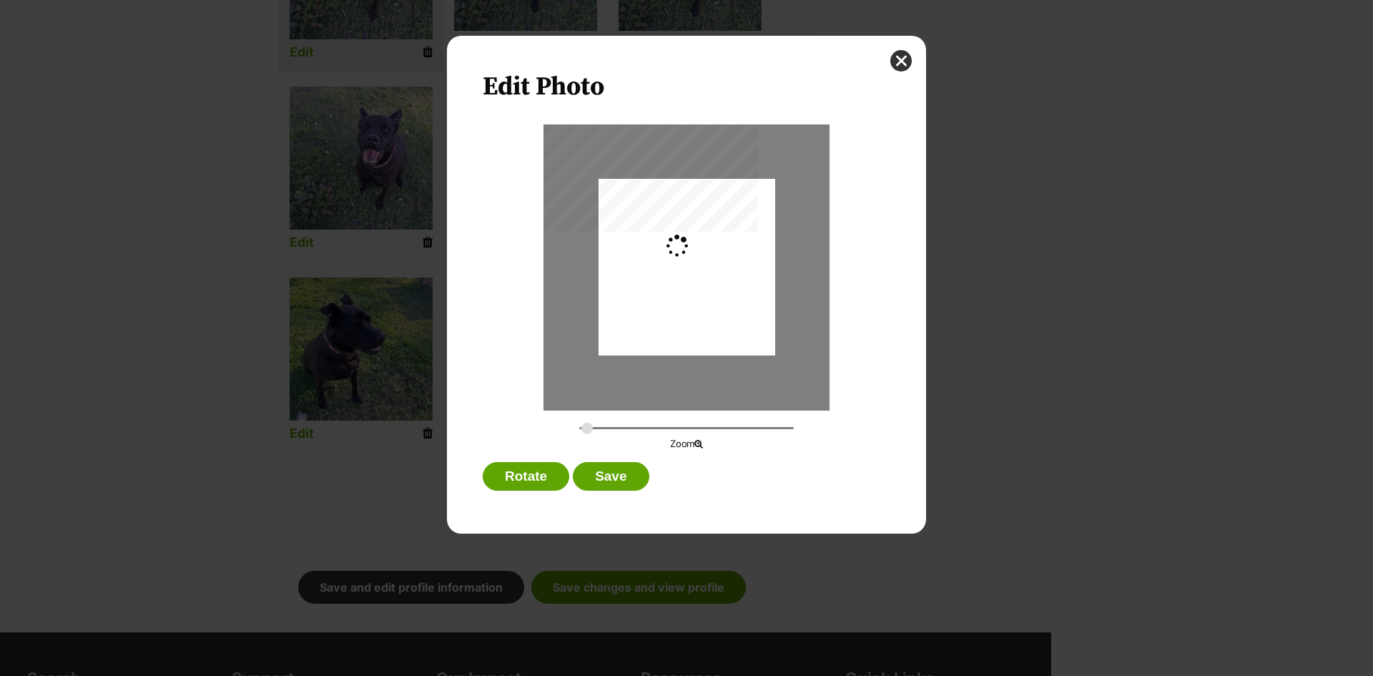
type input "0.2744"
drag, startPoint x: 703, startPoint y: 342, endPoint x: 707, endPoint y: 334, distance: 8.6
click at [707, 334] on div "Dialog Window - Close (Press escape to close)" at bounding box center [687, 259] width 177 height 235
click at [609, 472] on button "Save" at bounding box center [611, 476] width 76 height 29
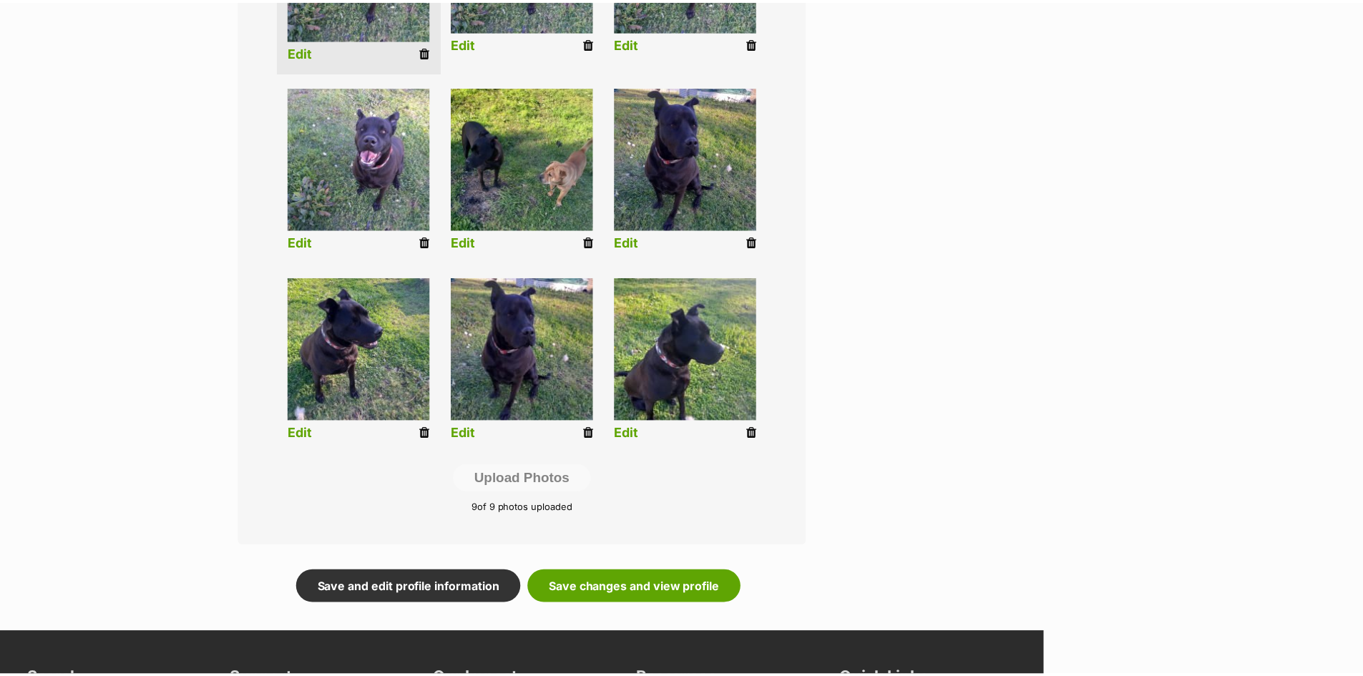
scroll to position [501, 0]
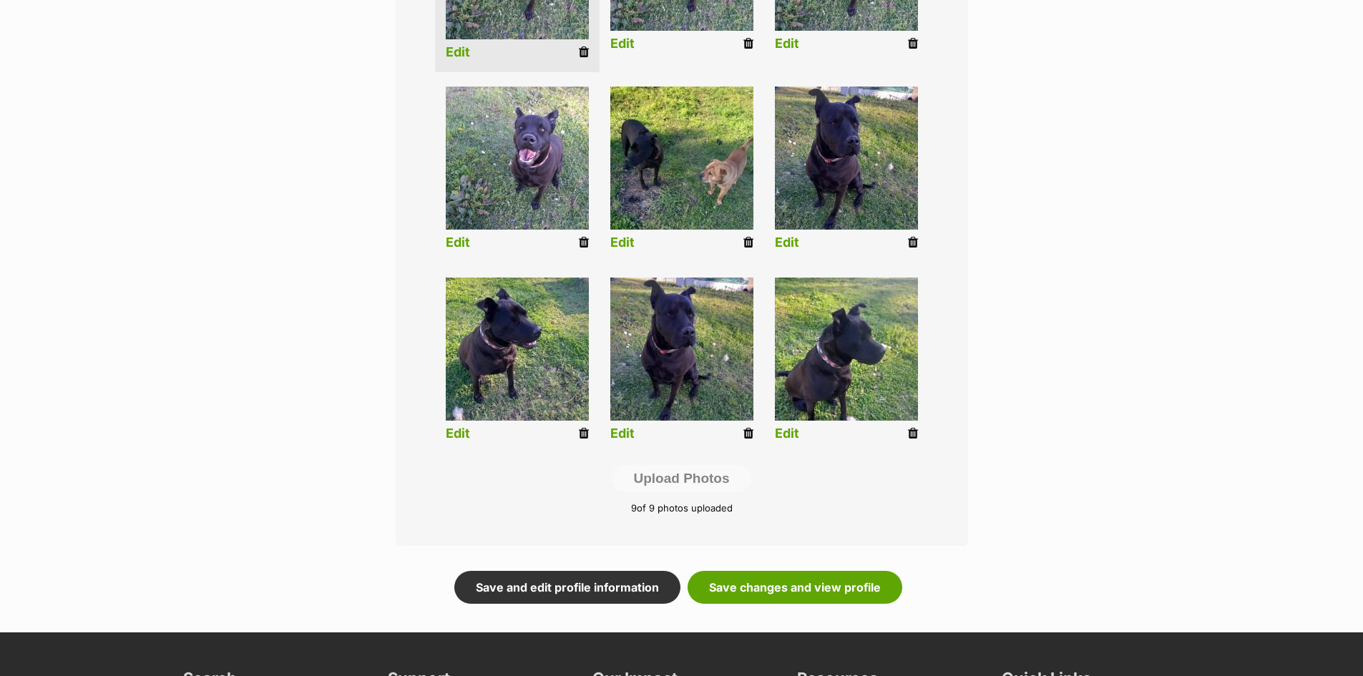
click at [614, 427] on link "Edit" at bounding box center [622, 433] width 24 height 15
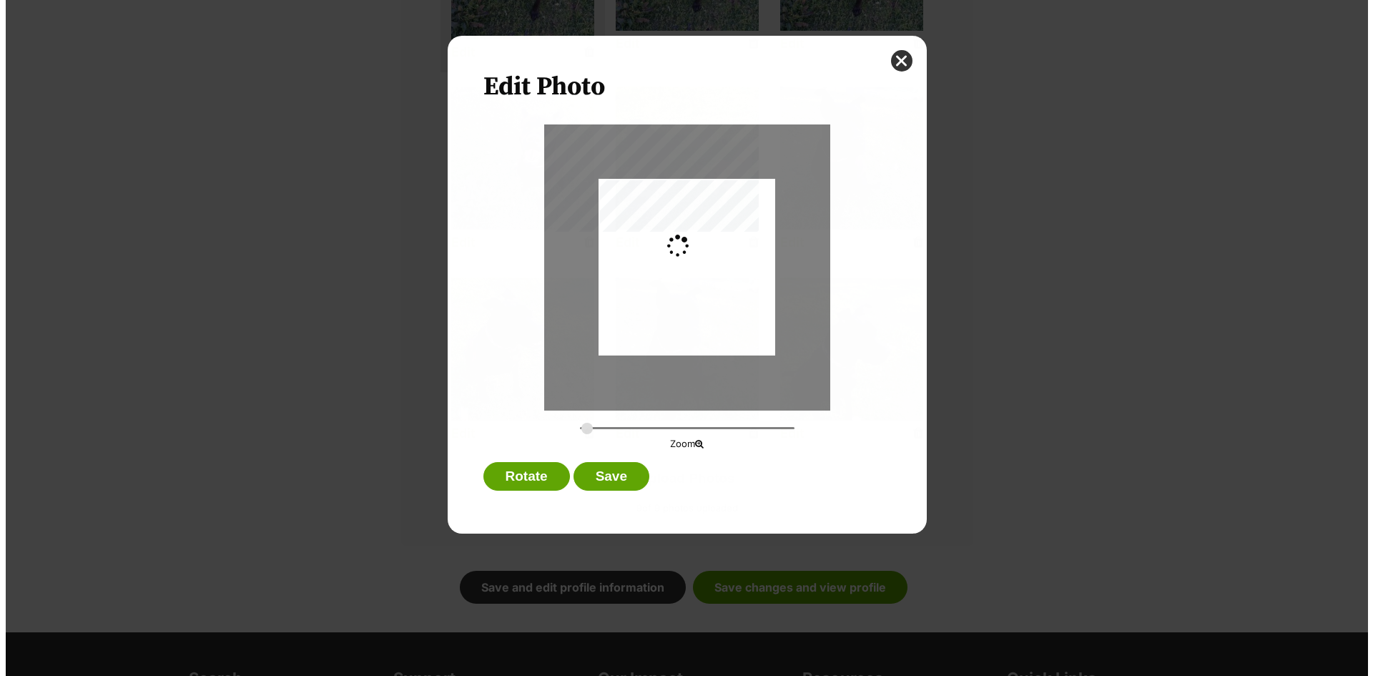
scroll to position [0, 0]
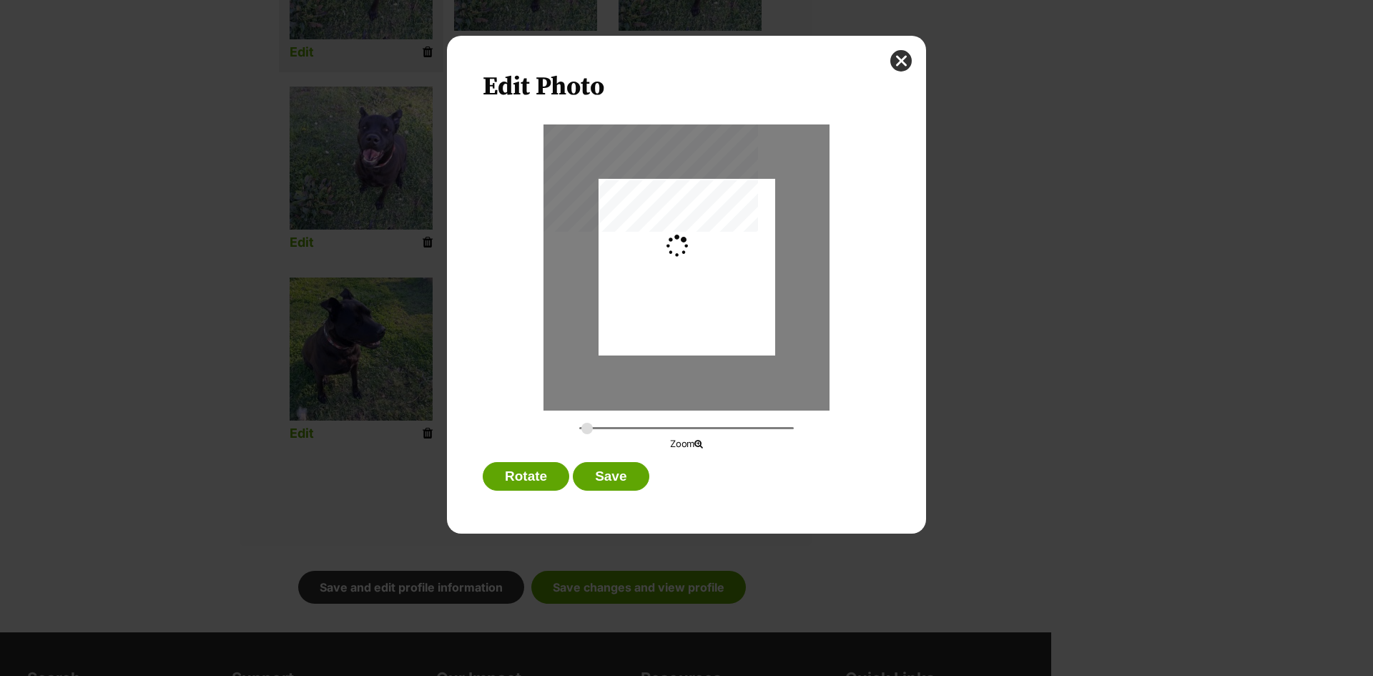
type input "0.2744"
drag, startPoint x: 722, startPoint y: 323, endPoint x: 725, endPoint y: 349, distance: 26.7
click at [725, 349] on div "Dialog Window - Close (Press escape to close)" at bounding box center [687, 293] width 177 height 235
click at [617, 469] on button "Save" at bounding box center [611, 476] width 76 height 29
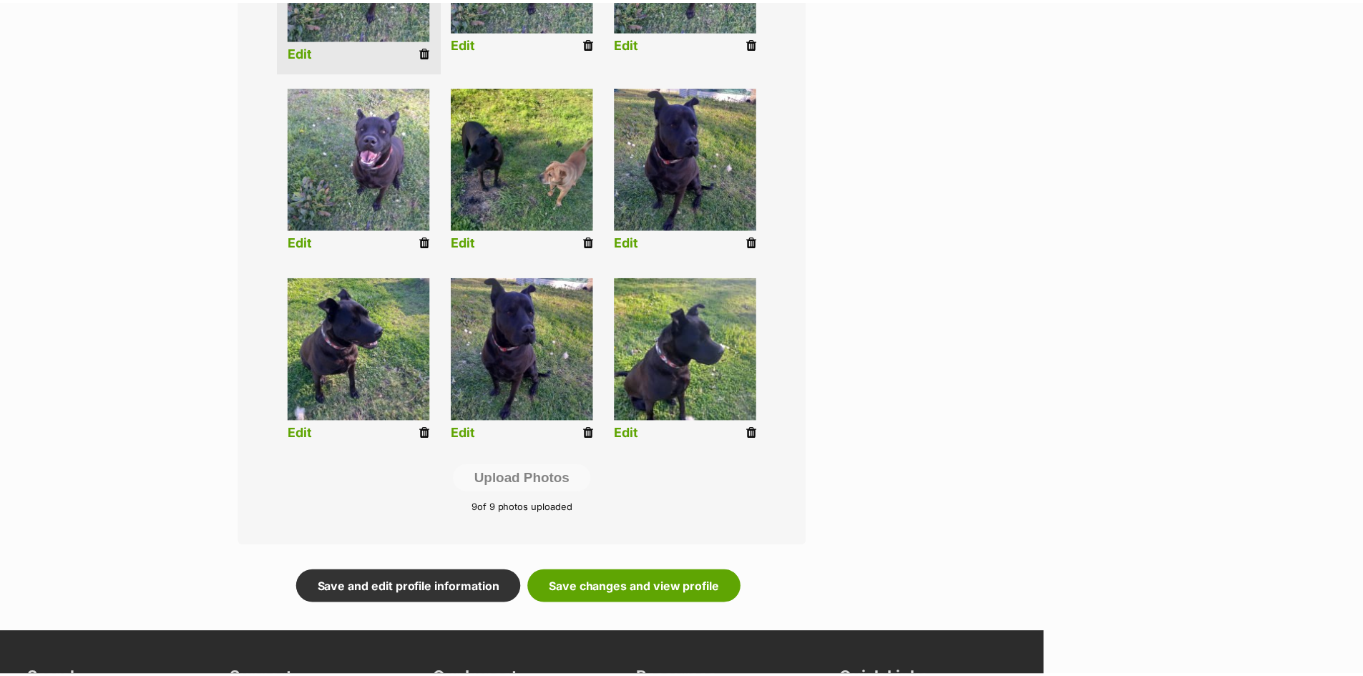
scroll to position [501, 0]
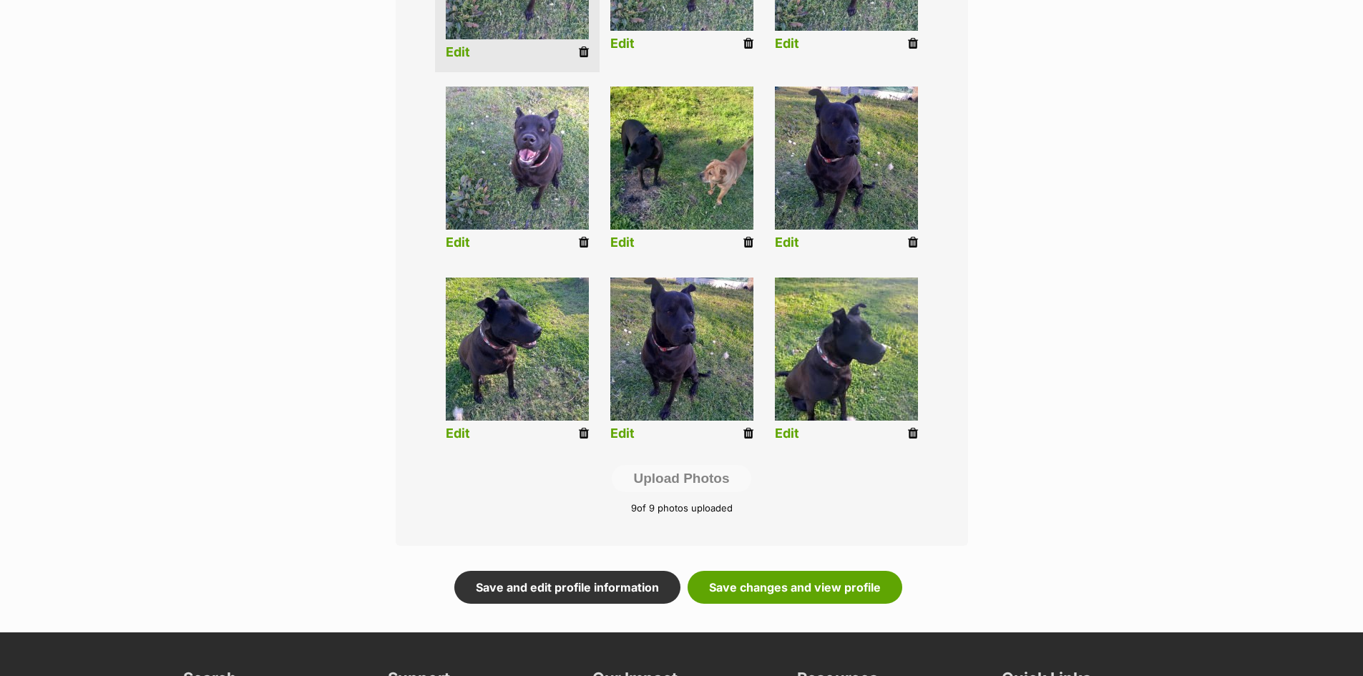
click at [781, 433] on link "Edit" at bounding box center [787, 433] width 24 height 15
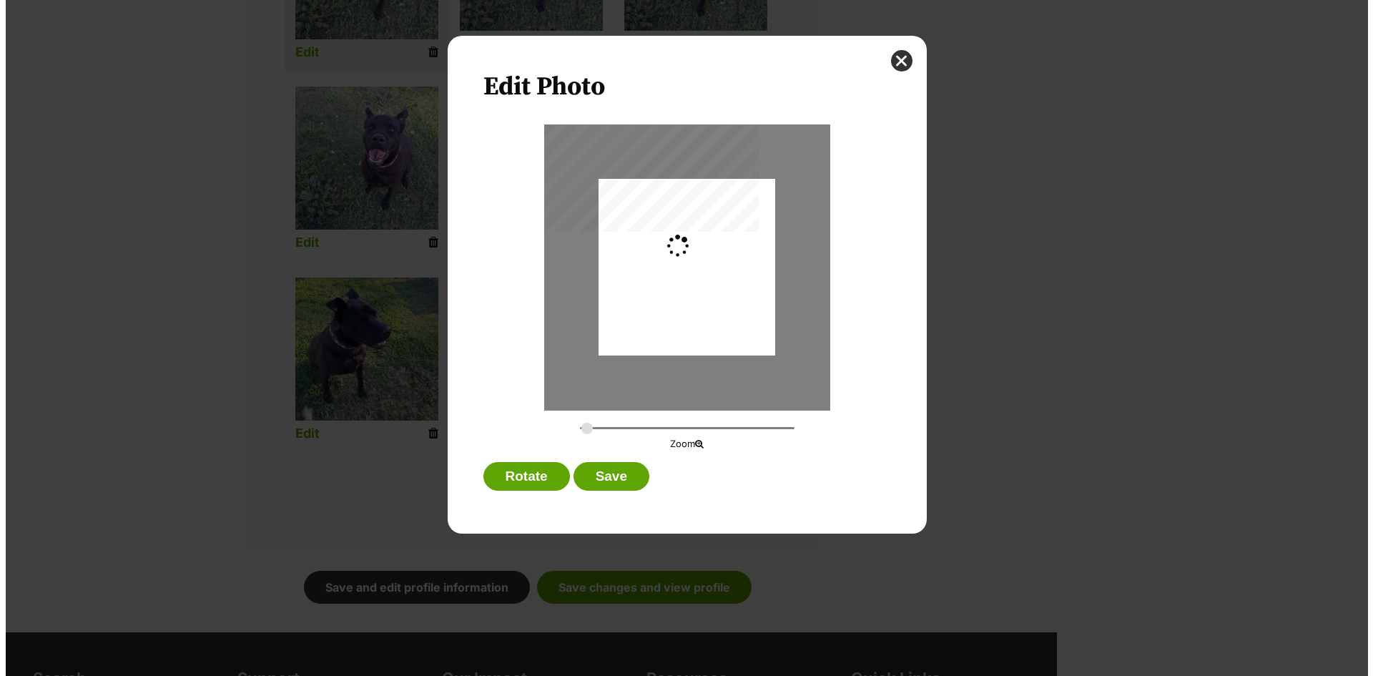
scroll to position [0, 0]
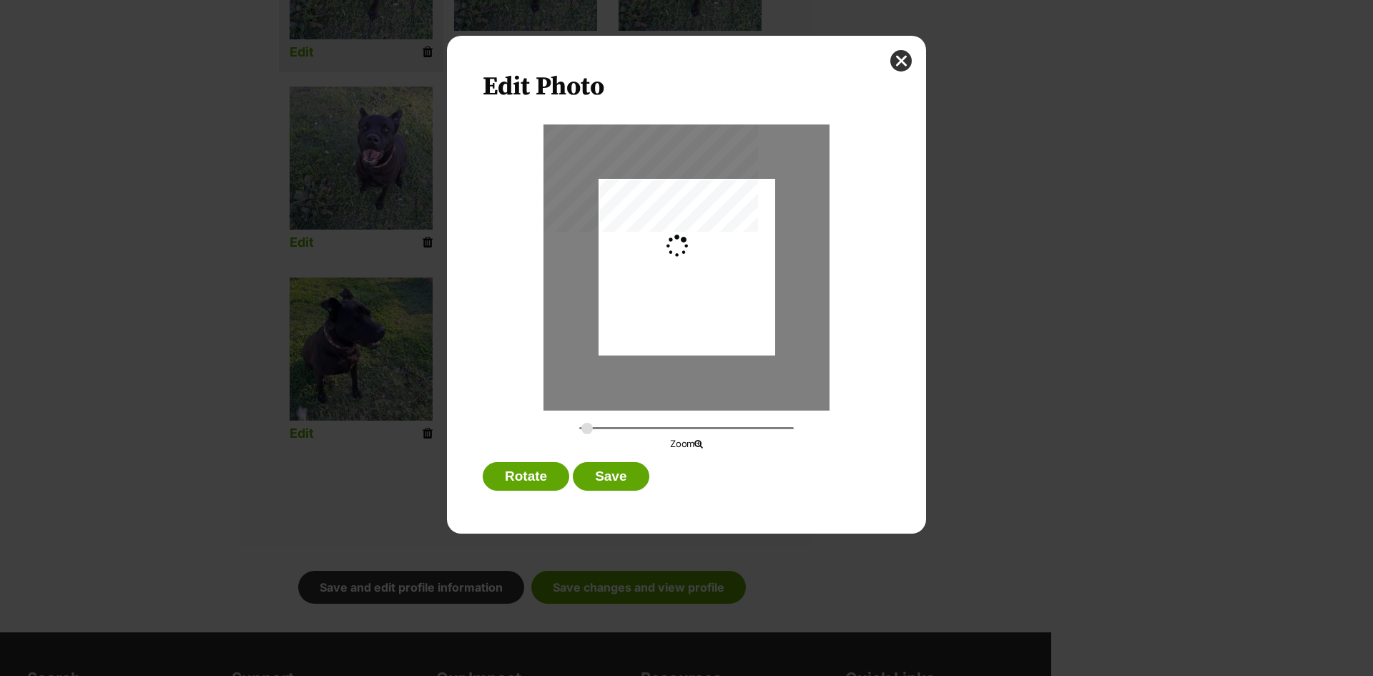
type input "0.2744"
click at [619, 471] on button "Save" at bounding box center [611, 476] width 76 height 29
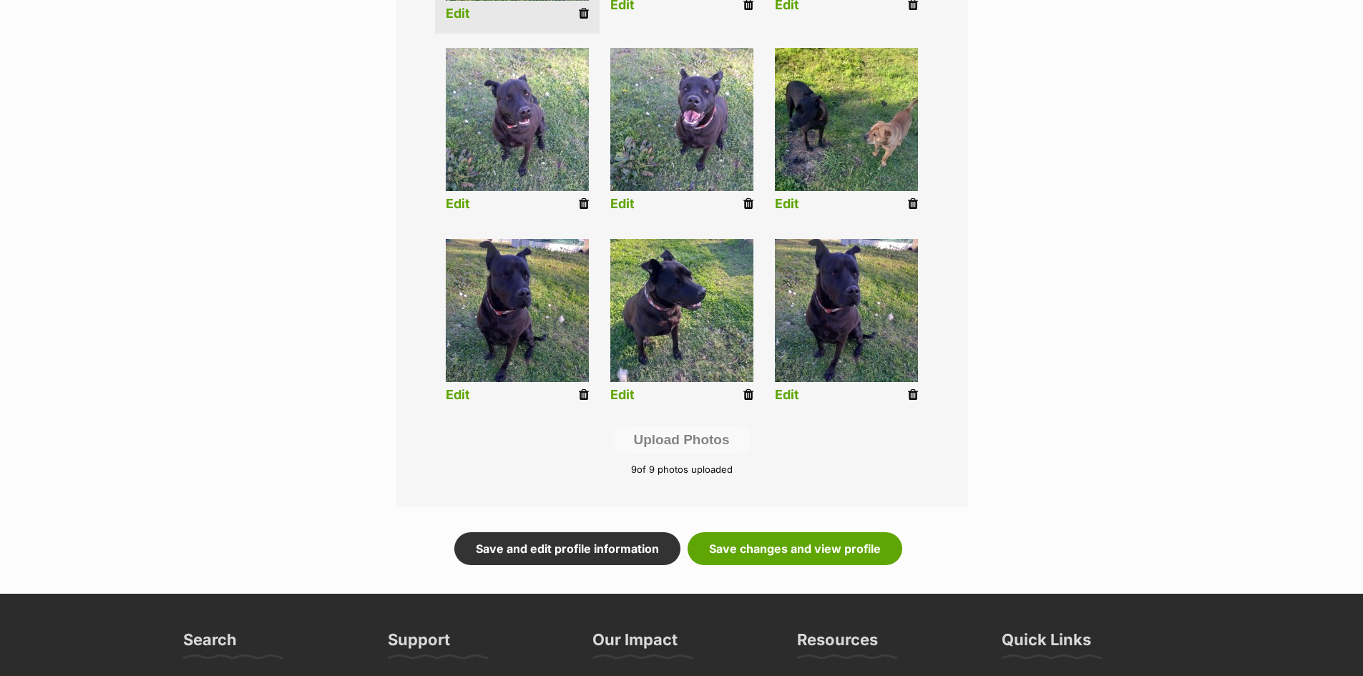
scroll to position [572, 0]
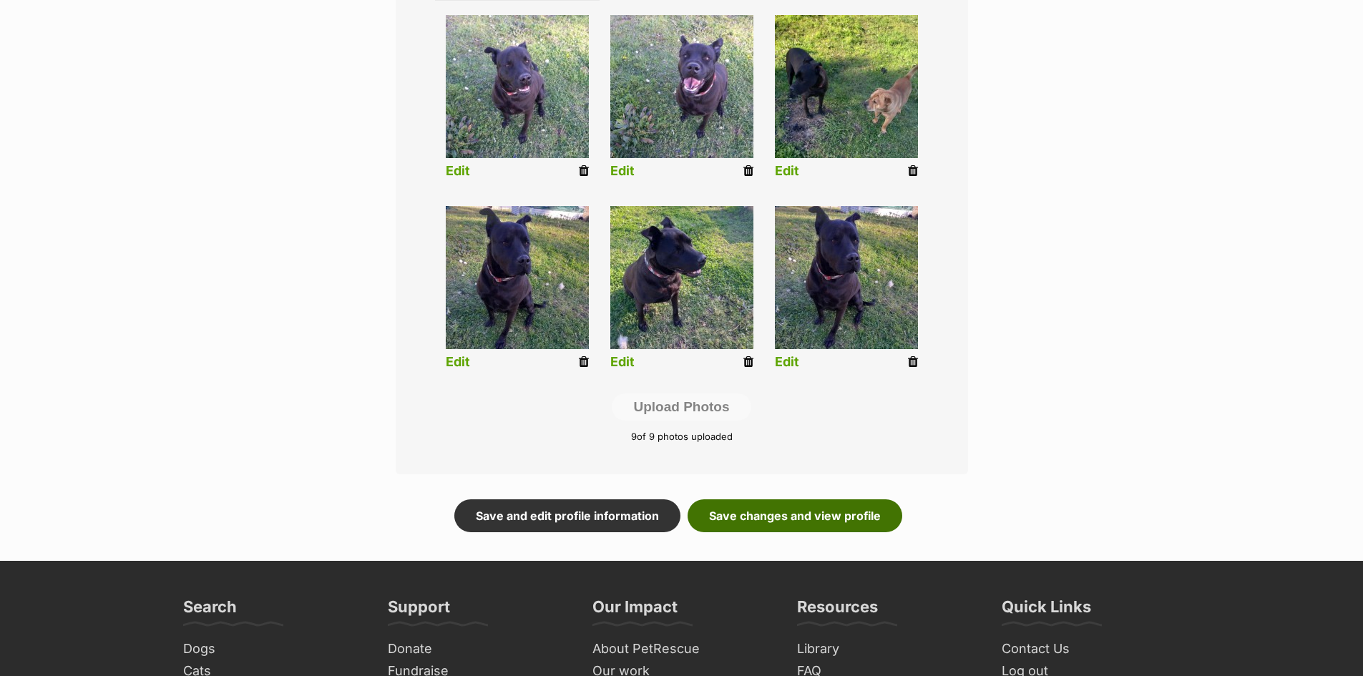
click at [795, 508] on link "Save changes and view profile" at bounding box center [794, 515] width 215 height 33
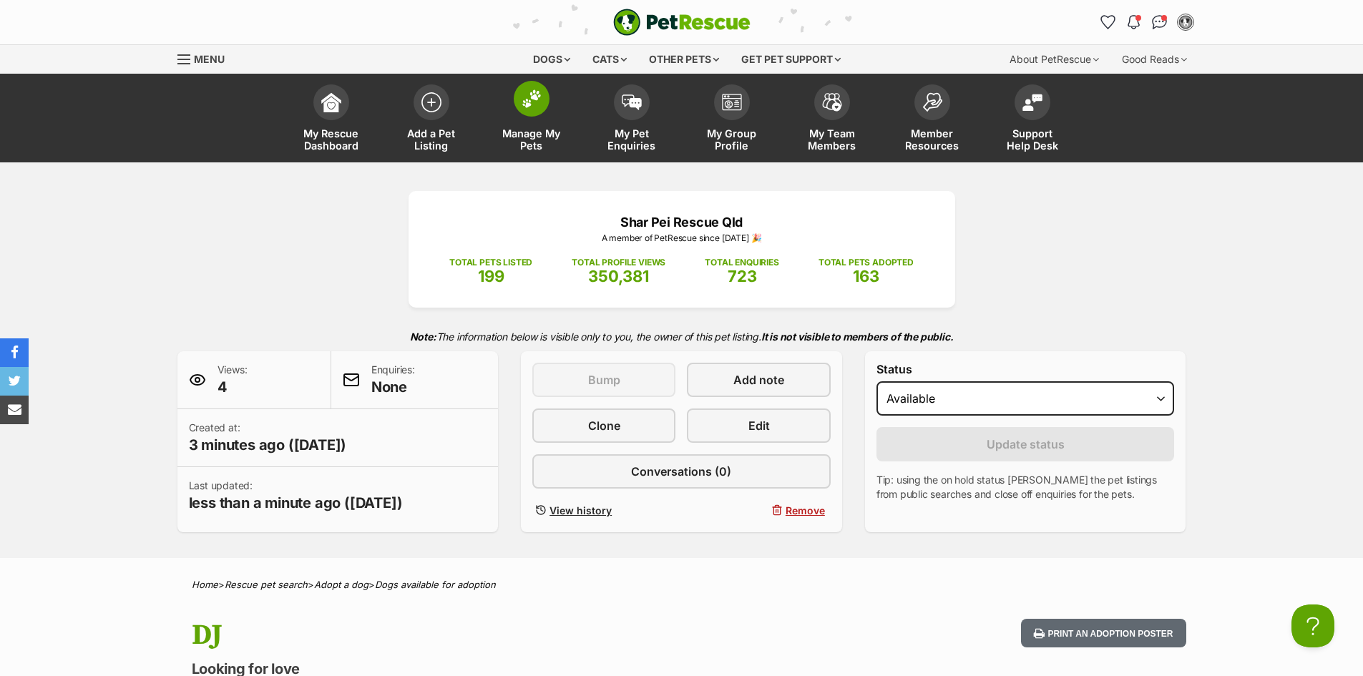
click at [523, 103] on img at bounding box center [531, 98] width 20 height 19
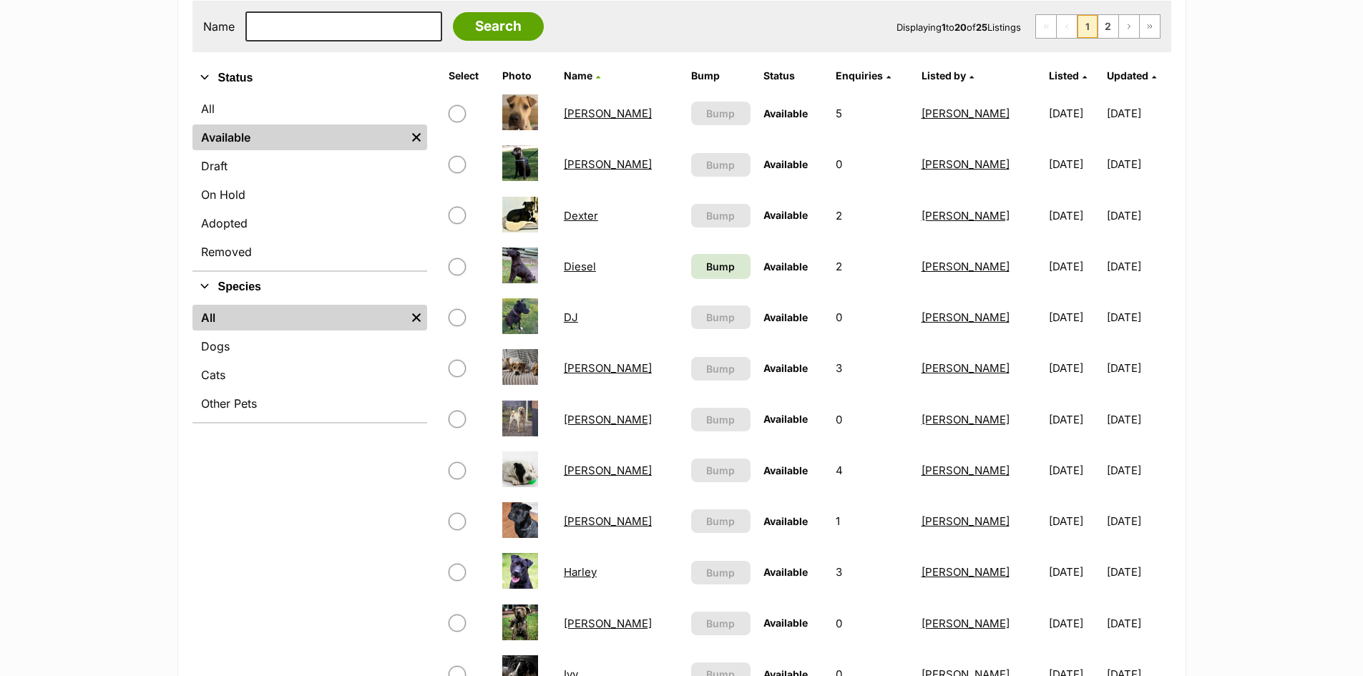
scroll to position [429, 0]
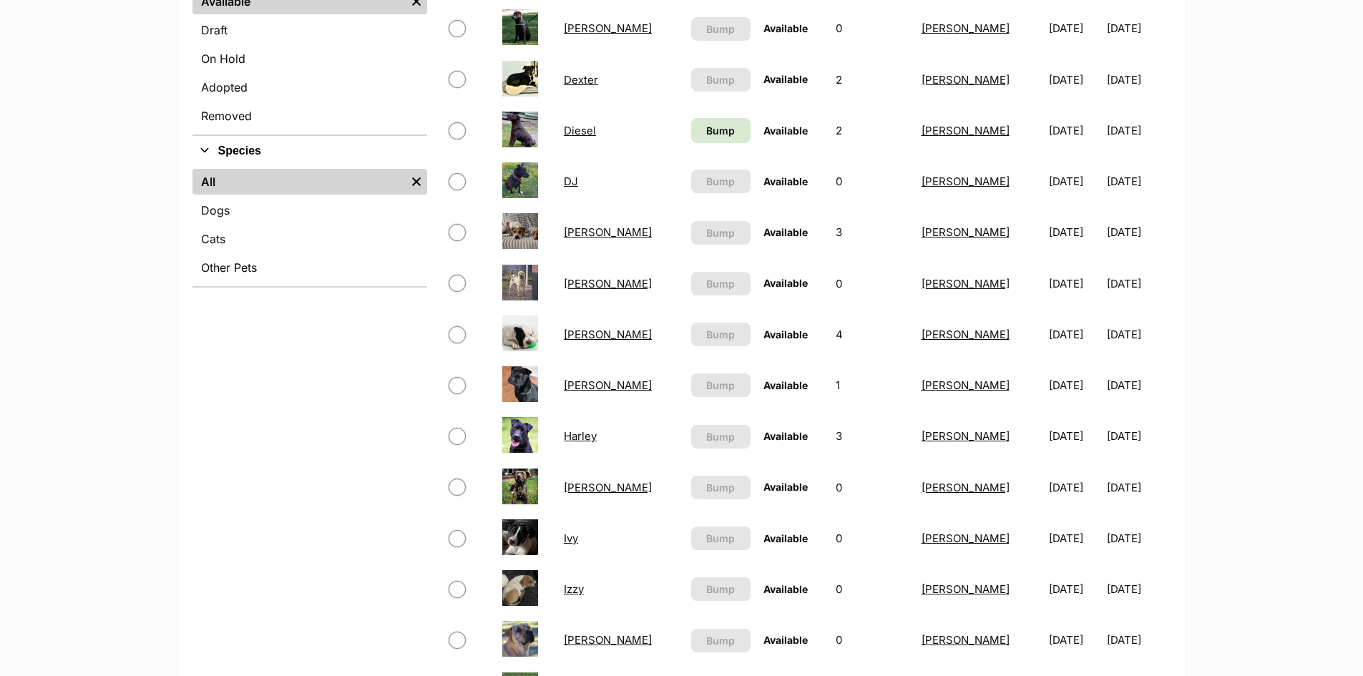
click at [570, 278] on link "[PERSON_NAME]" at bounding box center [608, 284] width 88 height 14
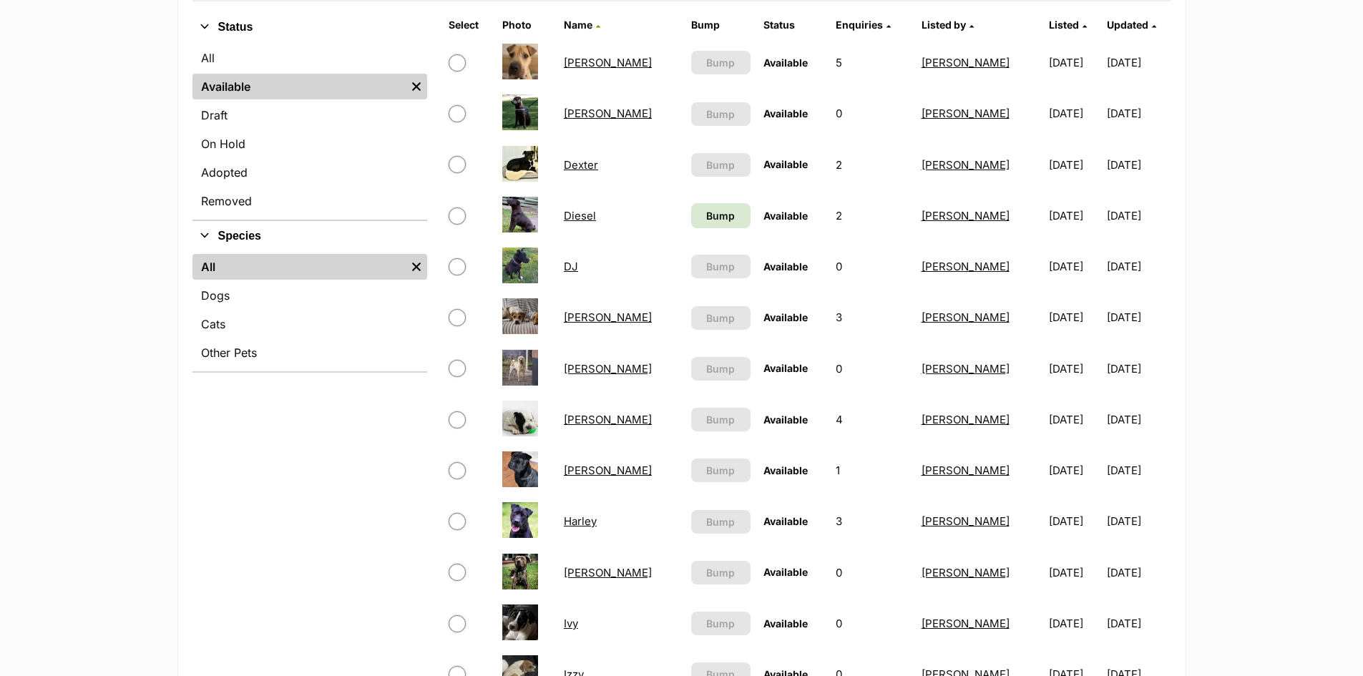
scroll to position [215, 0]
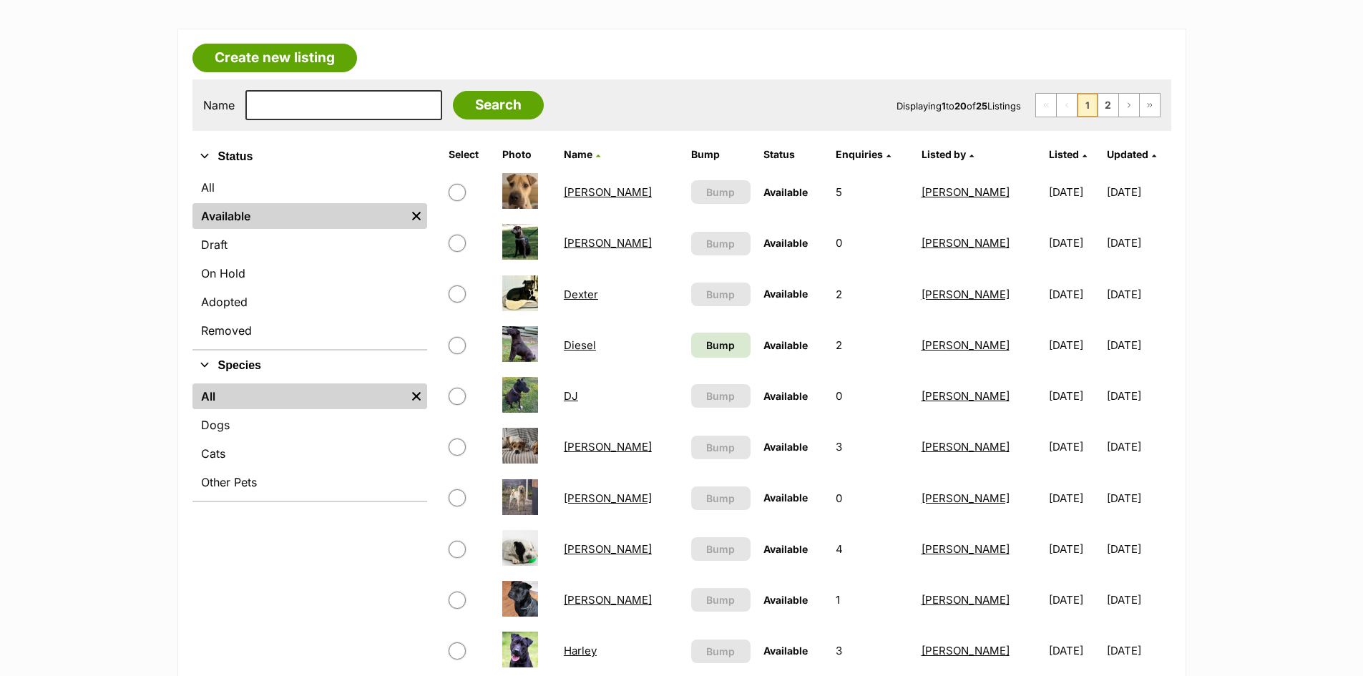
click at [581, 294] on link "Dexter" at bounding box center [581, 295] width 34 height 14
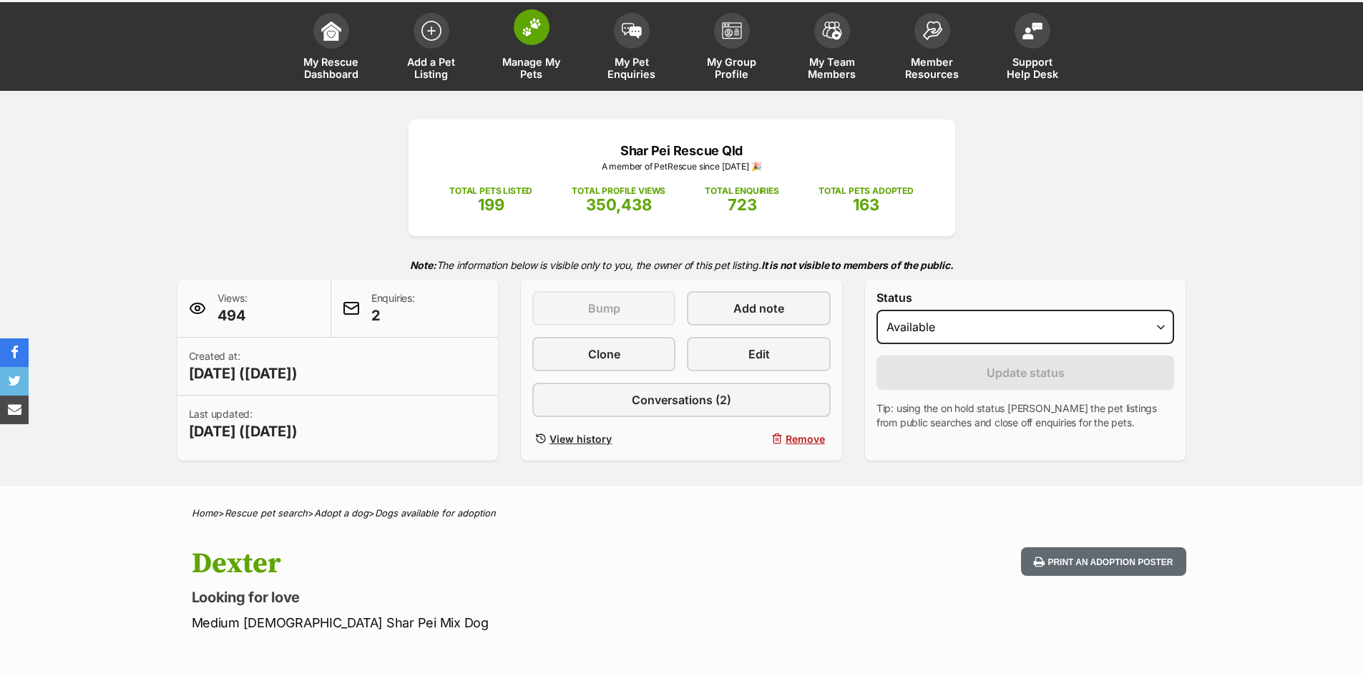
click at [529, 39] on span at bounding box center [532, 27] width 36 height 36
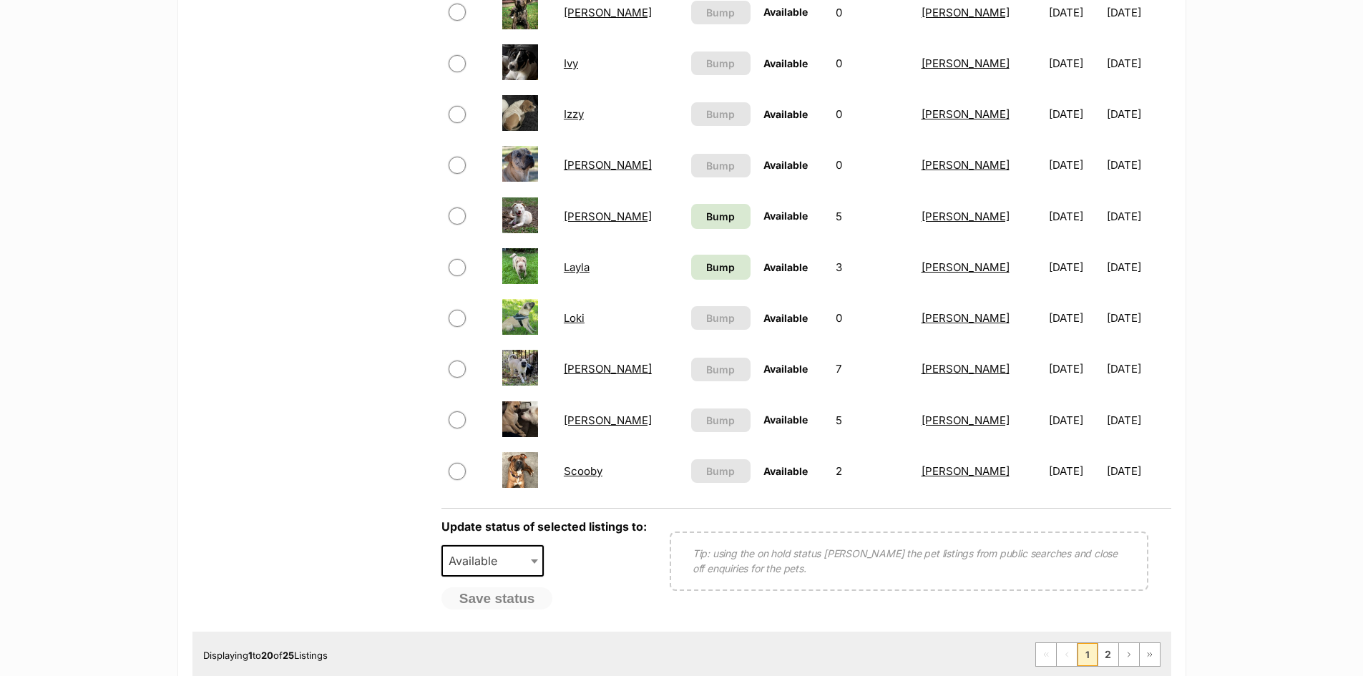
scroll to position [930, 0]
